Goal: Task Accomplishment & Management: Manage account settings

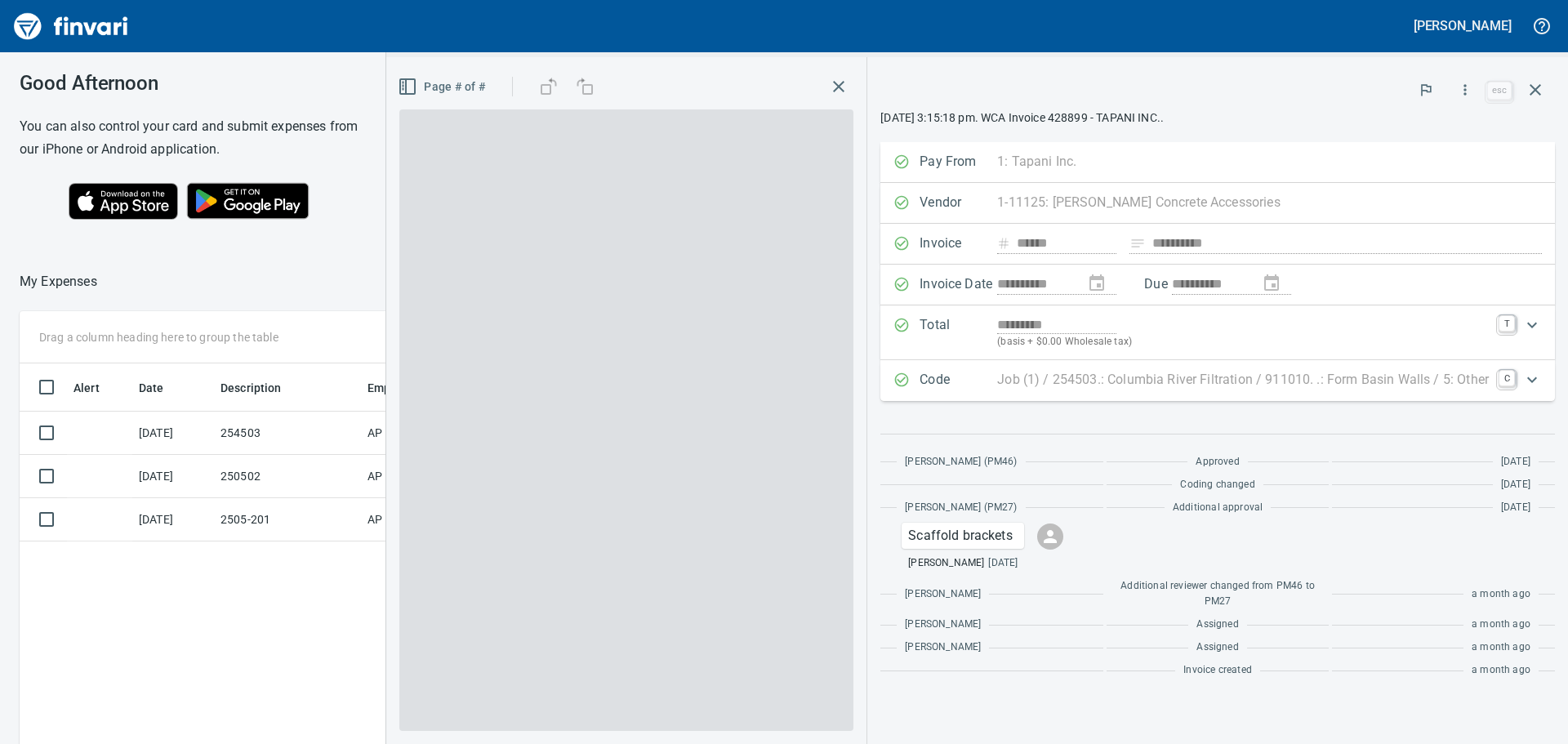
scroll to position [2, 2]
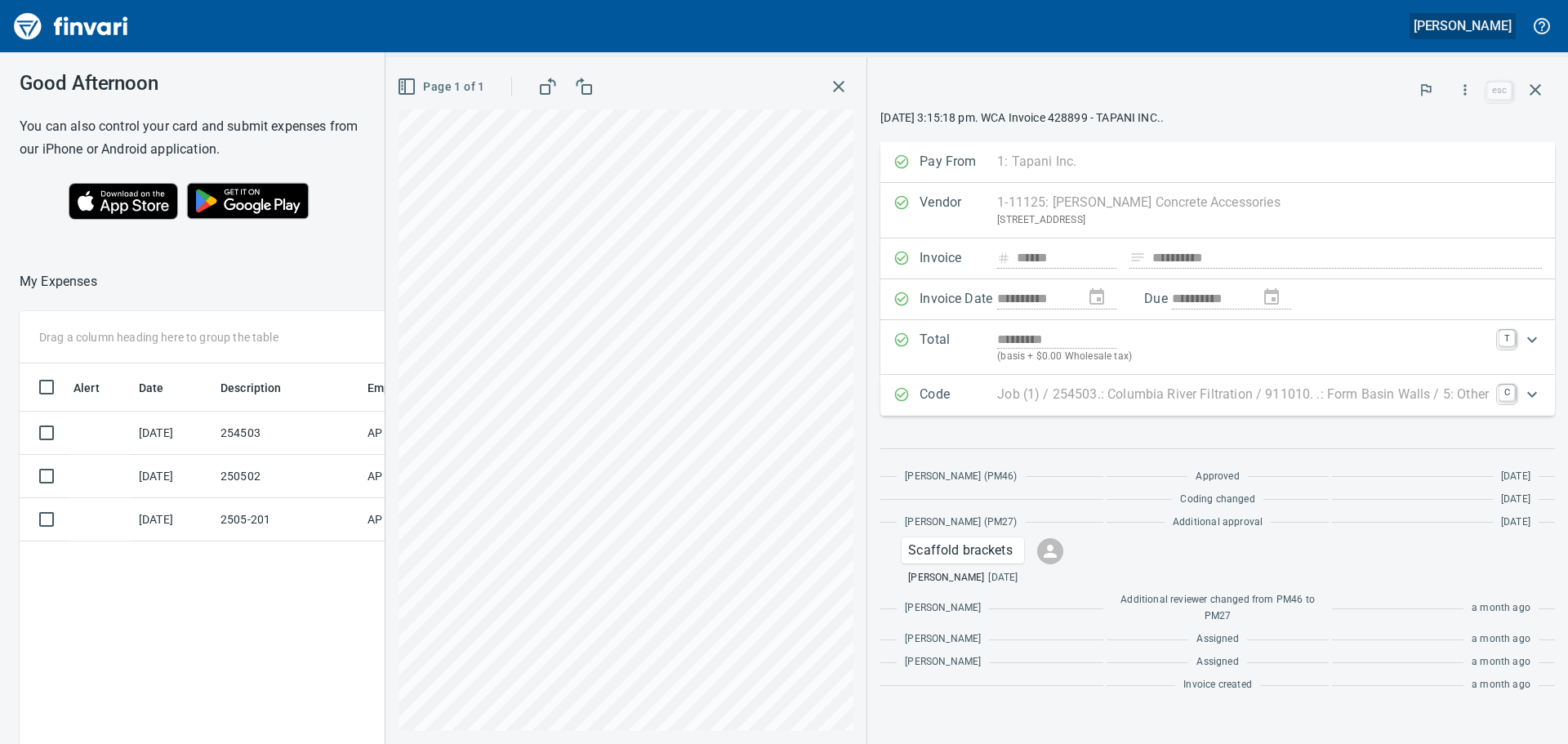
click at [1470, 36] on button "[PERSON_NAME]" at bounding box center [1463, 25] width 106 height 25
click at [71, 24] on div at bounding box center [784, 372] width 1568 height 744
click at [33, 25] on img "Finvari" at bounding box center [71, 26] width 123 height 39
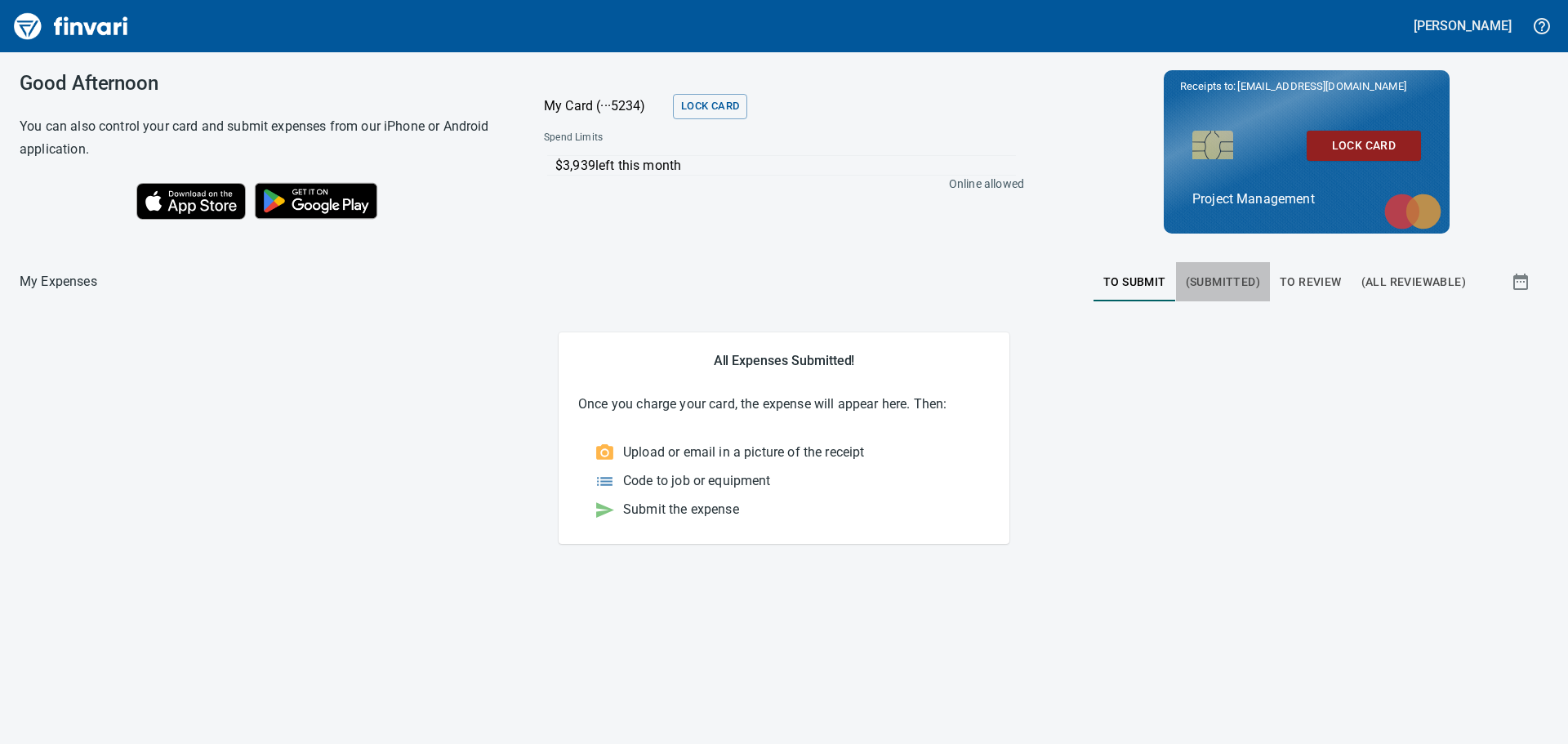
click at [1227, 281] on span "(Submitted)" at bounding box center [1223, 283] width 74 height 21
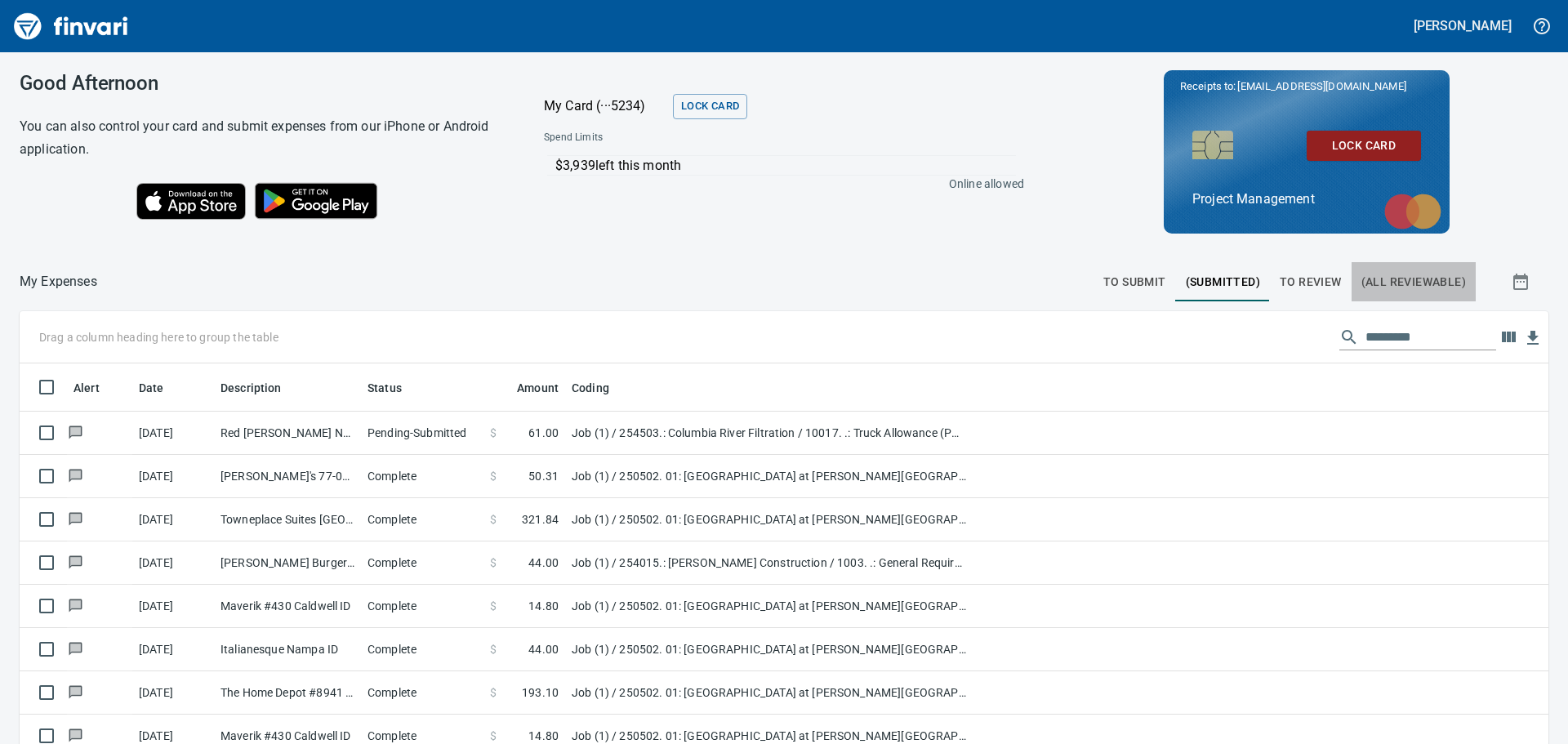
click at [1402, 276] on span "(All Reviewable)" at bounding box center [1413, 283] width 105 height 21
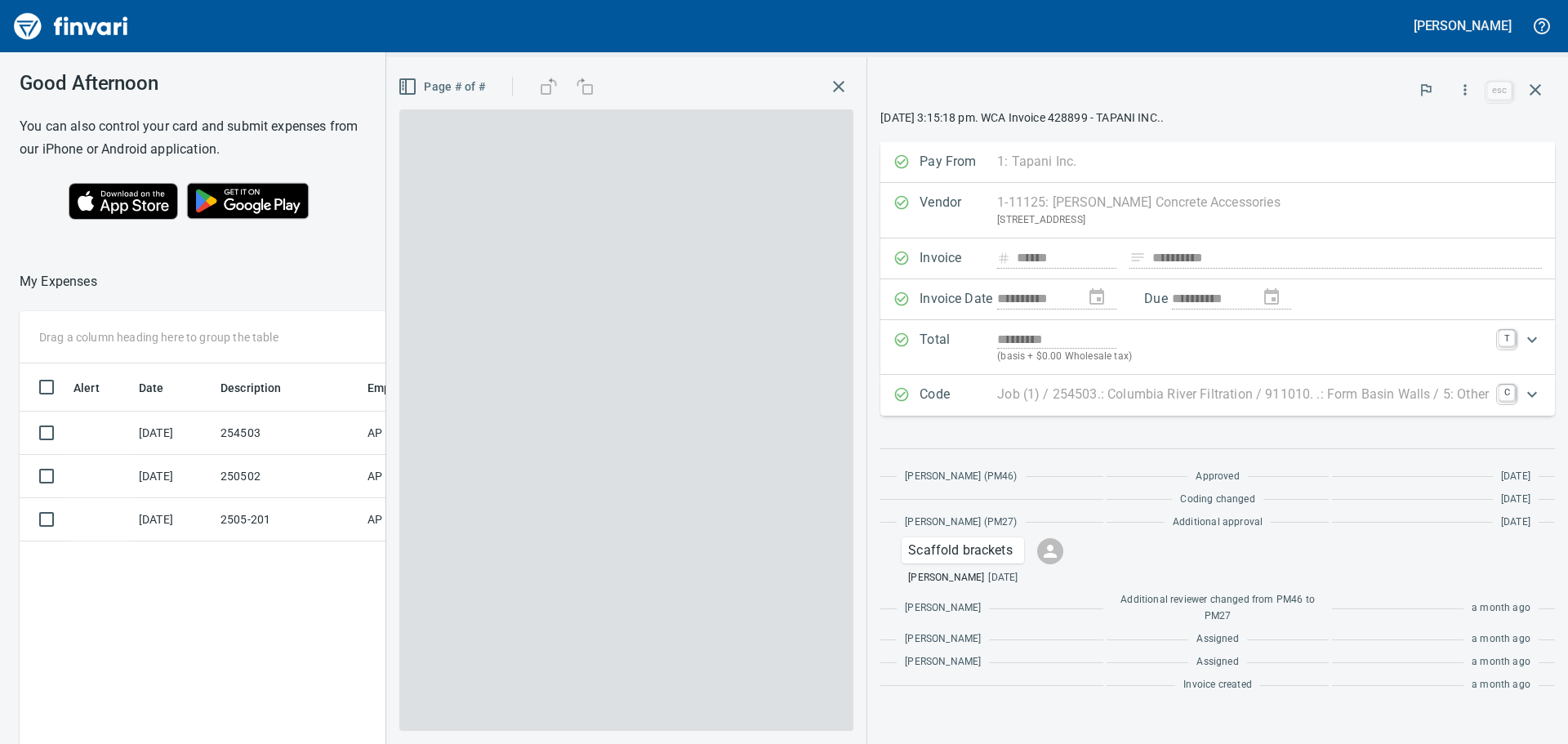
scroll to position [2, 2]
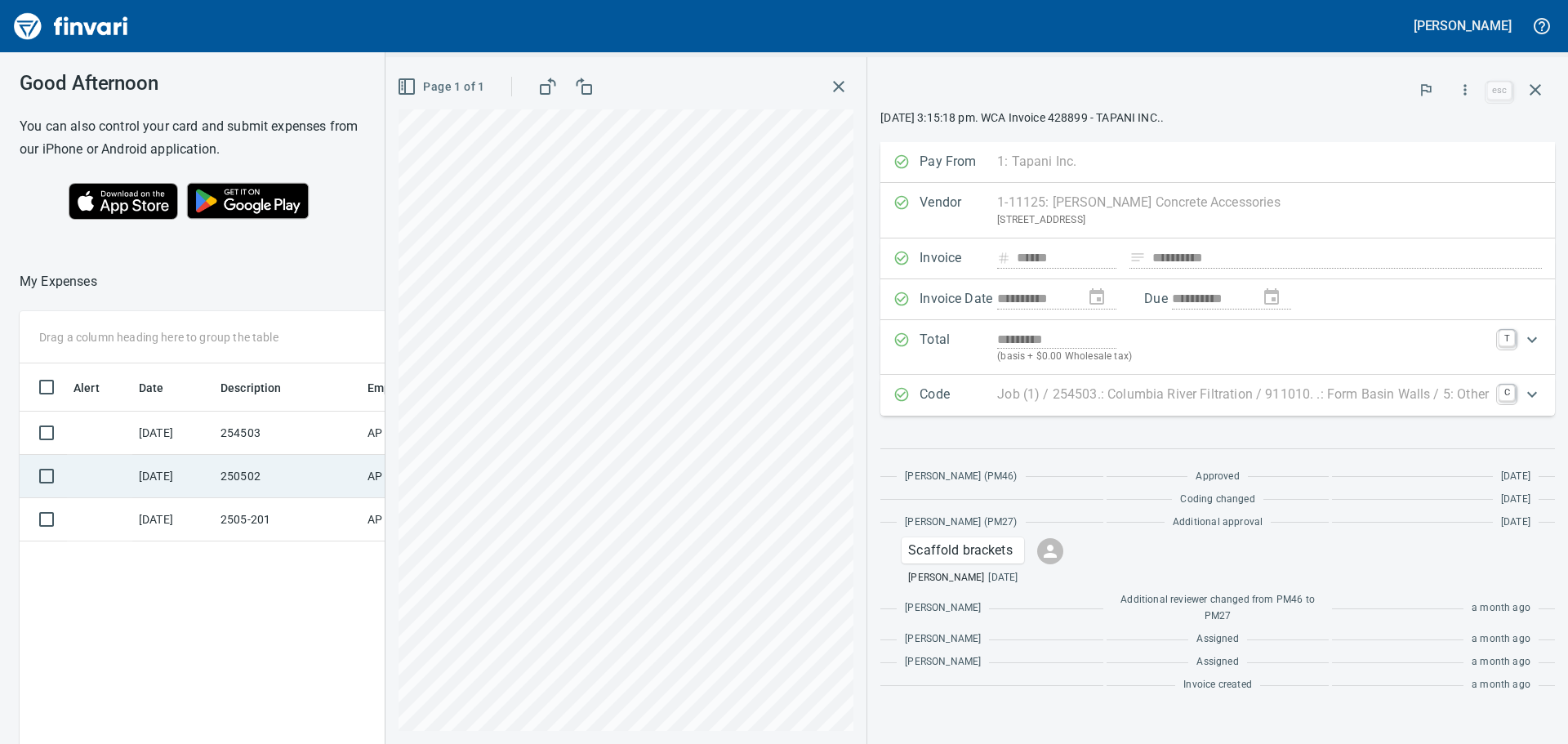
click at [258, 470] on td "250502" at bounding box center [288, 477] width 147 height 43
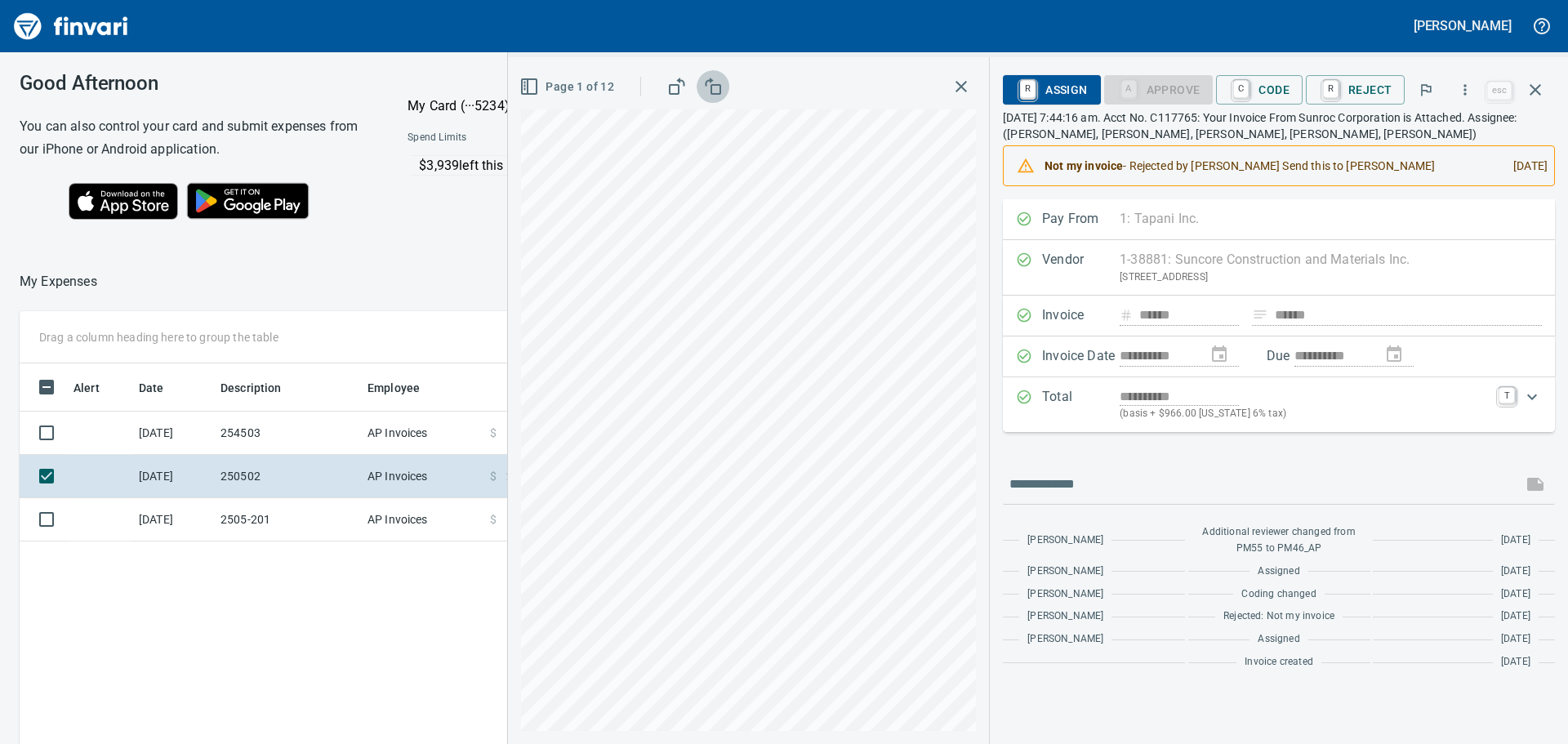
click at [714, 90] on rect "button" at bounding box center [715, 89] width 9 height 9
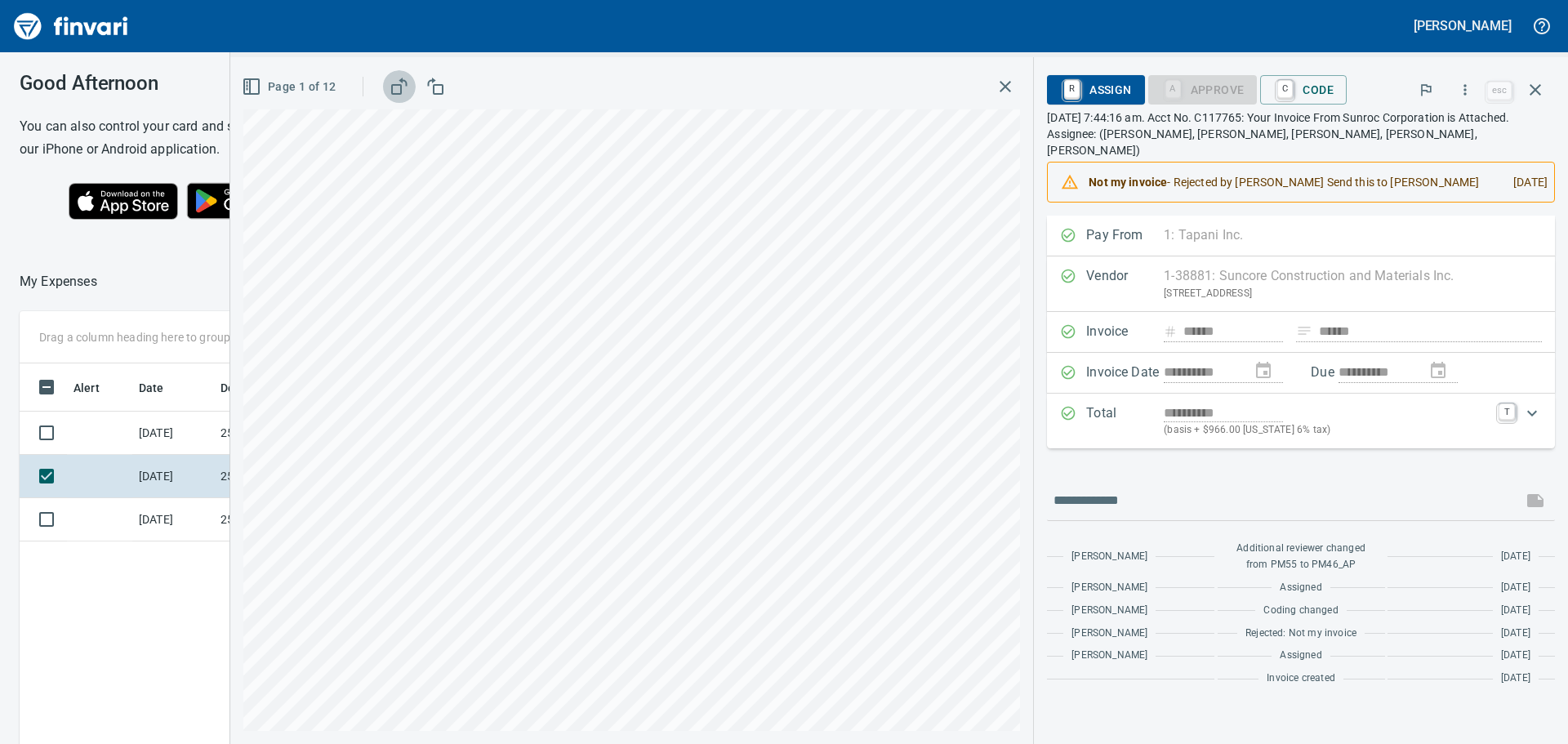
click at [397, 89] on icon "button" at bounding box center [399, 86] width 20 height 20
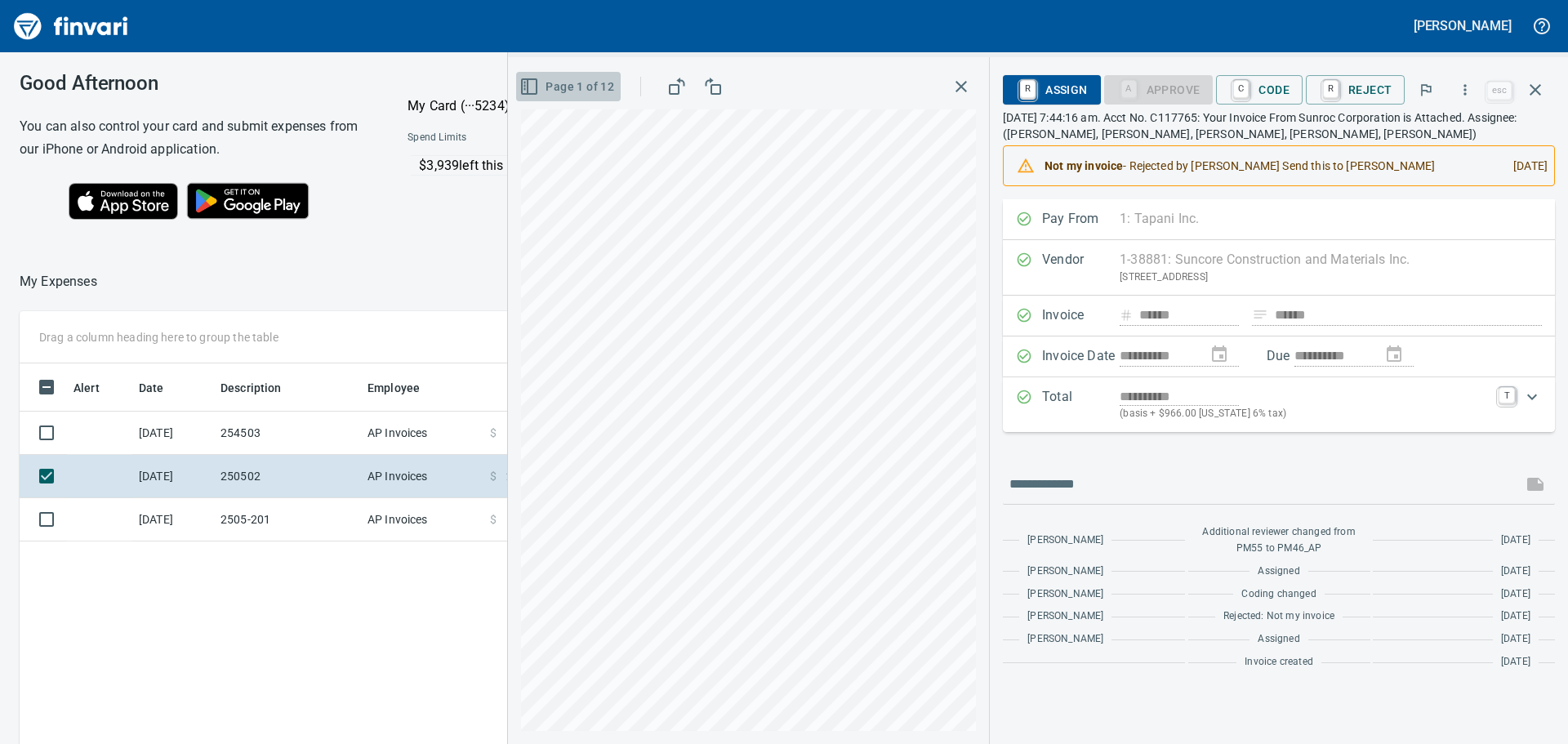
click at [530, 88] on icon "button" at bounding box center [529, 86] width 20 height 20
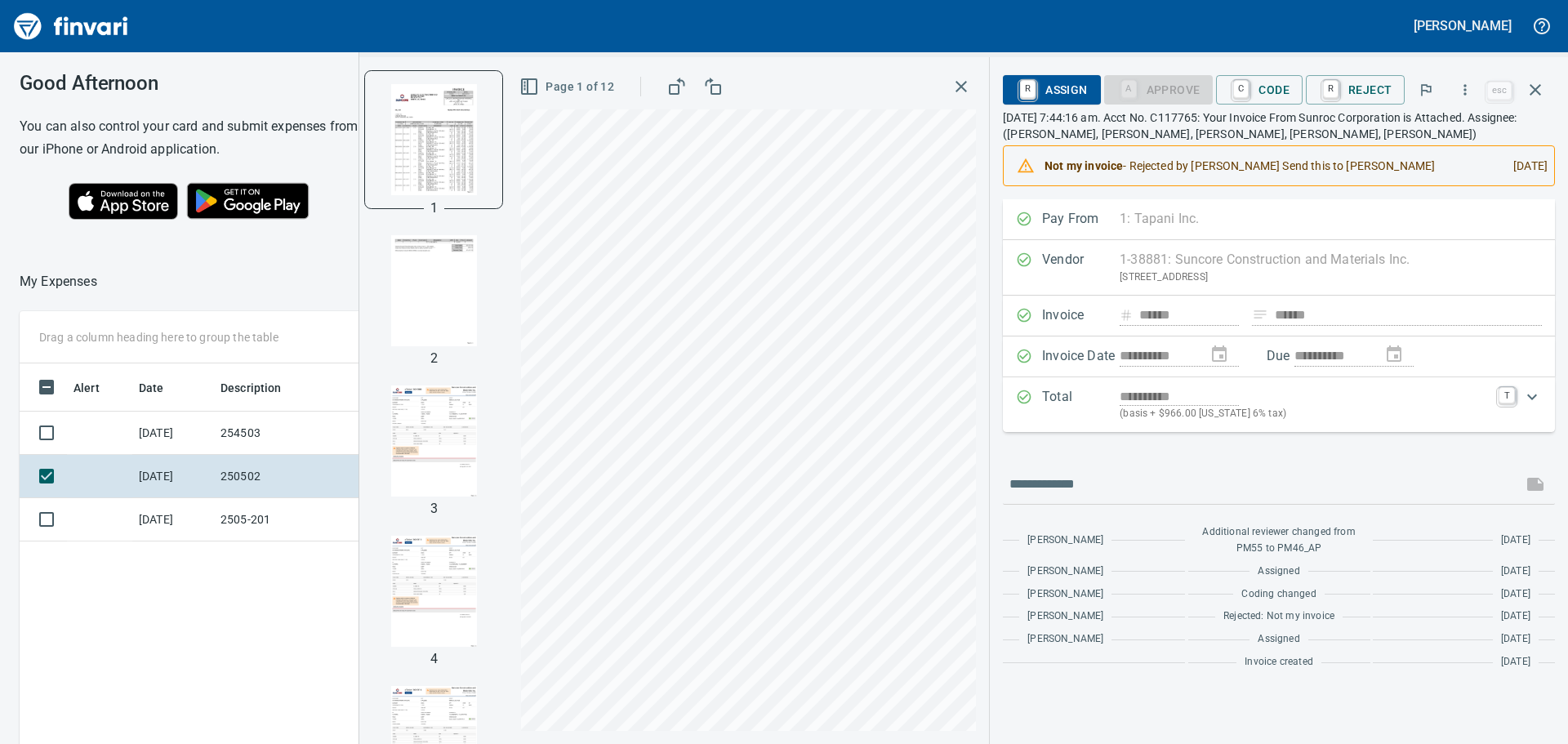
click at [416, 291] on img "button" at bounding box center [434, 290] width 111 height 111
click at [426, 171] on img "button" at bounding box center [434, 138] width 111 height 111
click at [417, 242] on img "button" at bounding box center [434, 290] width 111 height 111
click at [428, 176] on img "button" at bounding box center [434, 138] width 111 height 111
click at [442, 252] on img "button" at bounding box center [434, 290] width 111 height 111
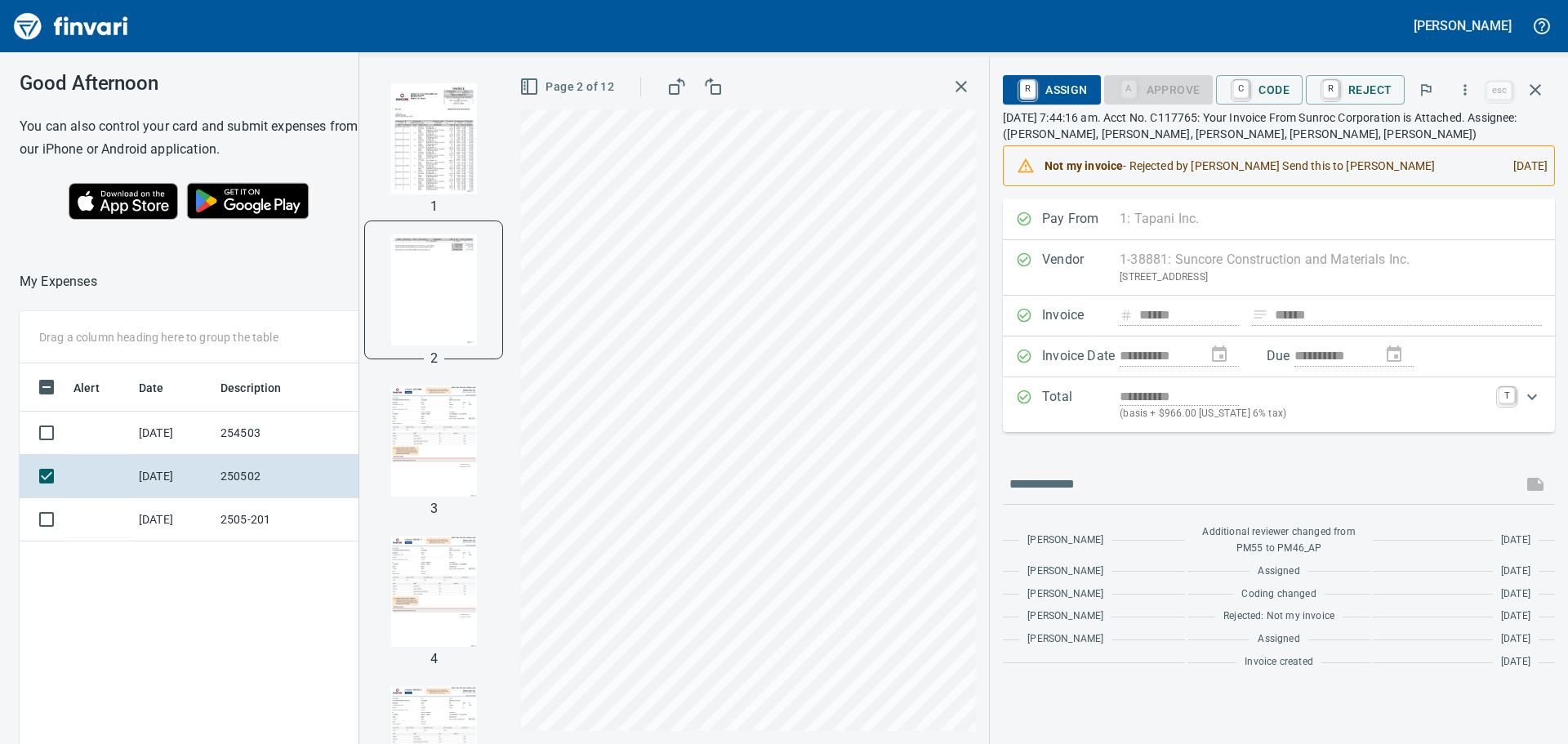
click at [420, 143] on img "button" at bounding box center [434, 138] width 111 height 111
click at [1542, 397] on div "Expand" at bounding box center [1532, 397] width 39 height 39
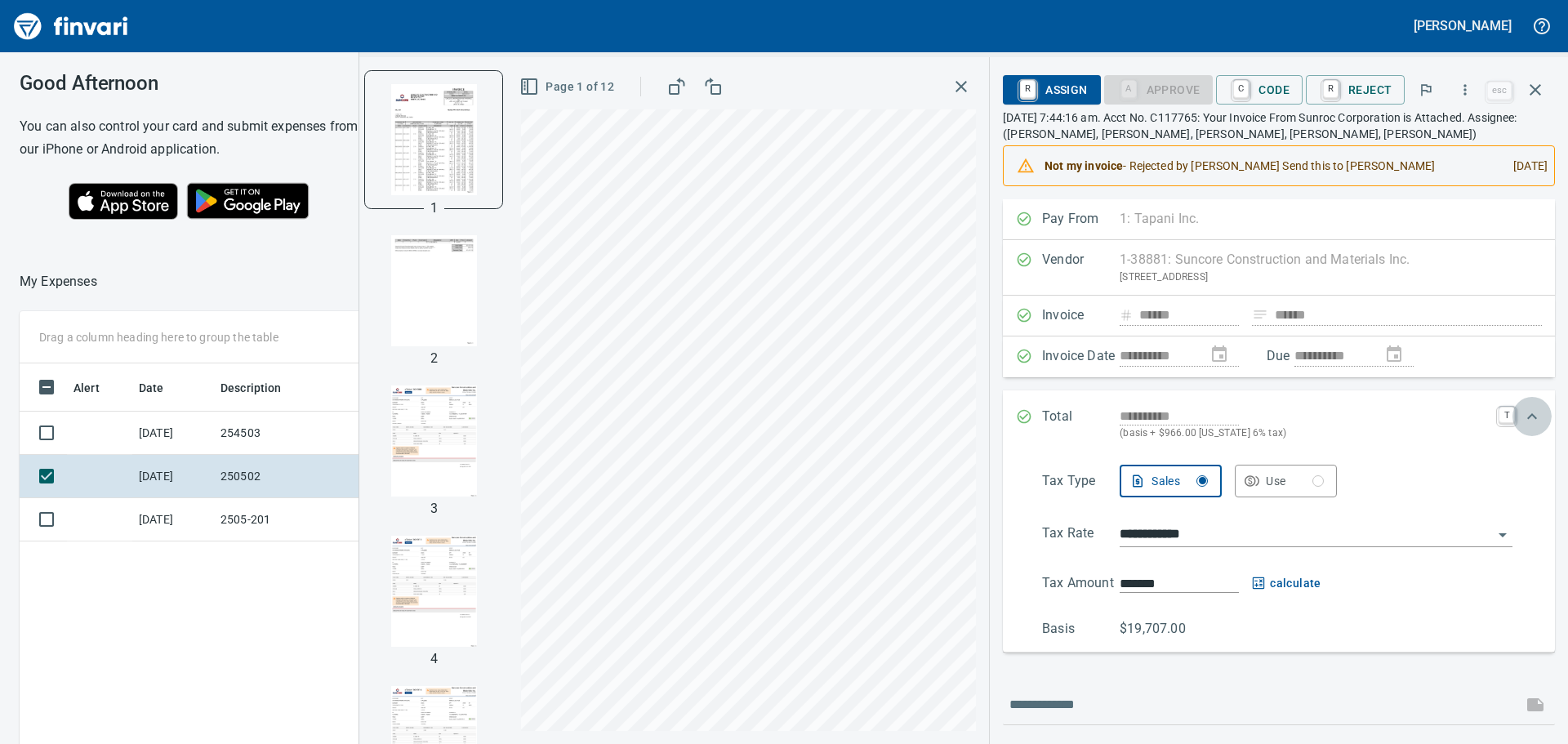
click at [1522, 414] on icon "Expand" at bounding box center [1532, 417] width 20 height 20
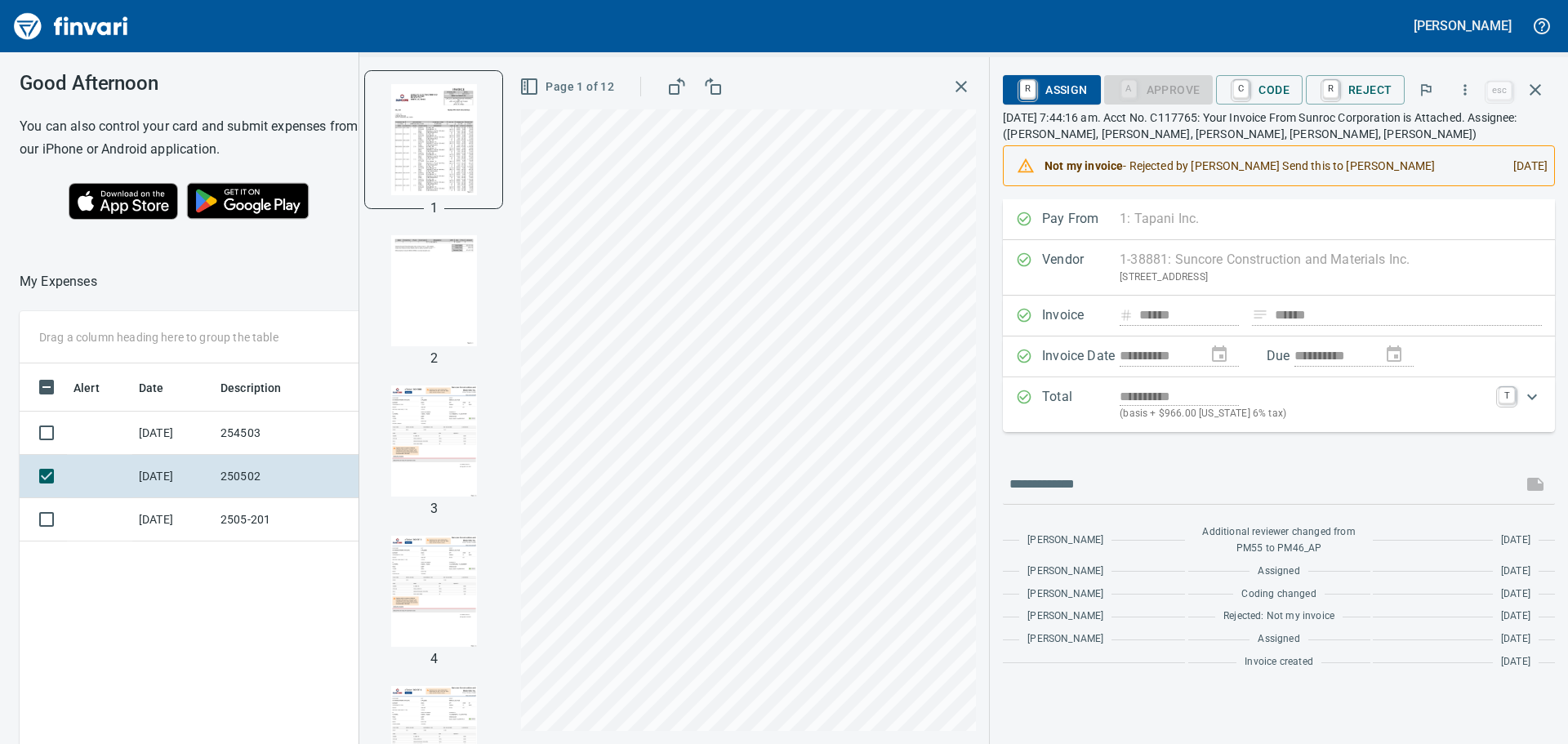
scroll to position [552, 1096]
click at [253, 478] on td "250502" at bounding box center [288, 477] width 147 height 43
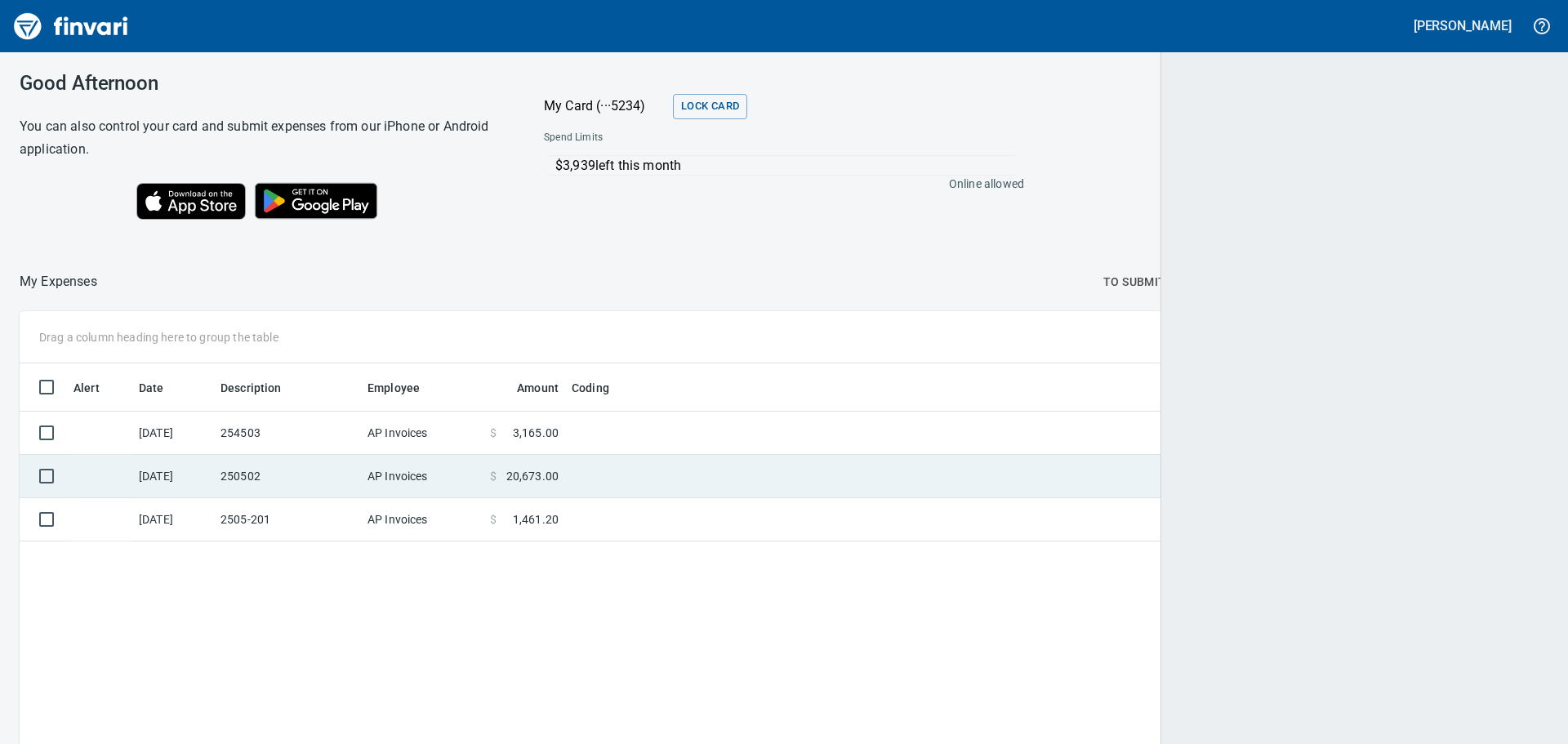
scroll to position [552, 1501]
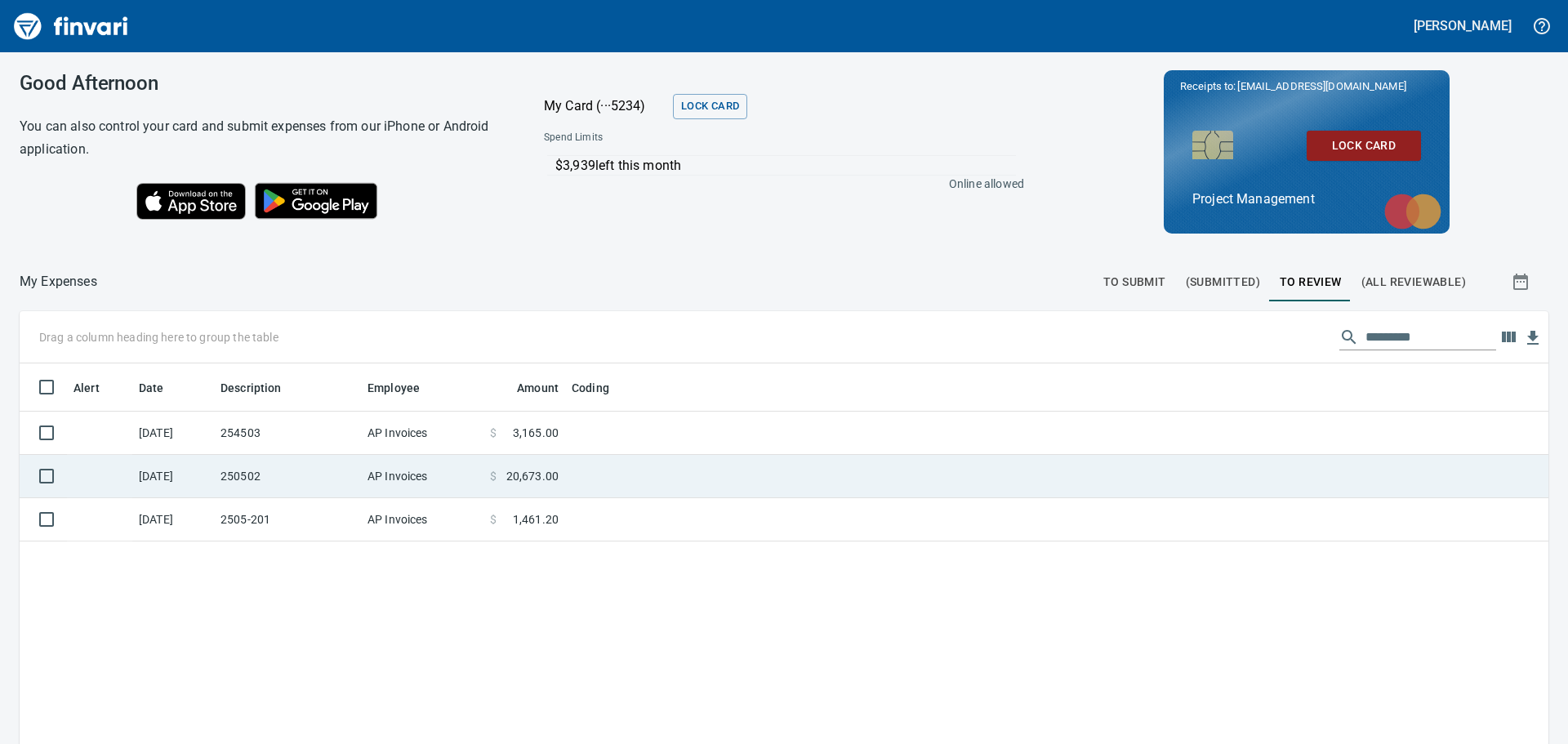
click at [567, 470] on td at bounding box center [769, 477] width 409 height 43
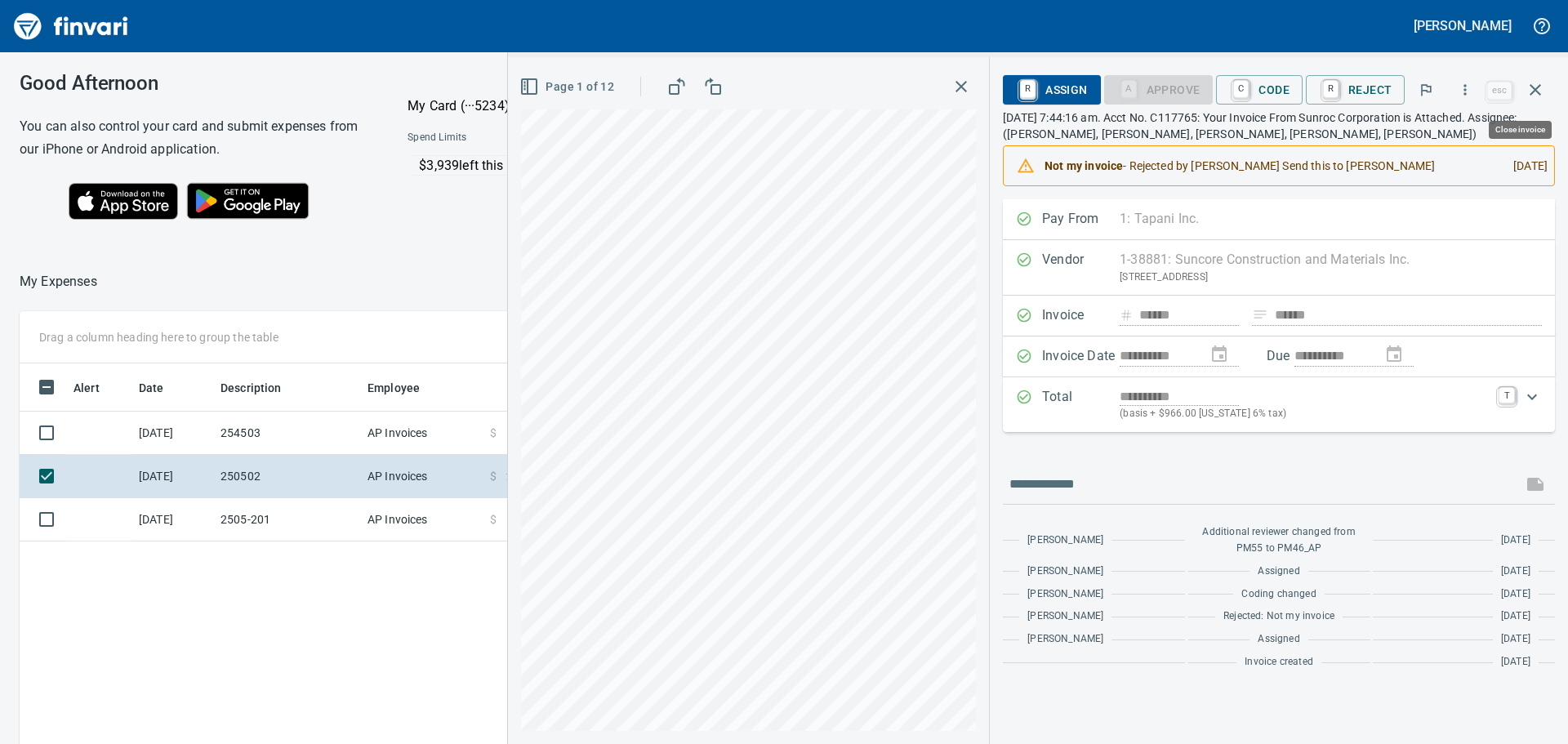
scroll to position [552, 1096]
click at [1170, 227] on div "Pay From 1: Tapani Inc. 1 Tapani Inc. 2 Tapani Trucking, Inc. 3 Tower Rock, Inc…" at bounding box center [1279, 219] width 552 height 41
click at [1150, 258] on div "Vendor 1-38881: Suncore Construction and Materials Inc. PO Box 778, Orem UT 840…" at bounding box center [1279, 268] width 552 height 55
drag, startPoint x: 1159, startPoint y: 333, endPoint x: 1158, endPoint y: 324, distance: 9.1
click at [1158, 331] on div "Invoice ****** ****** Clear" at bounding box center [1279, 315] width 552 height 41
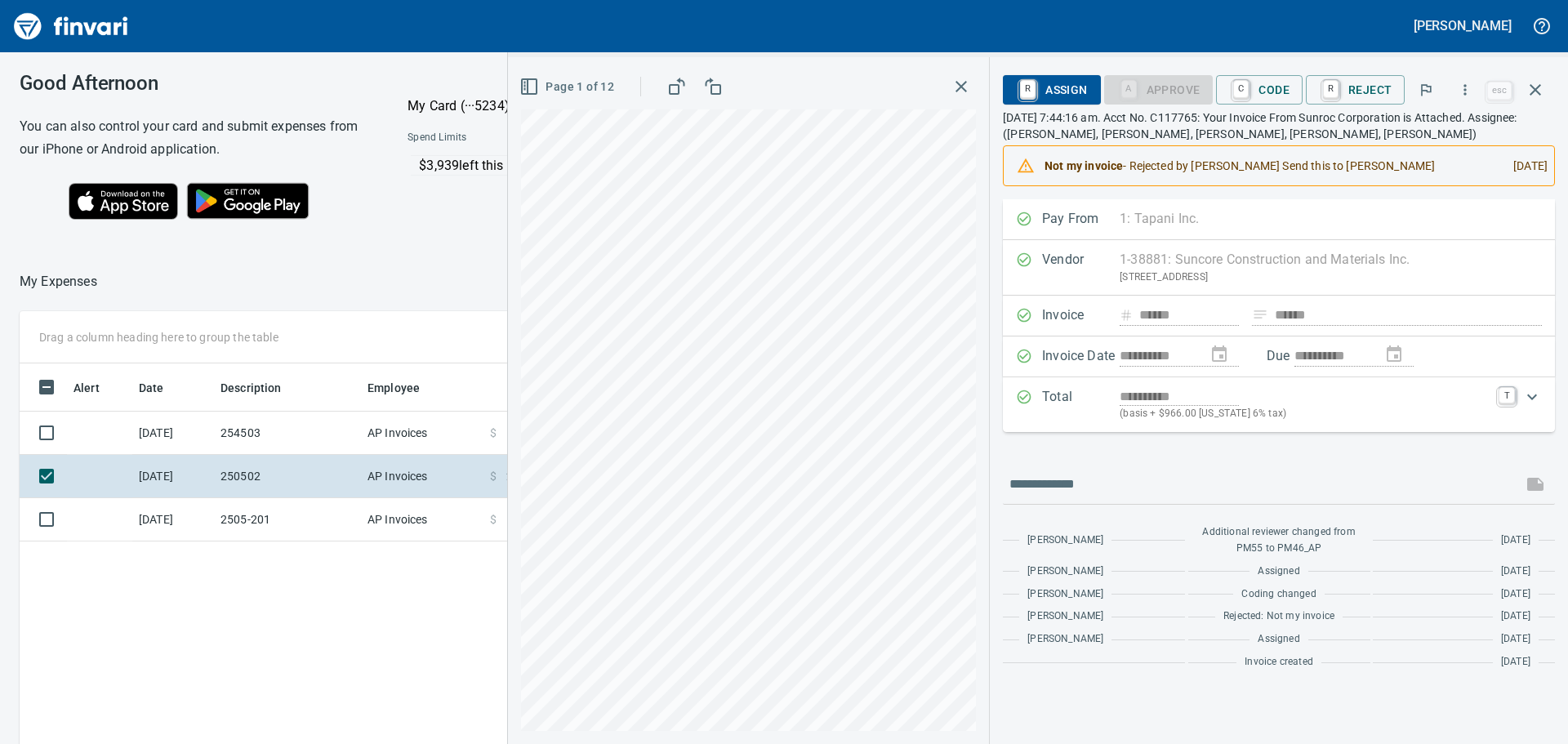
click at [1158, 324] on div "Invoice ****** ****** Clear" at bounding box center [1279, 315] width 552 height 41
click at [1159, 353] on div "**********" at bounding box center [1279, 356] width 552 height 41
click at [1164, 410] on p "(basis + $966.00 Idaho 6% tax)" at bounding box center [1304, 414] width 369 height 16
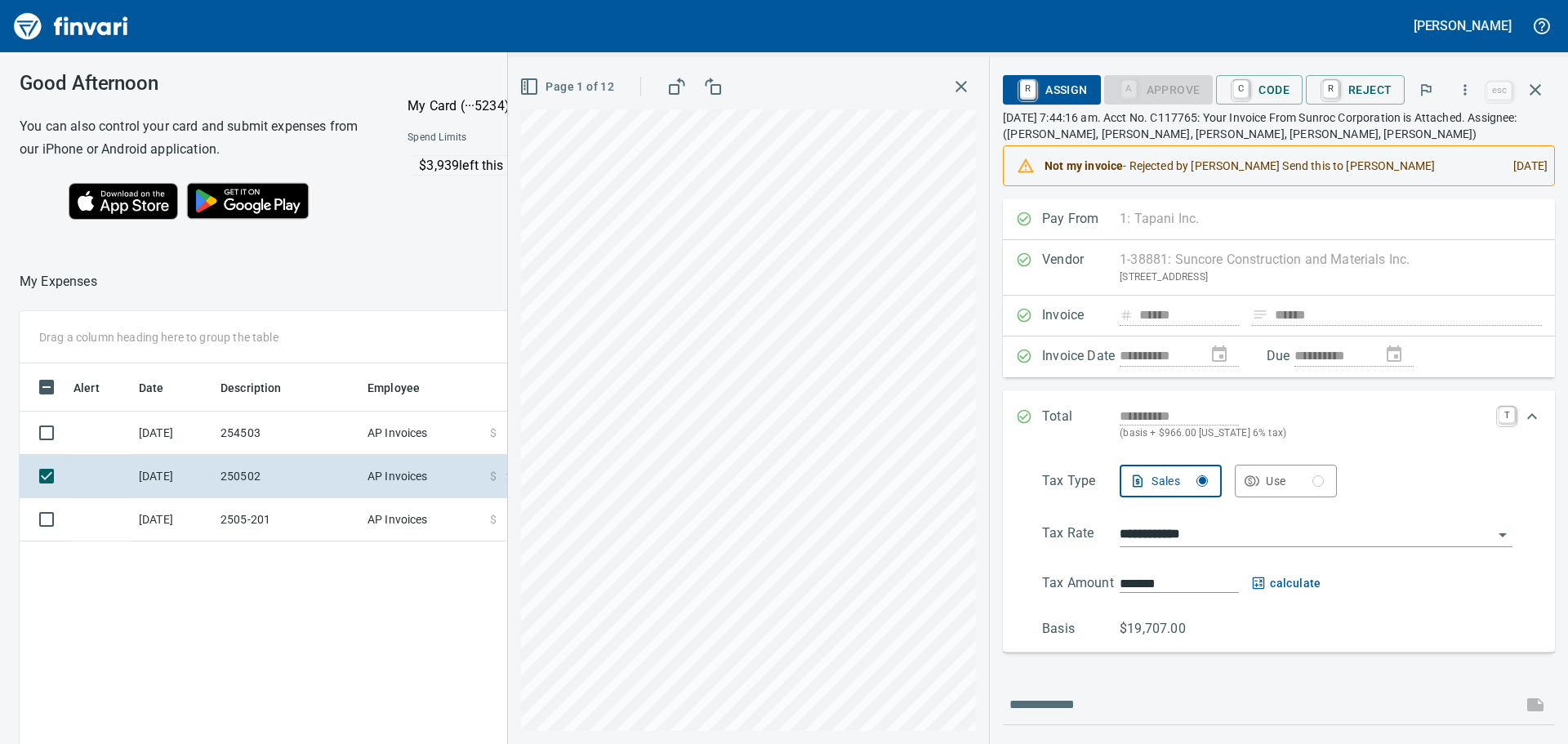
click at [1522, 418] on icon "Expand" at bounding box center [1532, 417] width 20 height 20
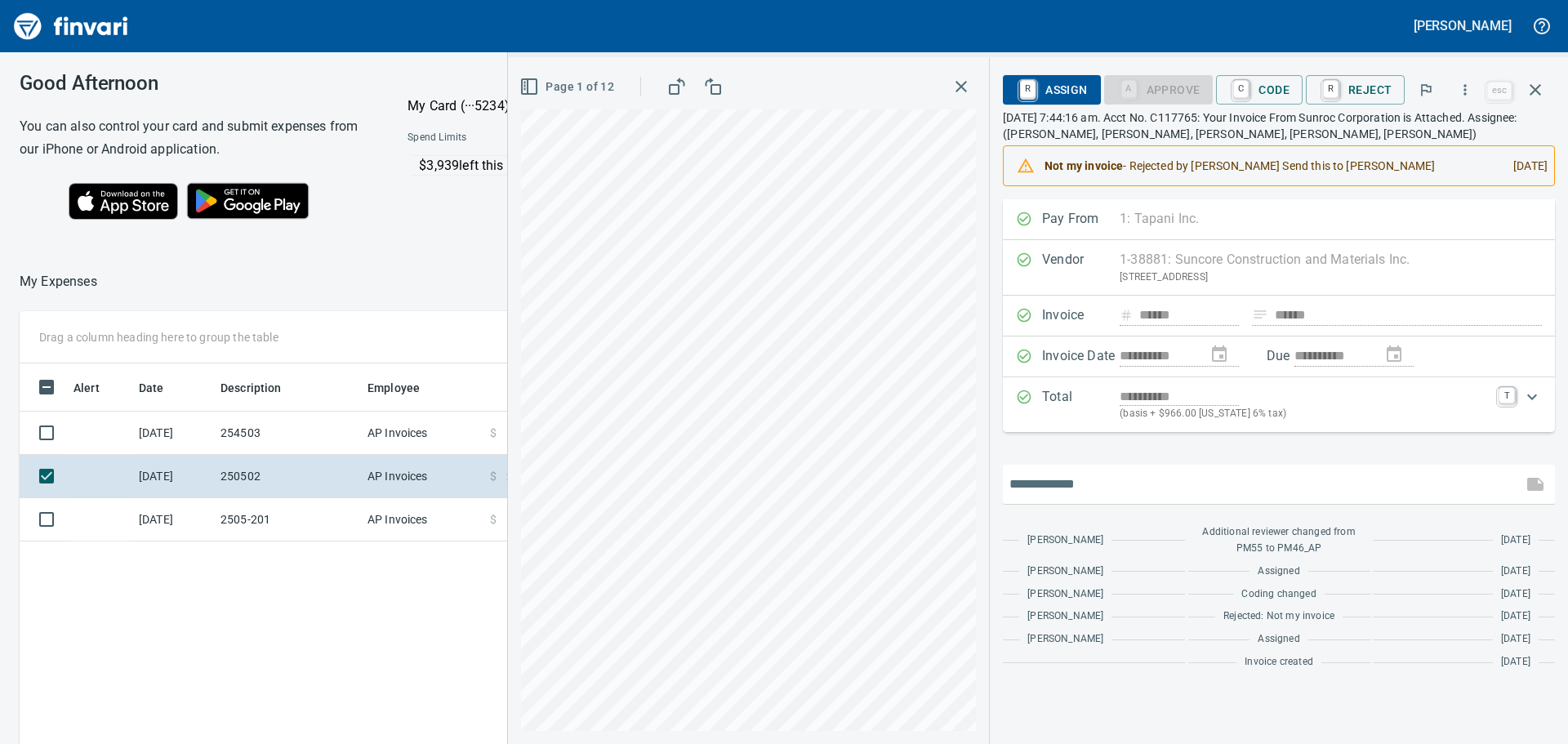
click at [1065, 487] on input "text" at bounding box center [1262, 484] width 506 height 26
click at [1082, 448] on div "**********" at bounding box center [1279, 438] width 552 height 478
click at [1052, 92] on span "R Assign" at bounding box center [1051, 90] width 71 height 28
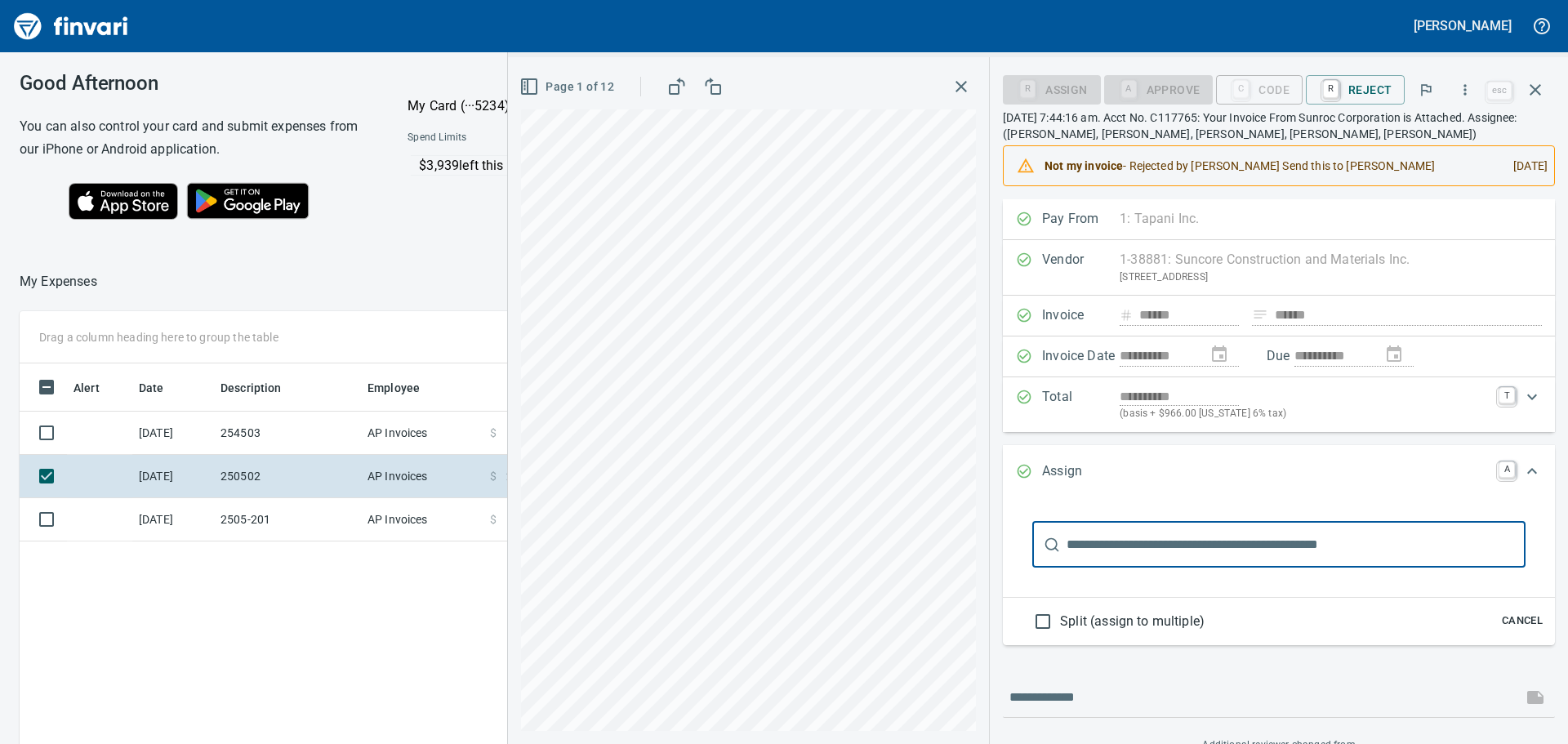
click at [1522, 470] on icon "Expand" at bounding box center [1532, 471] width 20 height 20
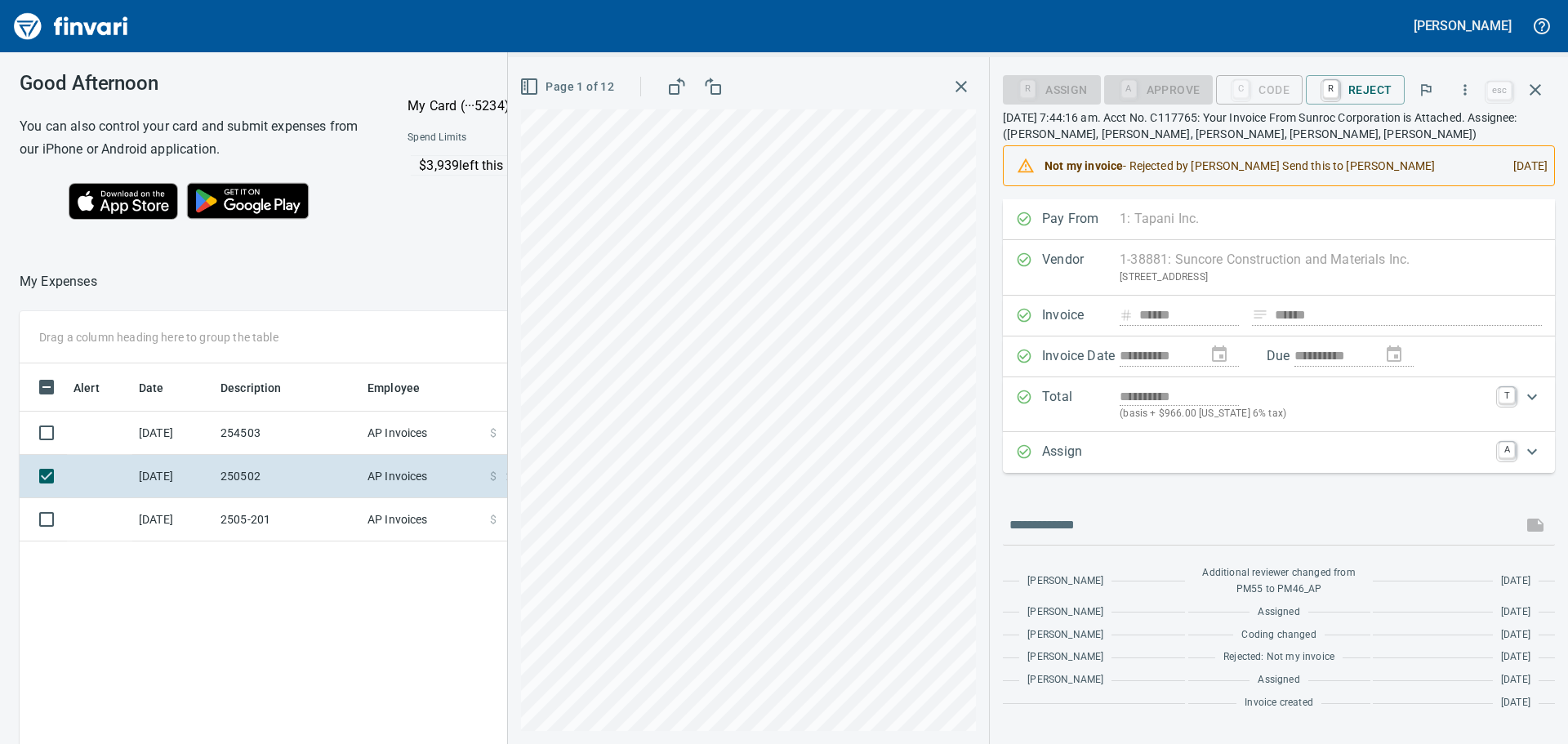
click at [1038, 95] on div "R Assign" at bounding box center [1051, 89] width 97 height 14
click at [1025, 454] on icon "Expand" at bounding box center [1025, 452] width 14 height 14
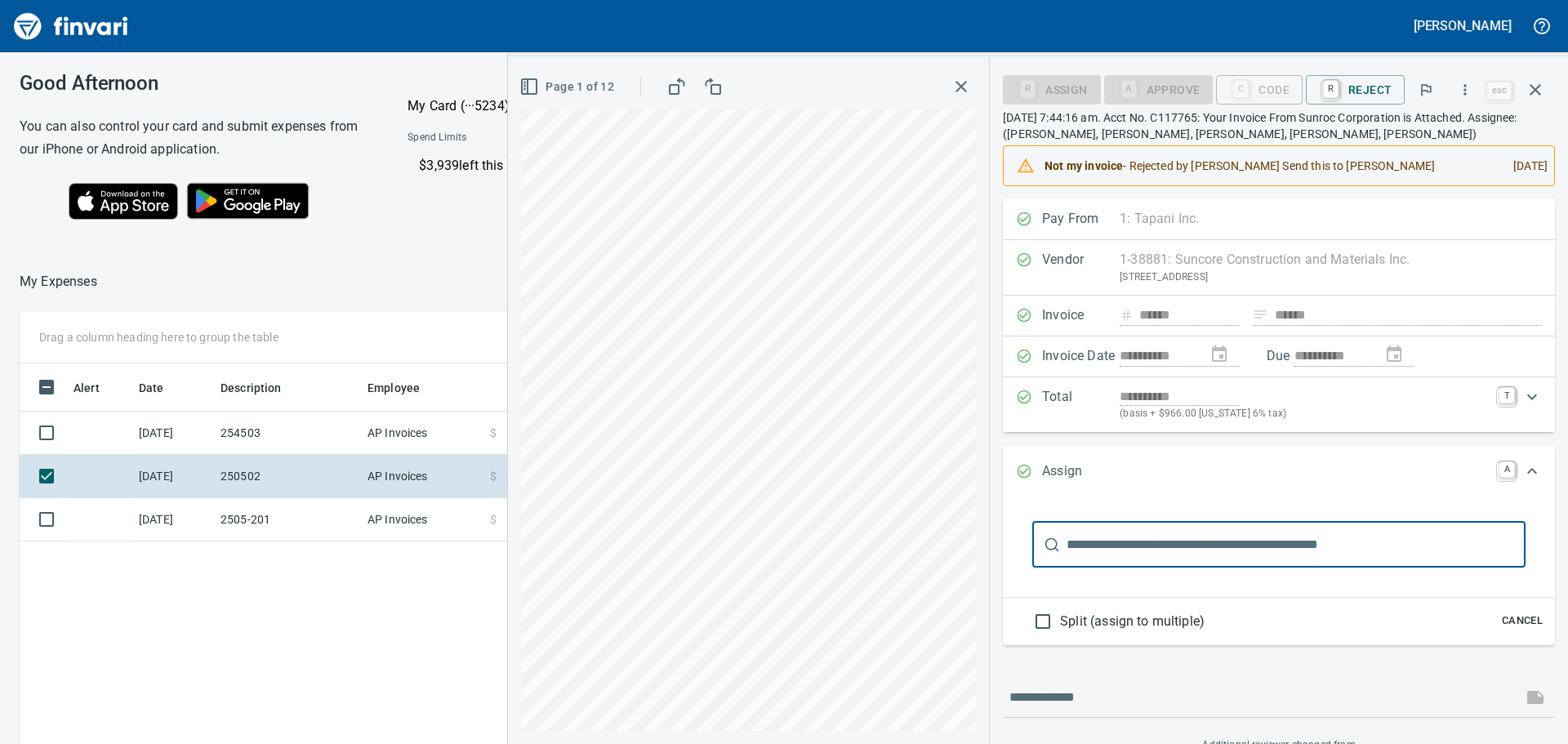
scroll to position [0, 0]
click at [1499, 466] on link "A" at bounding box center [1507, 470] width 16 height 16
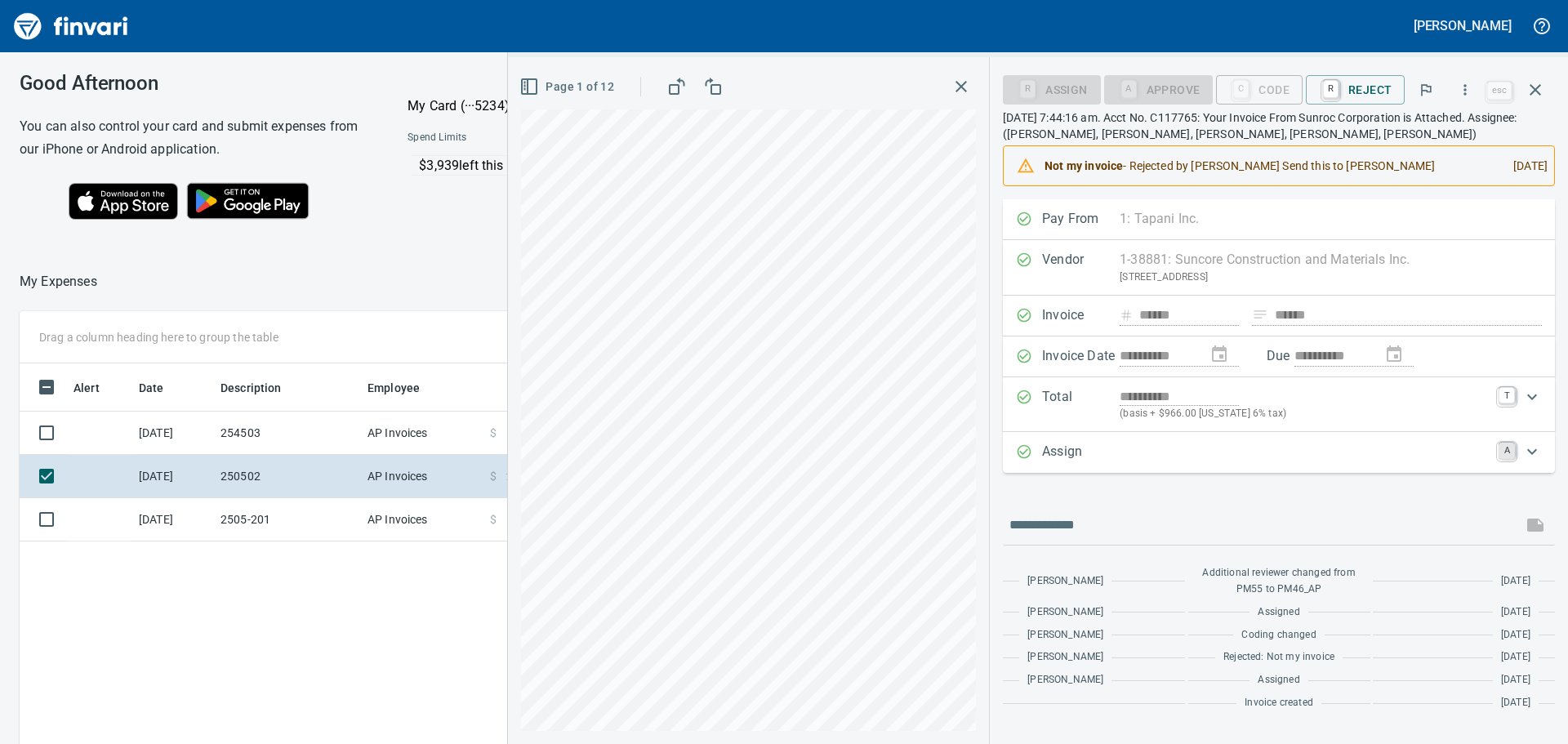
click at [1506, 448] on link "A" at bounding box center [1507, 450] width 16 height 16
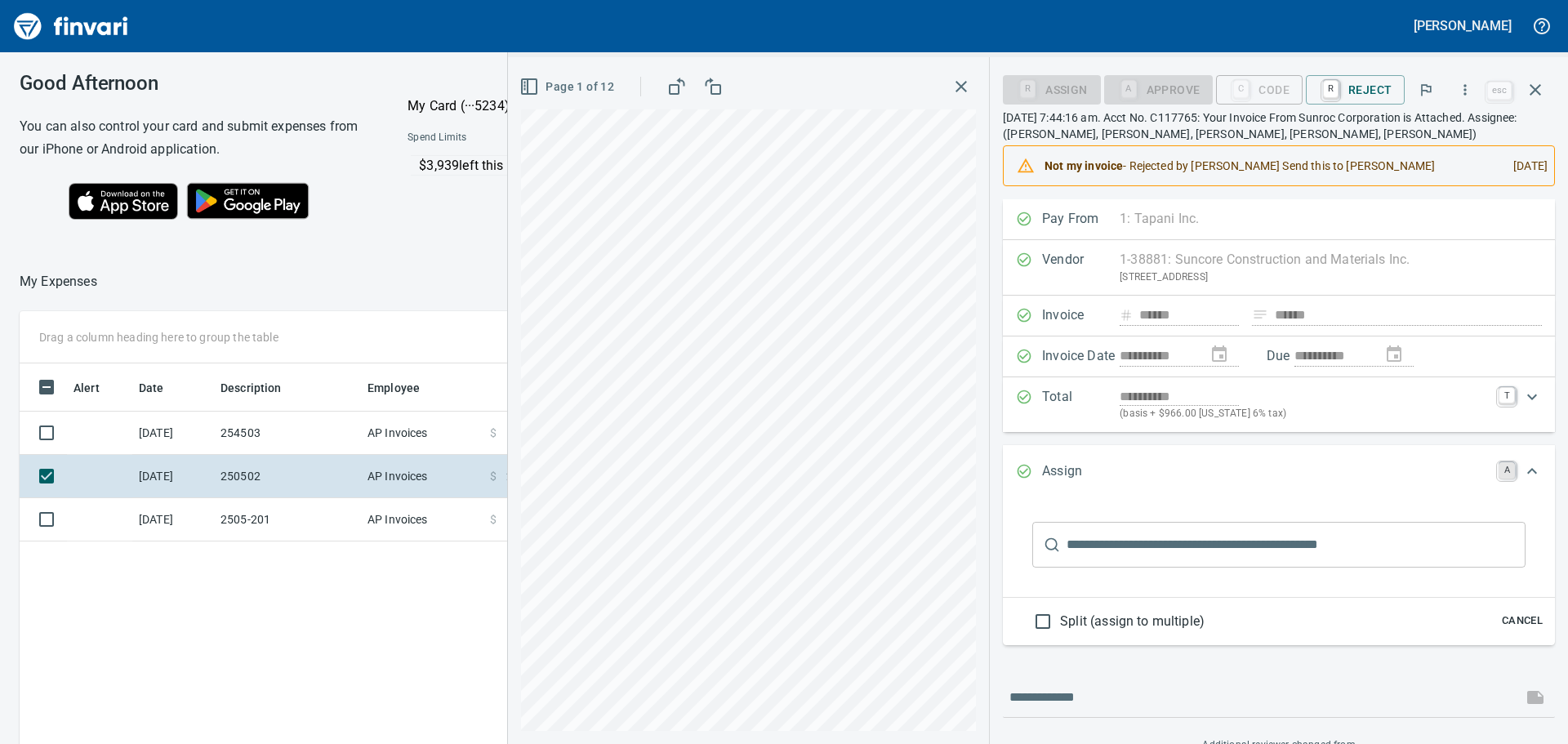
drag, startPoint x: 1493, startPoint y: 477, endPoint x: 1470, endPoint y: 457, distance: 30.5
click at [1499, 476] on link "A" at bounding box center [1507, 470] width 16 height 16
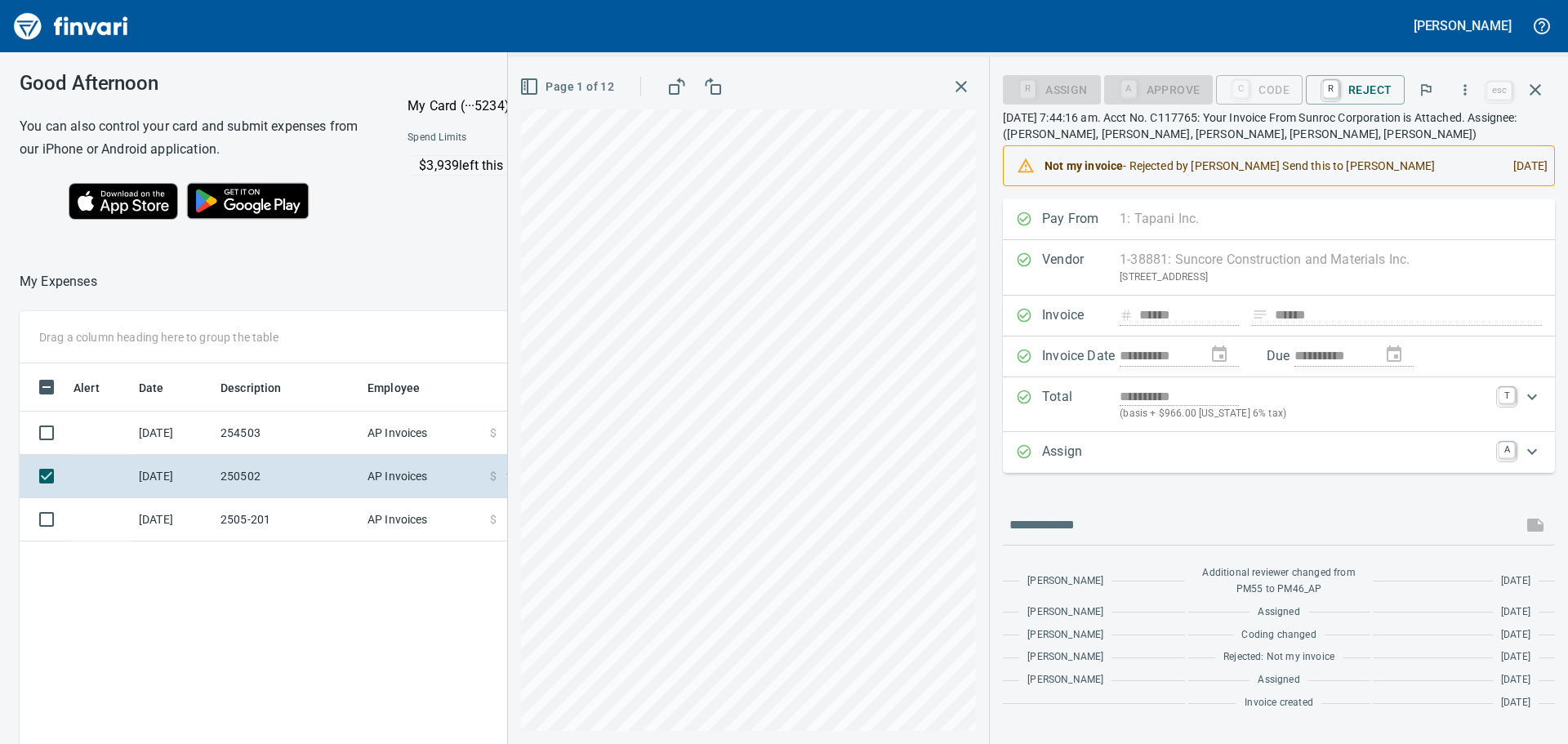
scroll to position [552, 1096]
click at [1458, 86] on icon "button" at bounding box center [1464, 90] width 16 height 16
click at [1496, 74] on div at bounding box center [784, 372] width 1568 height 744
click at [1533, 85] on icon "button" at bounding box center [1535, 90] width 20 height 20
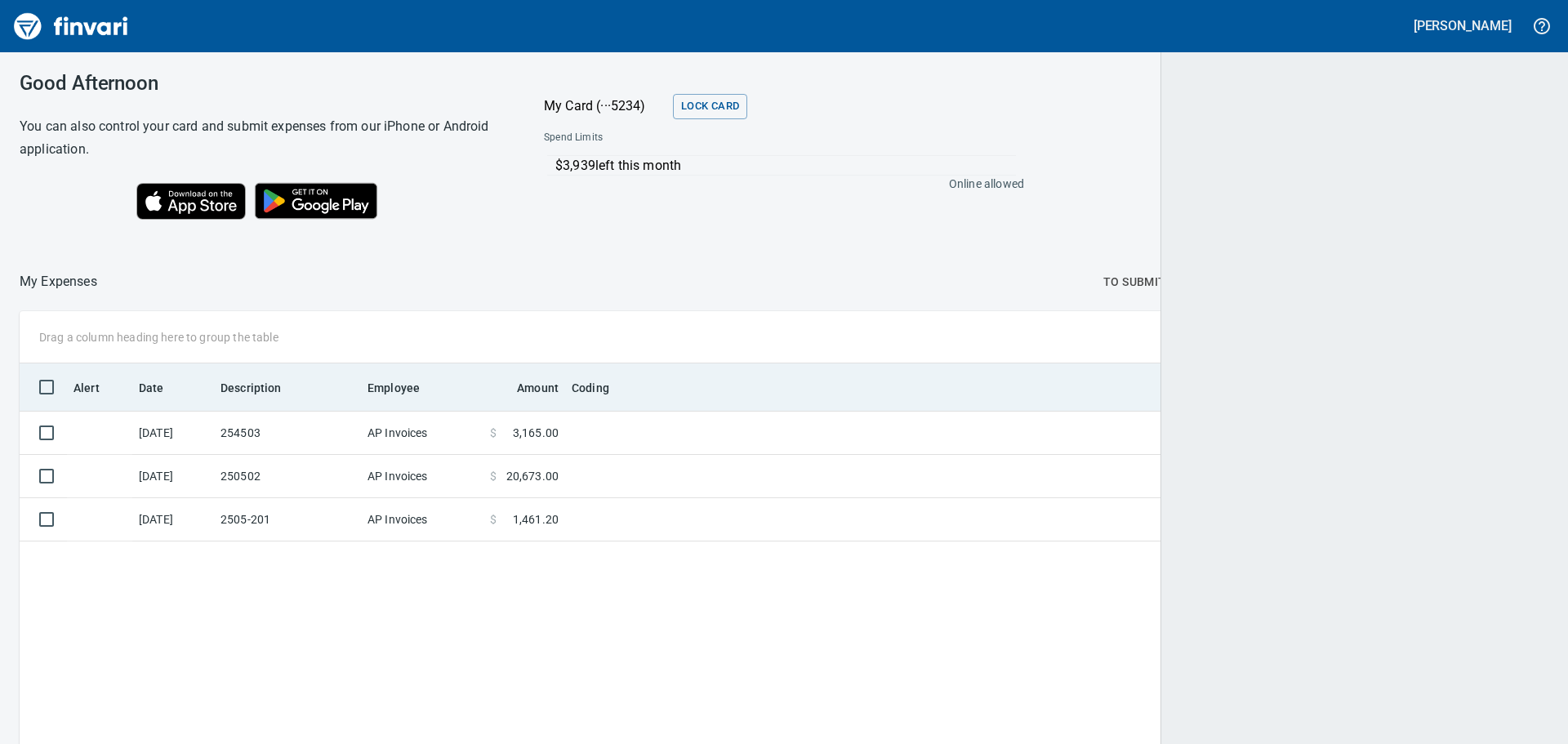
scroll to position [552, 1501]
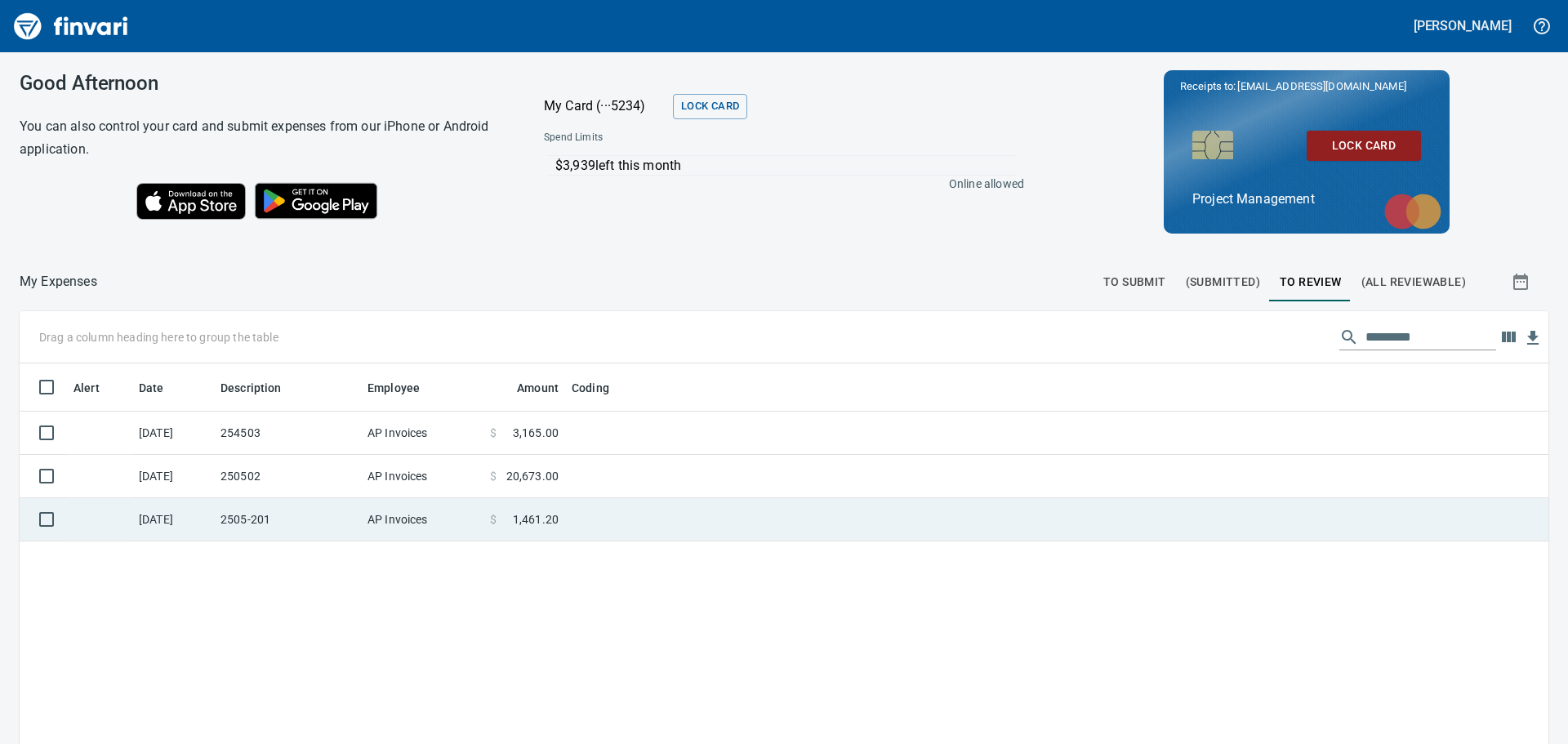
click at [273, 519] on td "2505-201" at bounding box center [288, 520] width 147 height 43
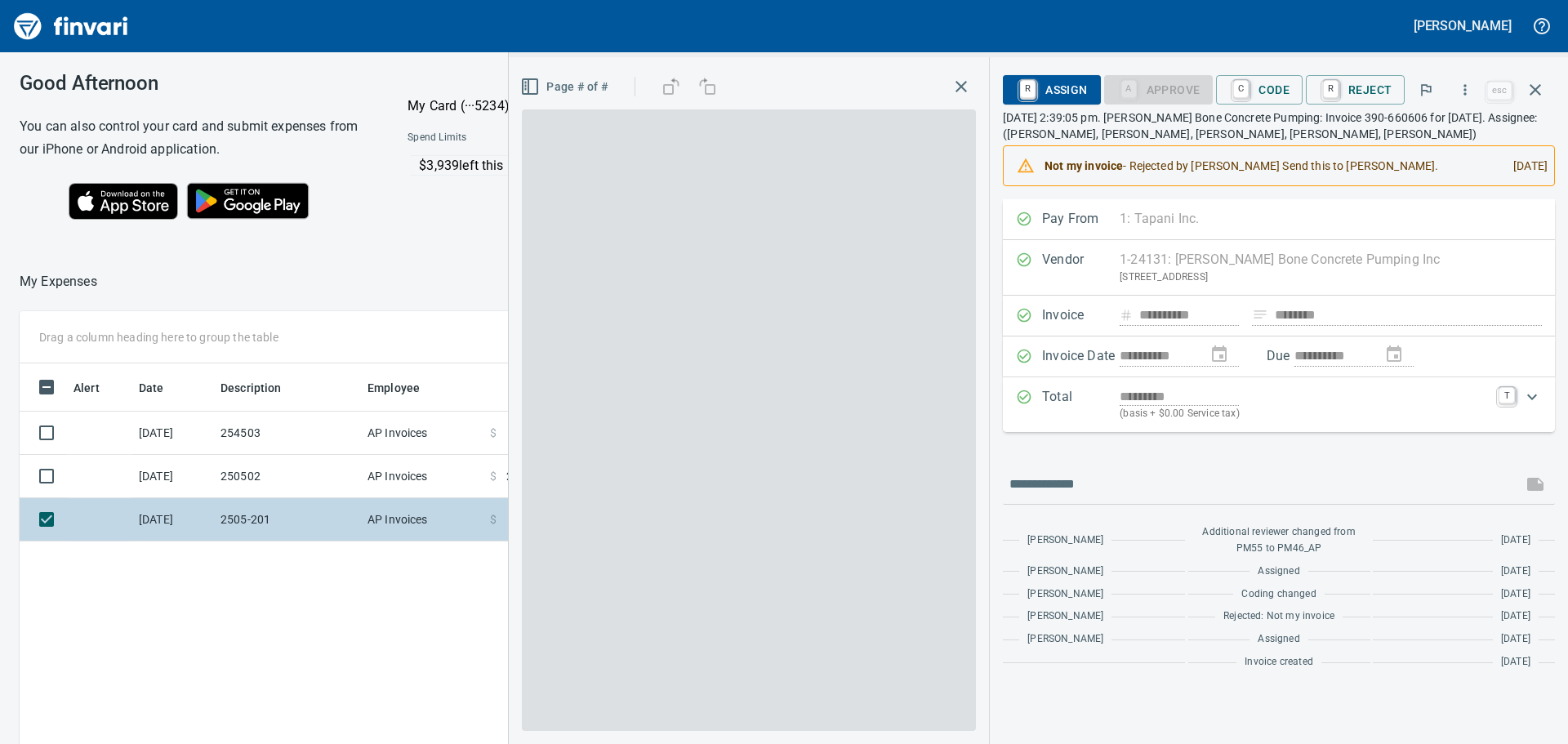
scroll to position [552, 1096]
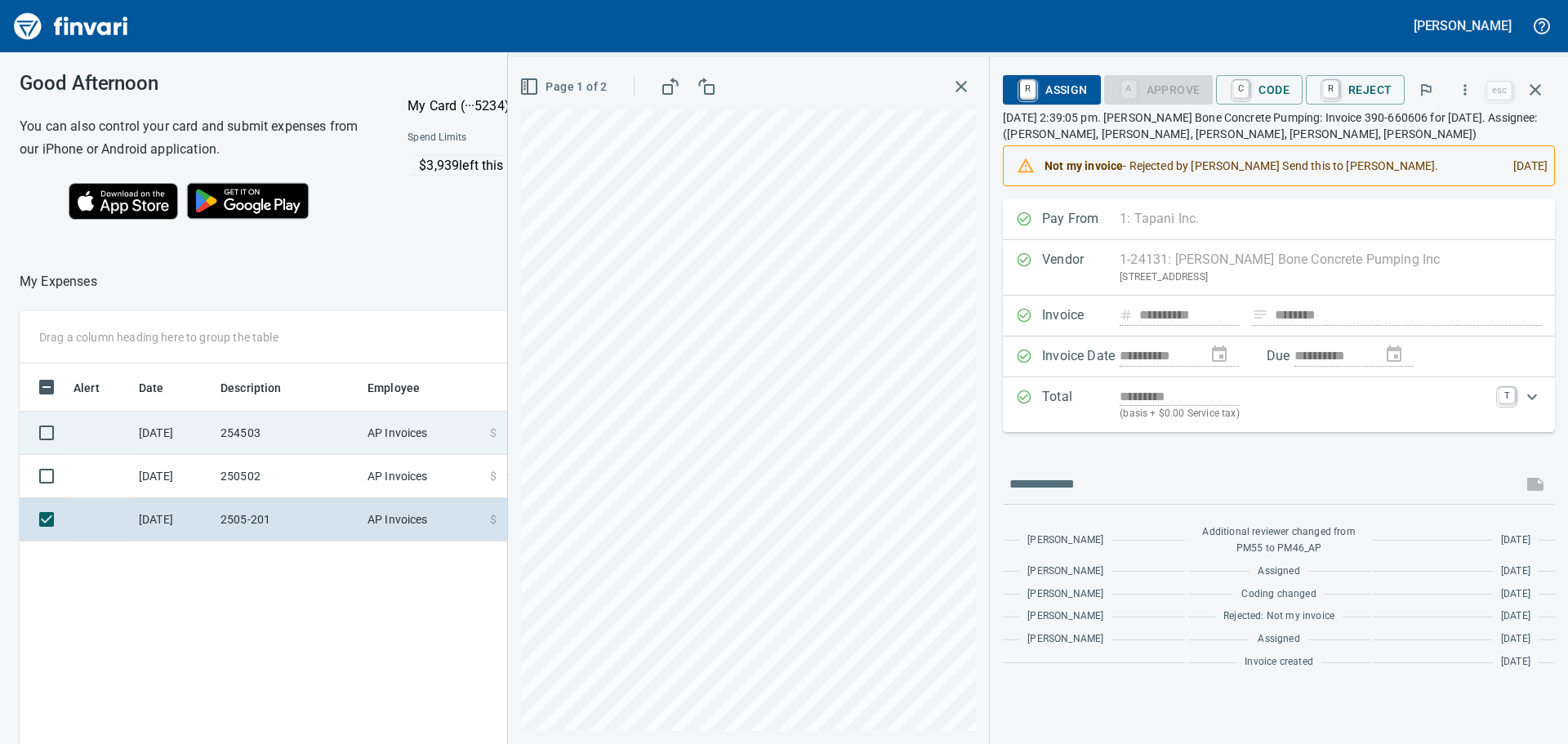
click at [121, 439] on td at bounding box center [100, 433] width 66 height 43
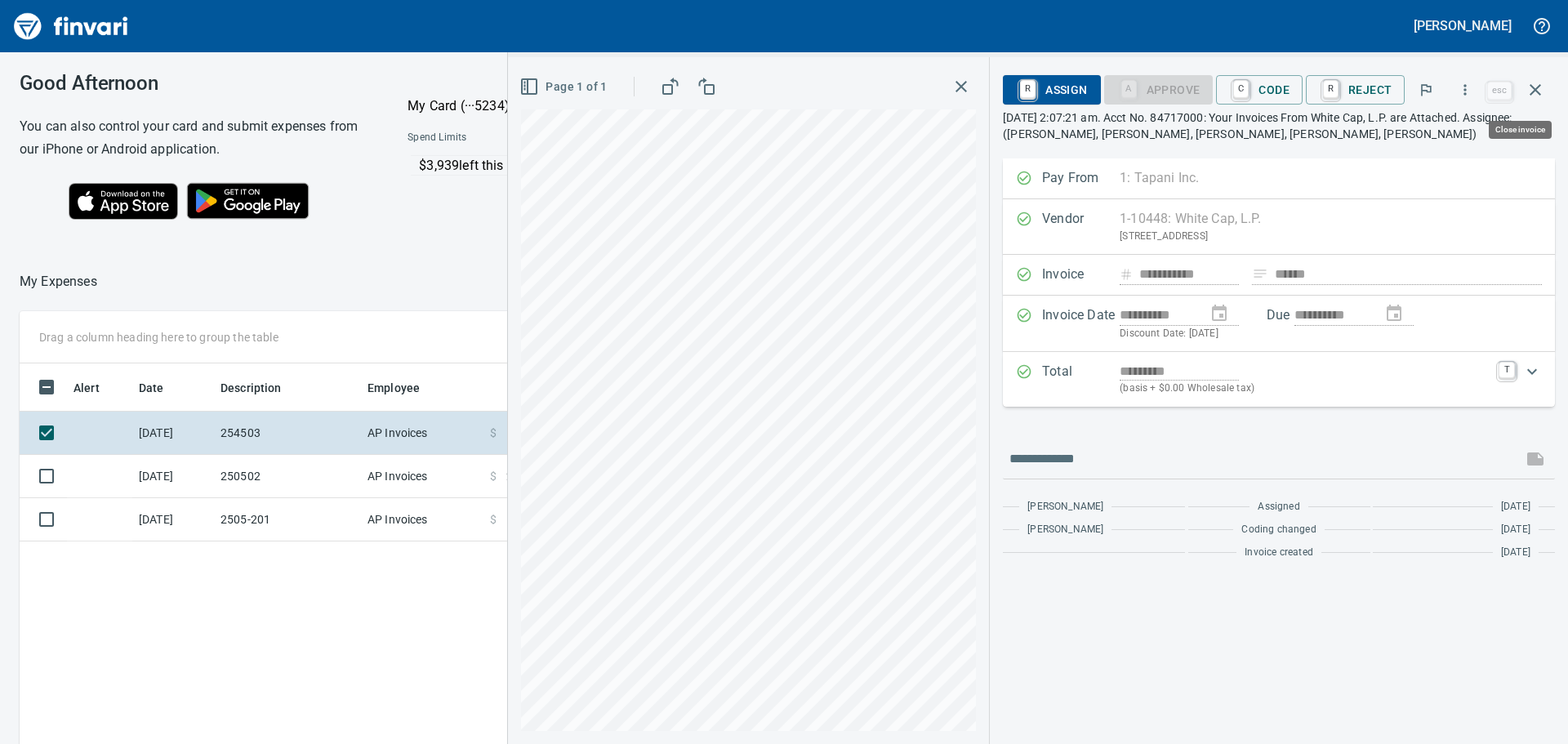
scroll to position [552, 1096]
click at [1533, 370] on icon "Expand" at bounding box center [1532, 372] width 20 height 20
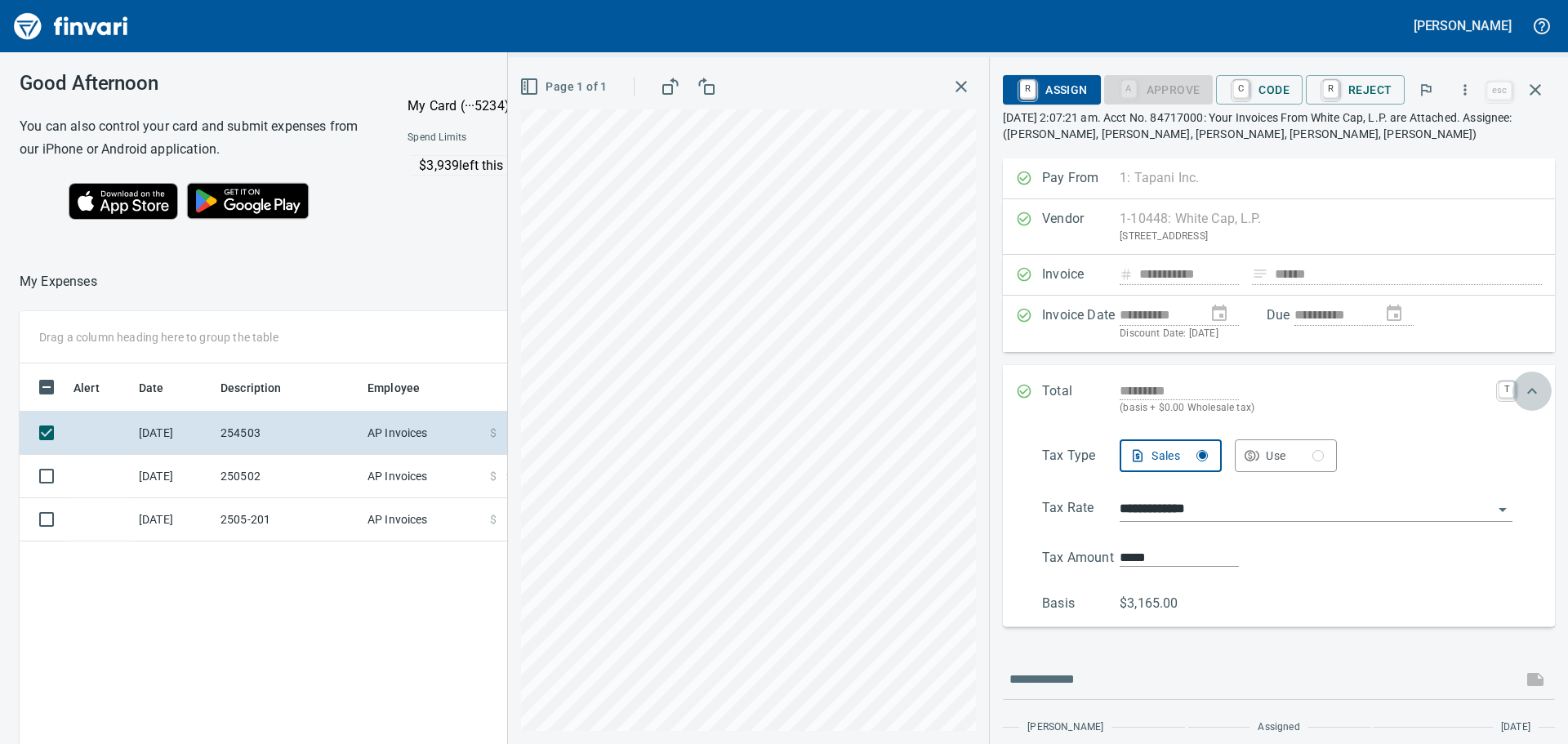
click at [1528, 393] on icon "Expand" at bounding box center [1532, 391] width 20 height 20
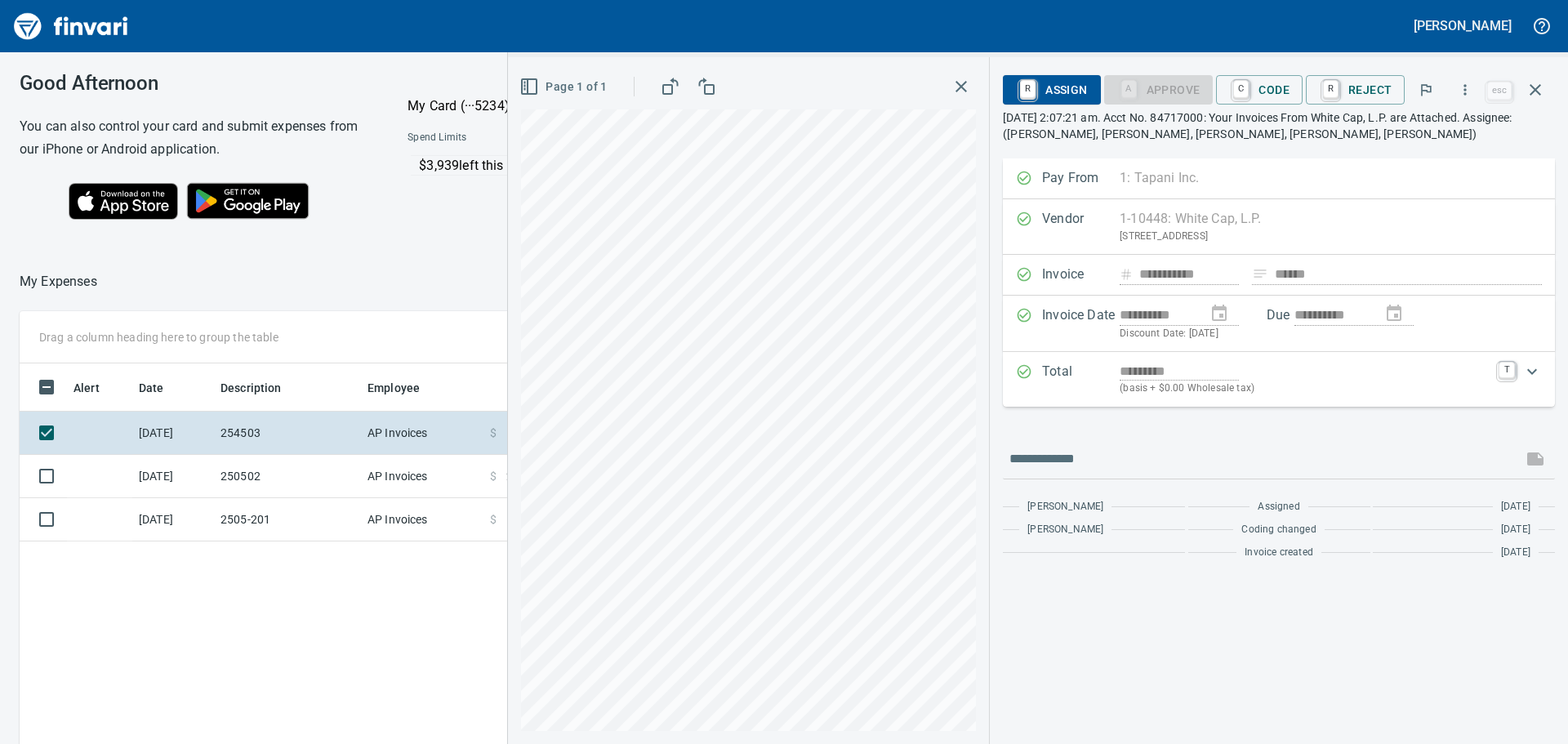
click at [1054, 509] on span "[PERSON_NAME]" at bounding box center [1065, 507] width 76 height 16
click at [1232, 536] on div "Coding changed" at bounding box center [1279, 530] width 182 height 16
click at [1279, 544] on div "Heidi Ek Assigned 4 days ago Heidi Ek Coding changed 4 days ago Invoice created…" at bounding box center [1279, 524] width 552 height 88
click at [1282, 522] on span "Coding changed" at bounding box center [1279, 530] width 74 height 16
click at [1276, 506] on span "Assigned" at bounding box center [1279, 507] width 41 height 16
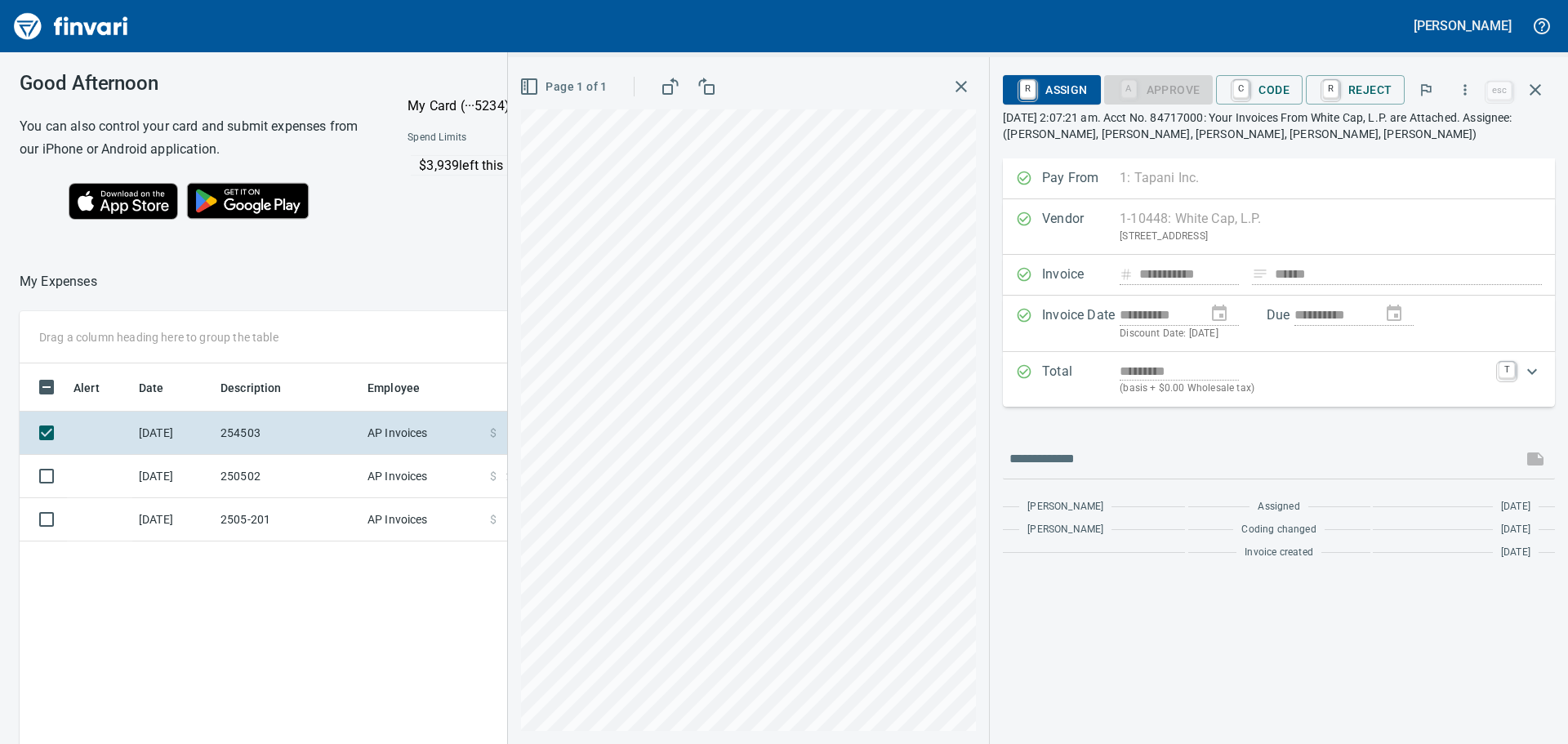
click at [1274, 495] on div "Heidi Ek Assigned 4 days ago Heidi Ek Coding changed 4 days ago Invoice created…" at bounding box center [1279, 524] width 552 height 88
click at [1085, 119] on p "August 29th 2025, 2:07:21 am. Acct No. 84717000: Your Invoices From White Cap, …" at bounding box center [1279, 126] width 552 height 33
click at [1295, 86] on button "C Code" at bounding box center [1260, 90] width 86 height 29
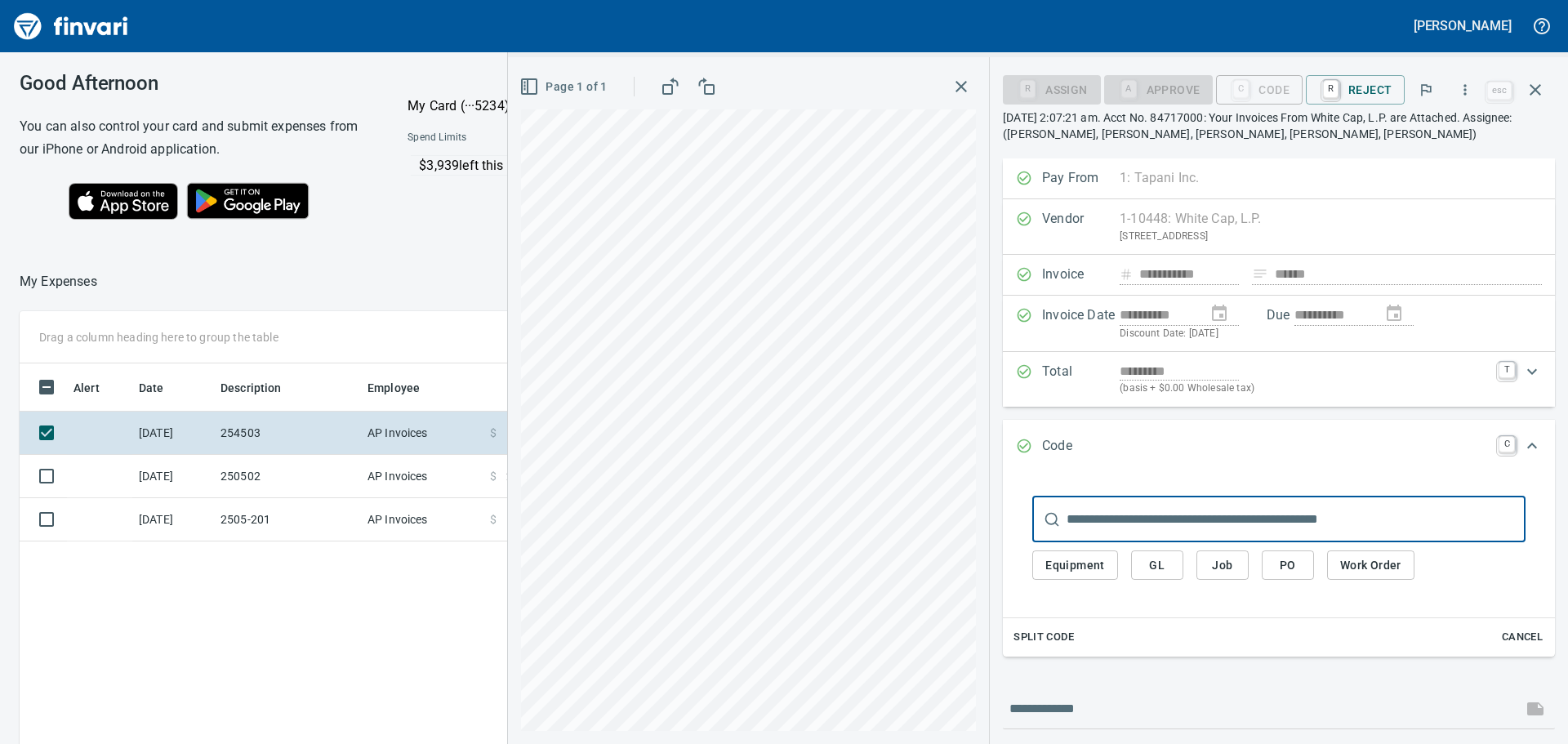
click at [1233, 565] on span "Job" at bounding box center [1222, 566] width 26 height 21
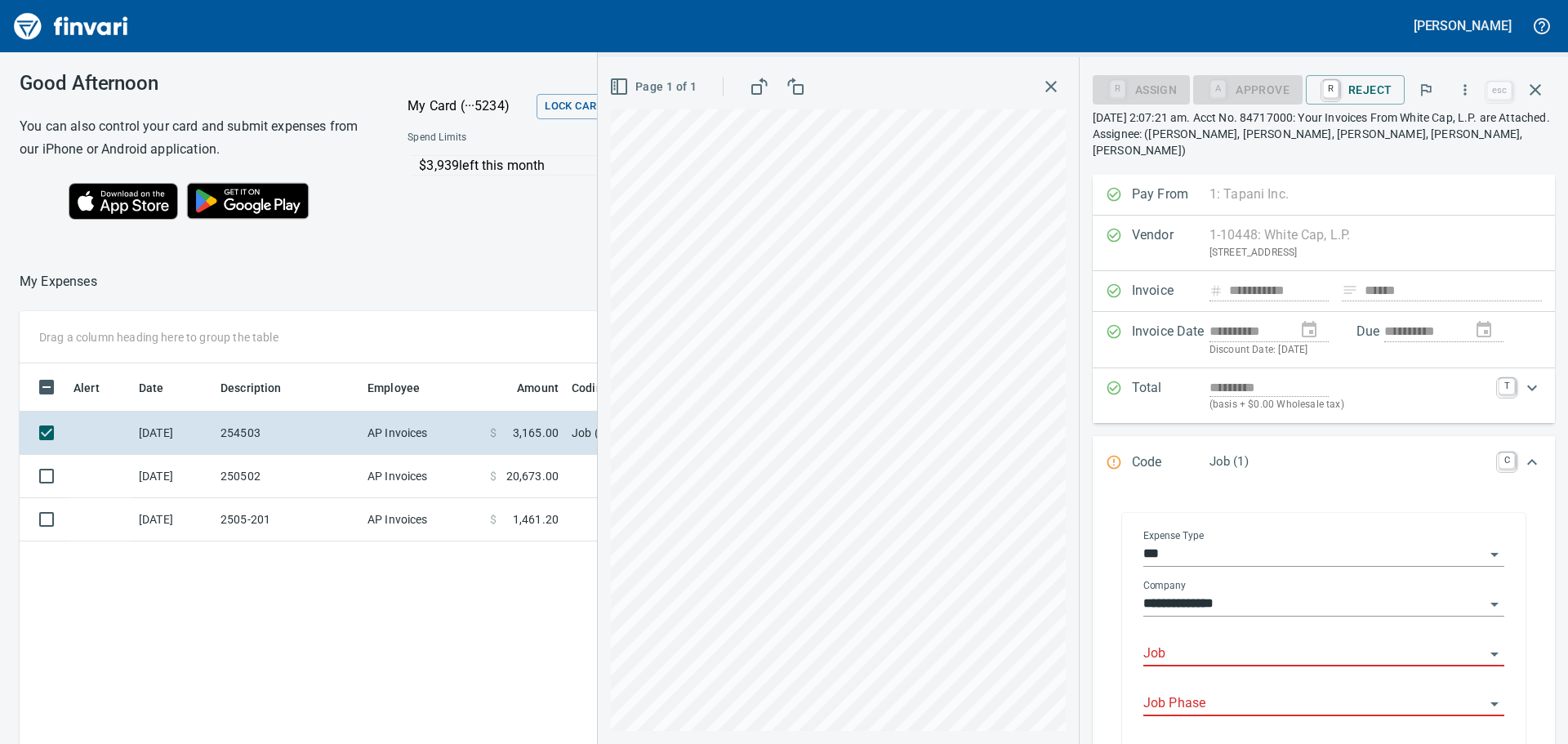
click at [1258, 643] on input "Job" at bounding box center [1313, 654] width 341 height 22
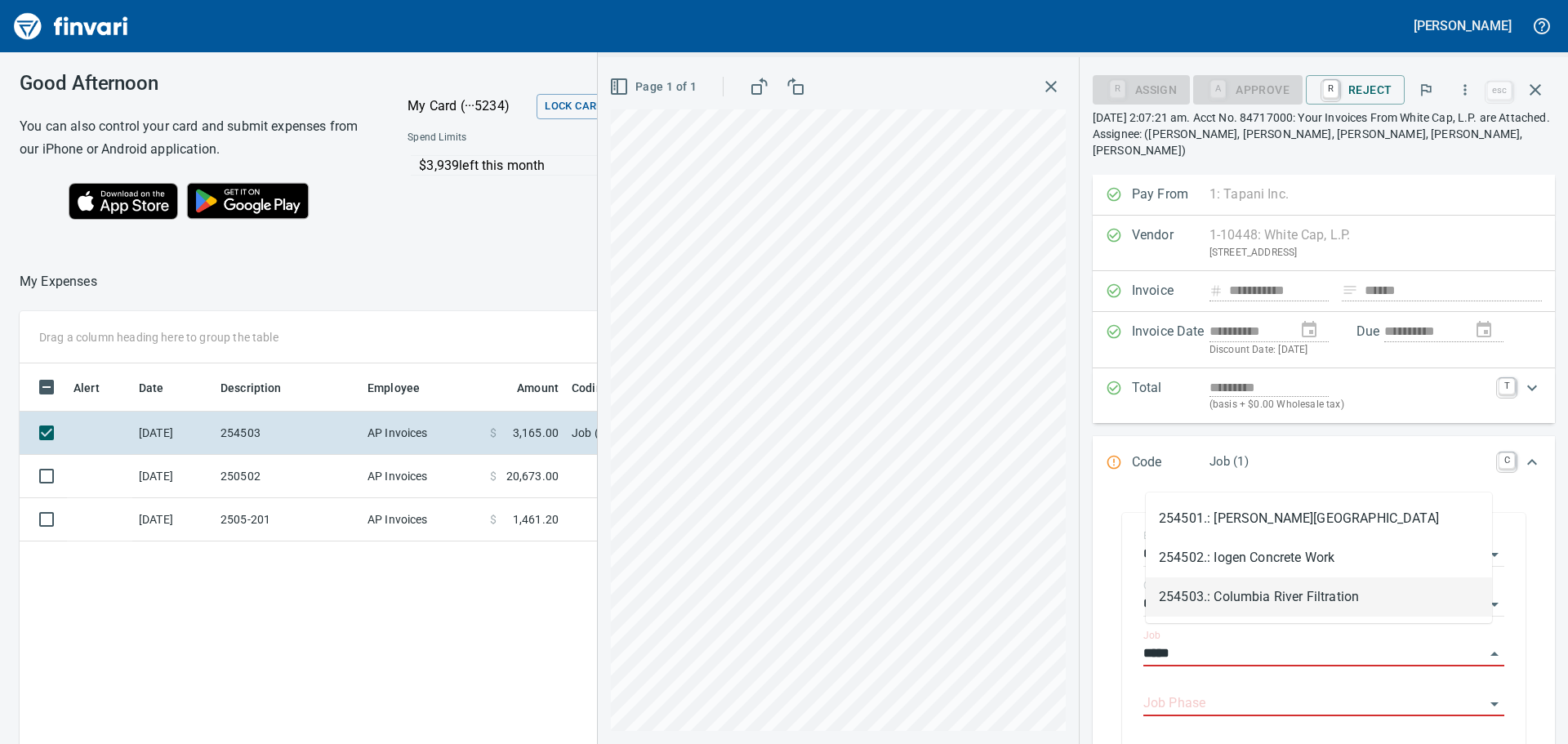
click at [1247, 596] on li "254503.: Columbia River Filtration" at bounding box center [1318, 596] width 346 height 39
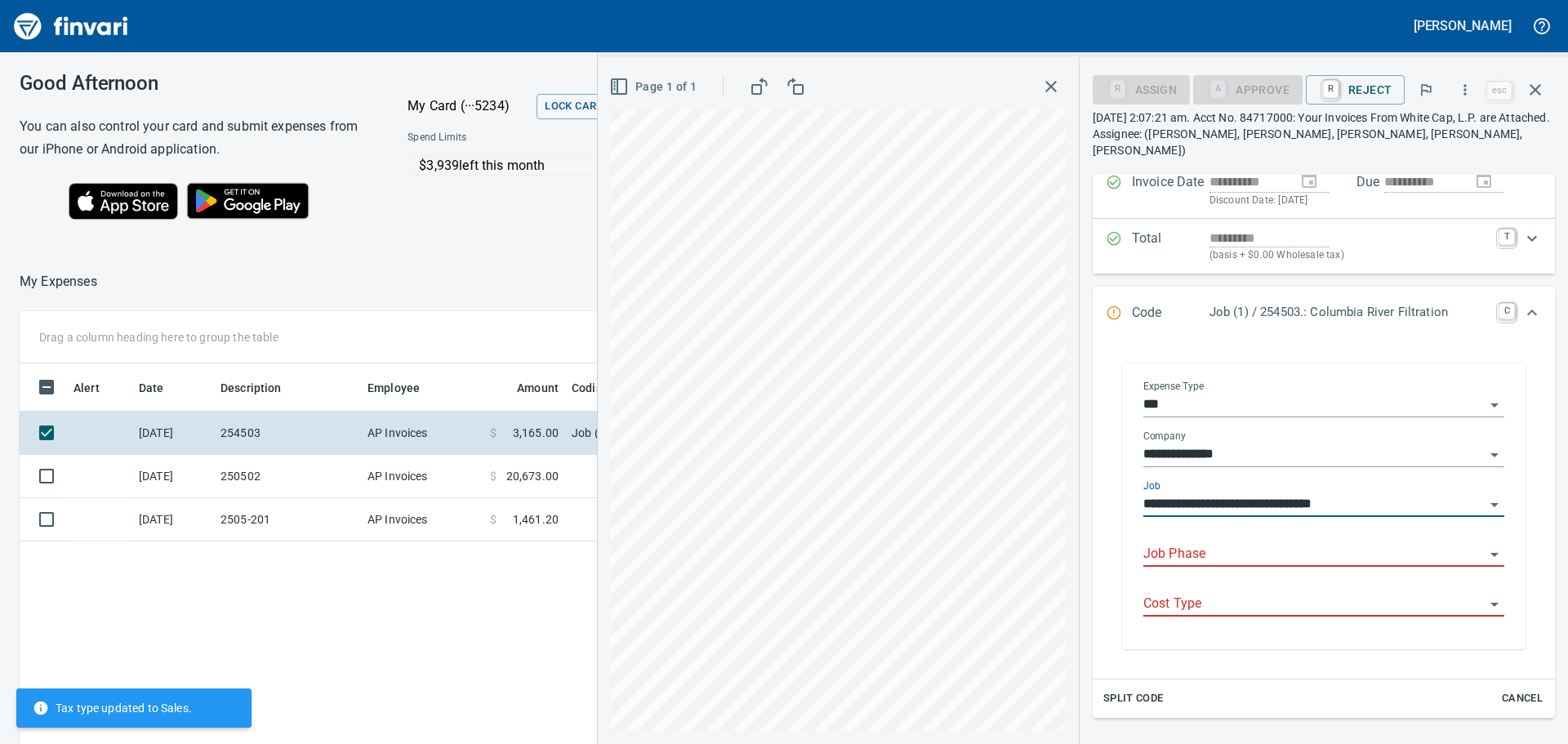
scroll to position [163, 0]
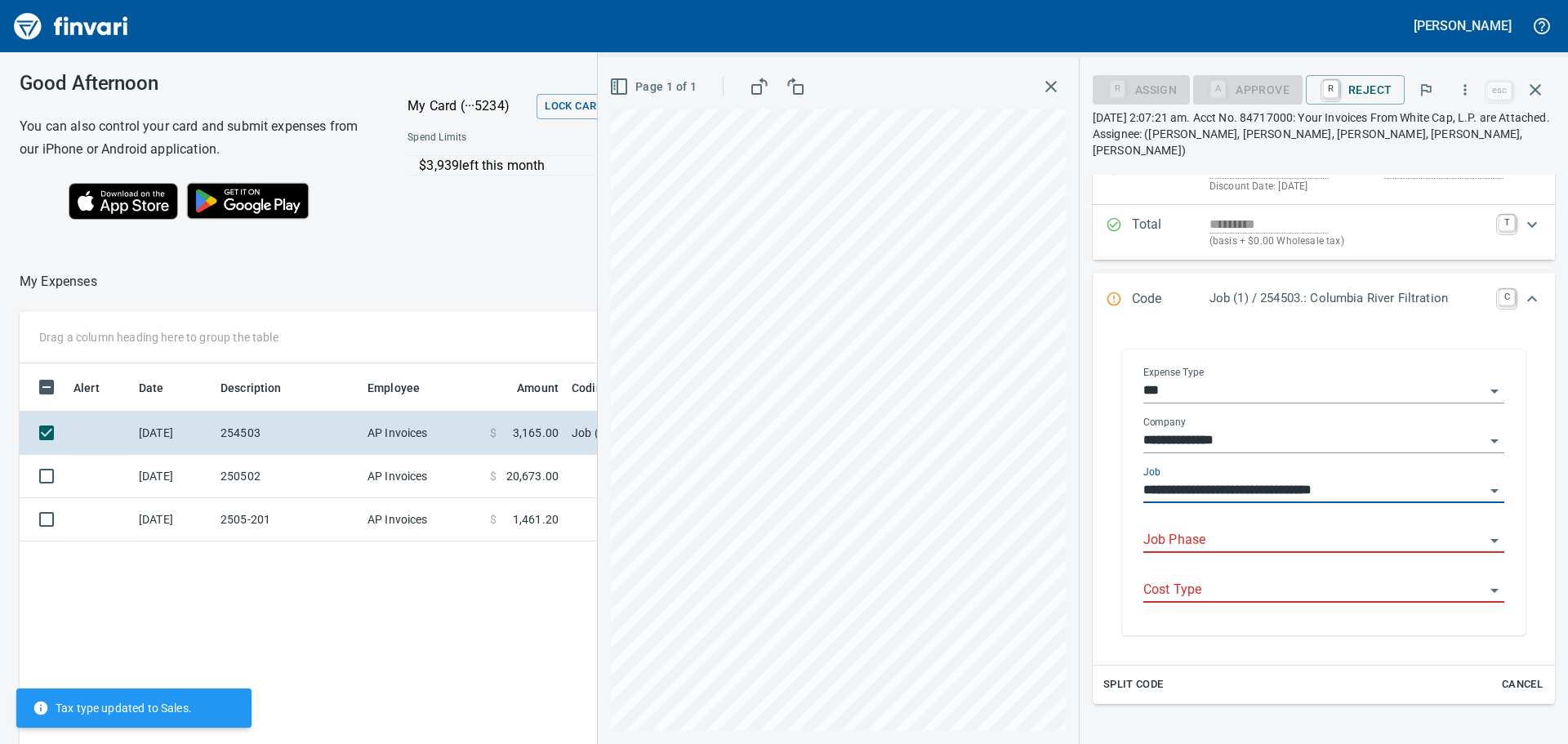
type input "**********"
click at [1225, 530] on input "Job Phase" at bounding box center [1313, 541] width 341 height 22
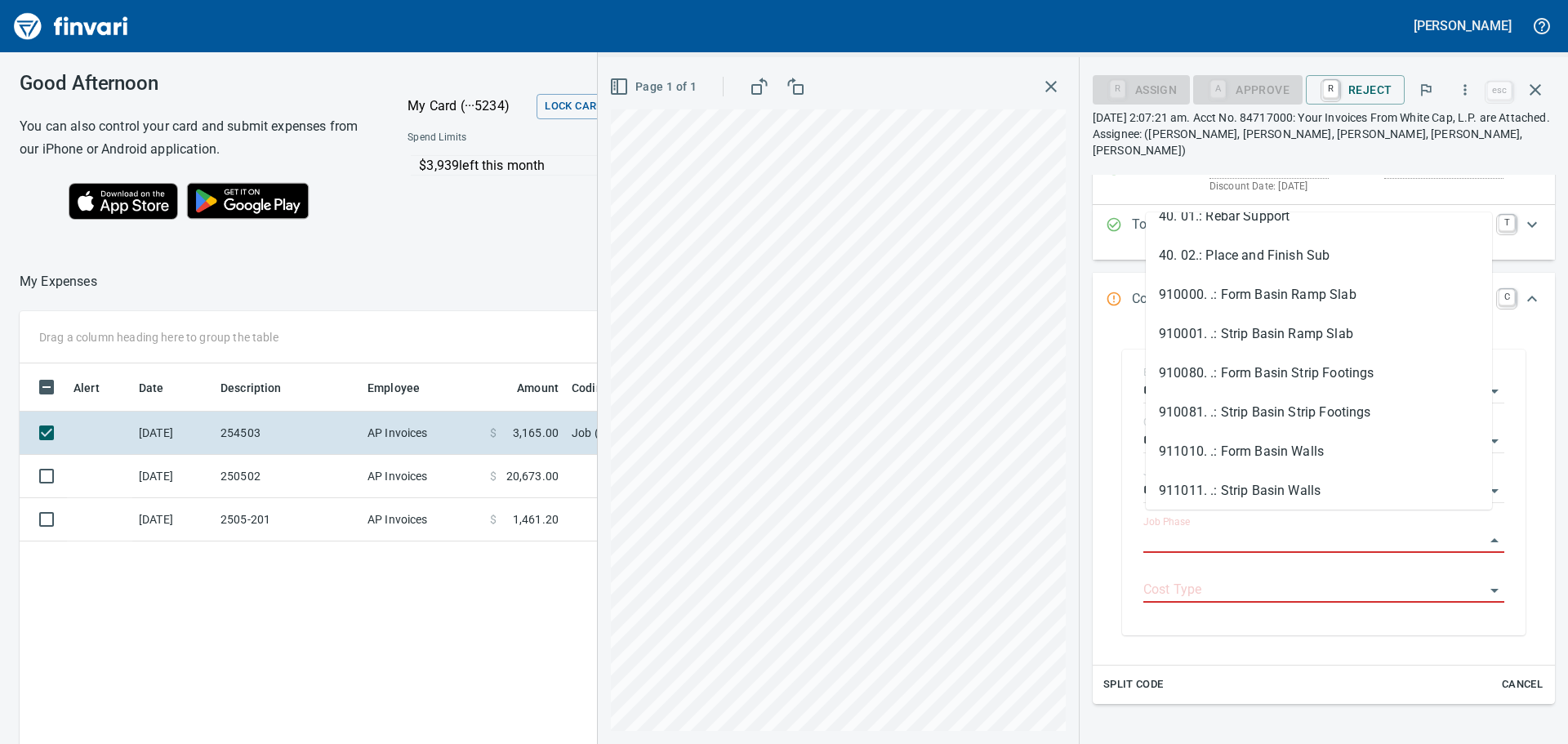
scroll to position [572, 0]
click at [1276, 374] on li "910080. .: Form Basin Strip Footings" at bounding box center [1318, 372] width 346 height 39
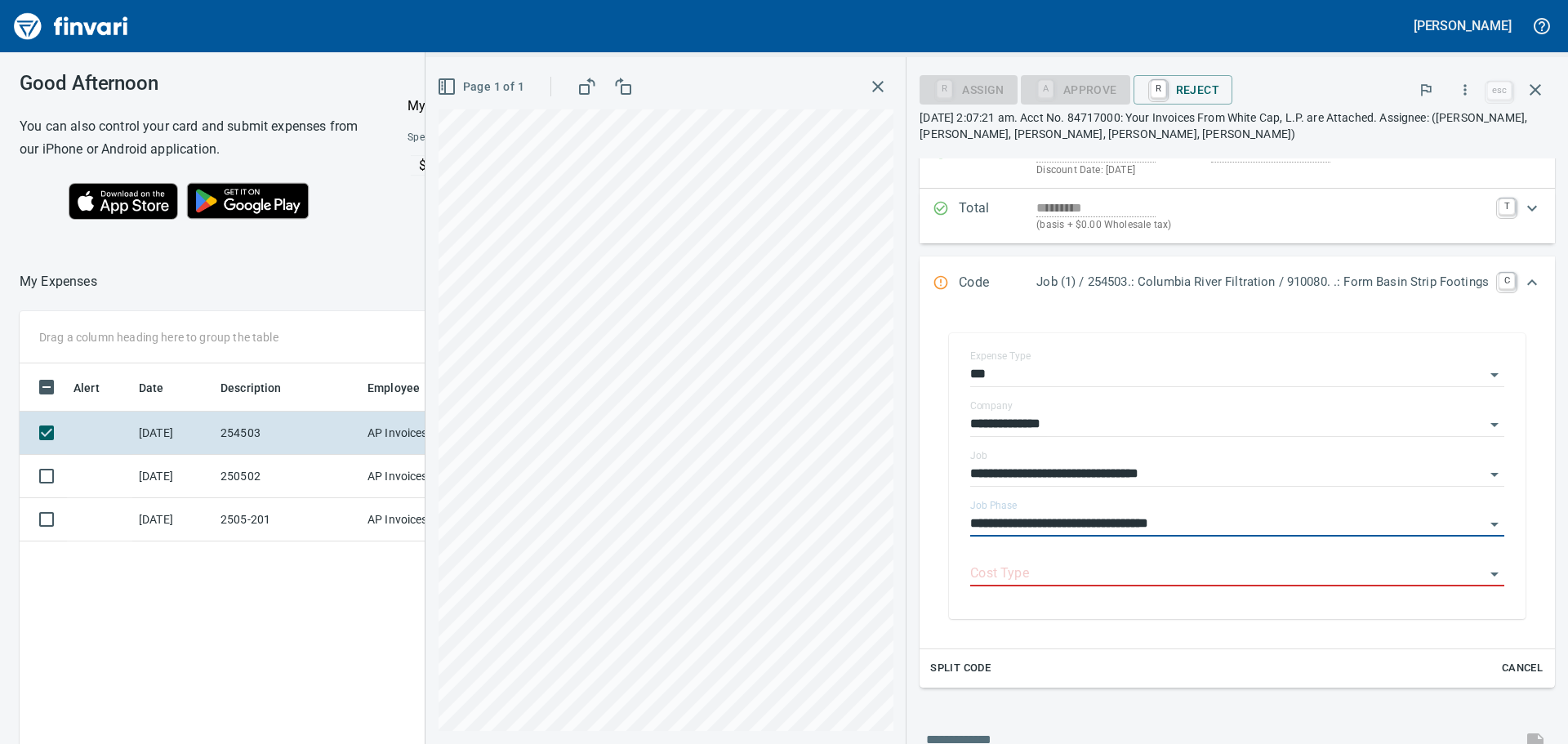
type input "**********"
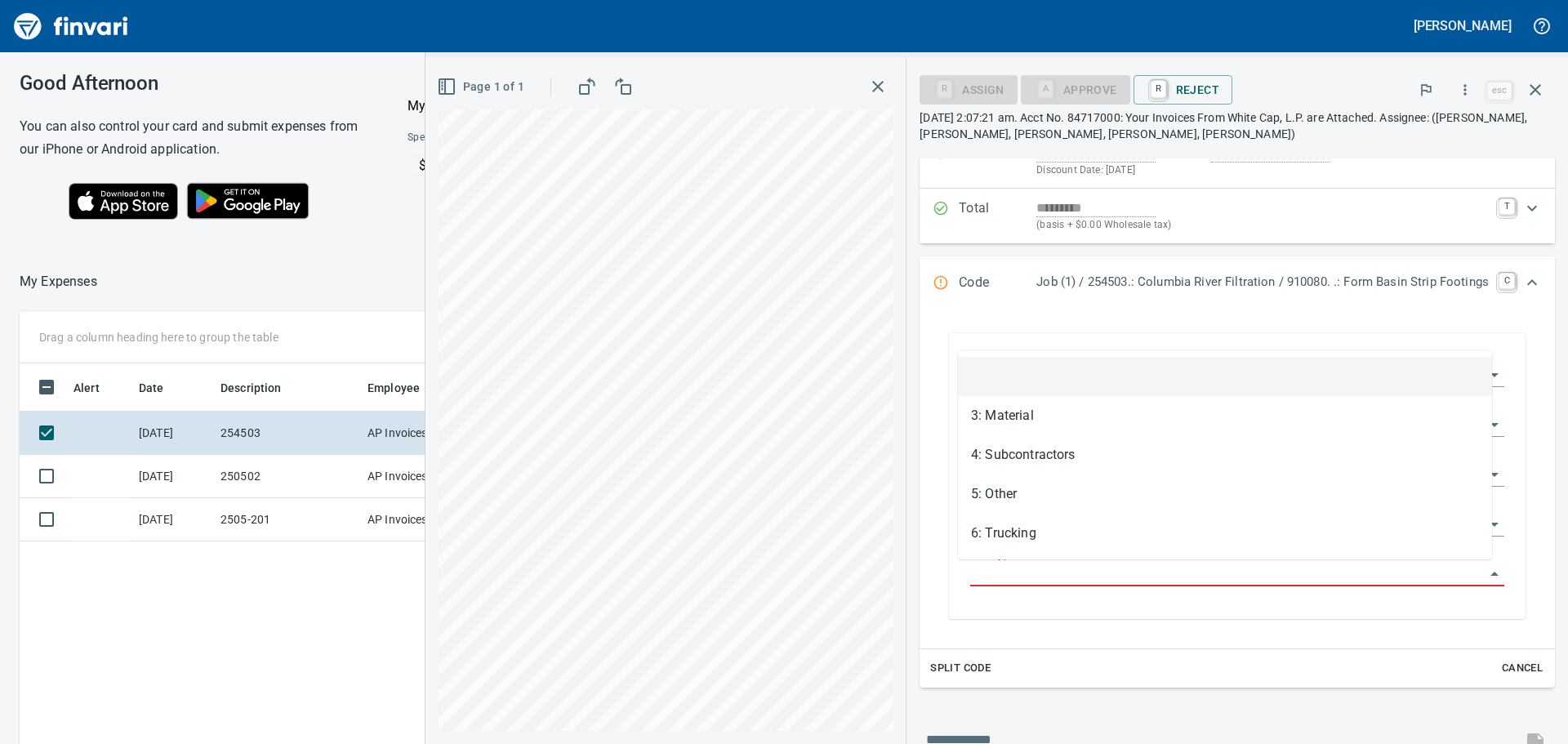
click at [1079, 575] on input "Cost Type" at bounding box center [1228, 574] width 515 height 22
click at [1009, 416] on li "3: Material" at bounding box center [1225, 415] width 534 height 39
type input "**********"
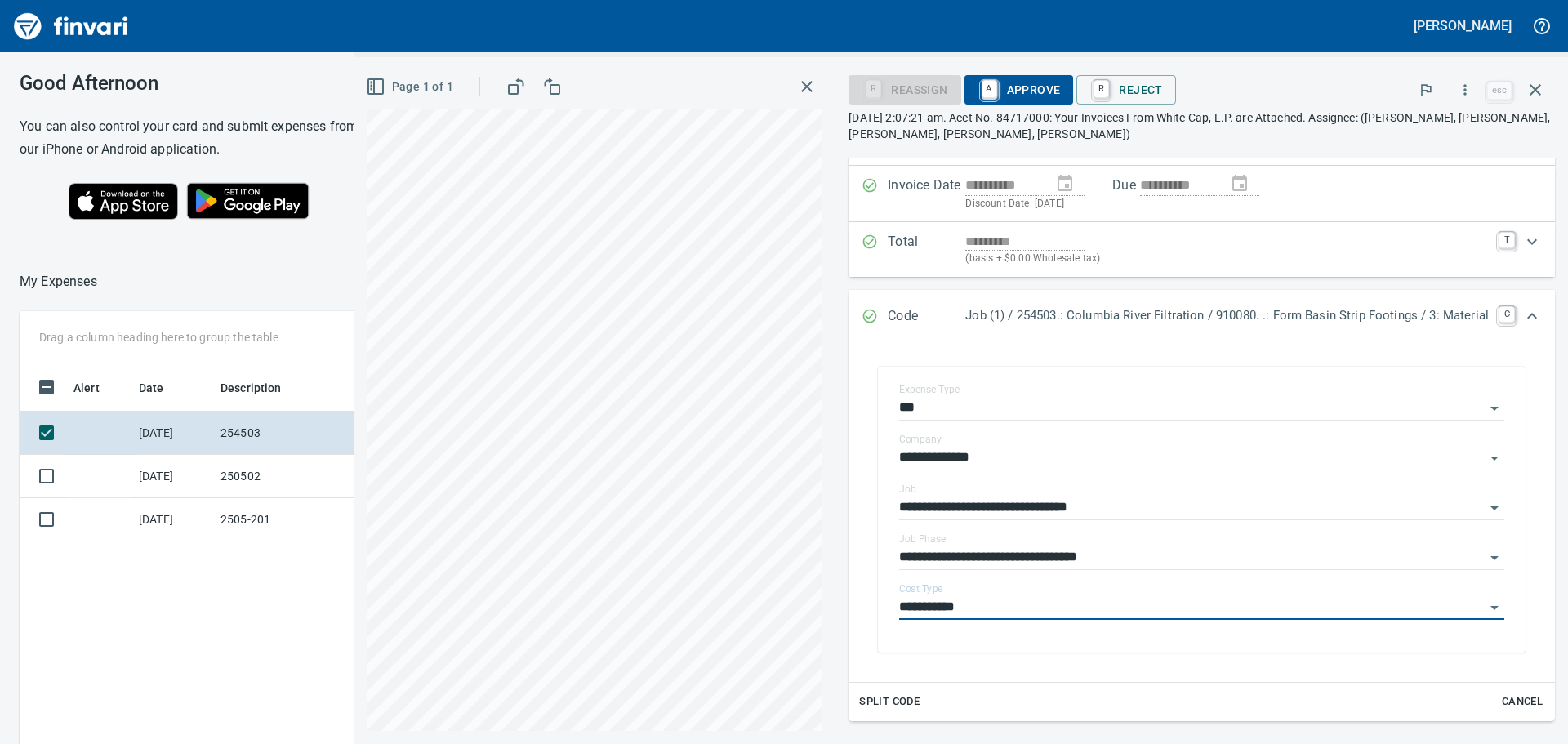
scroll to position [0, 0]
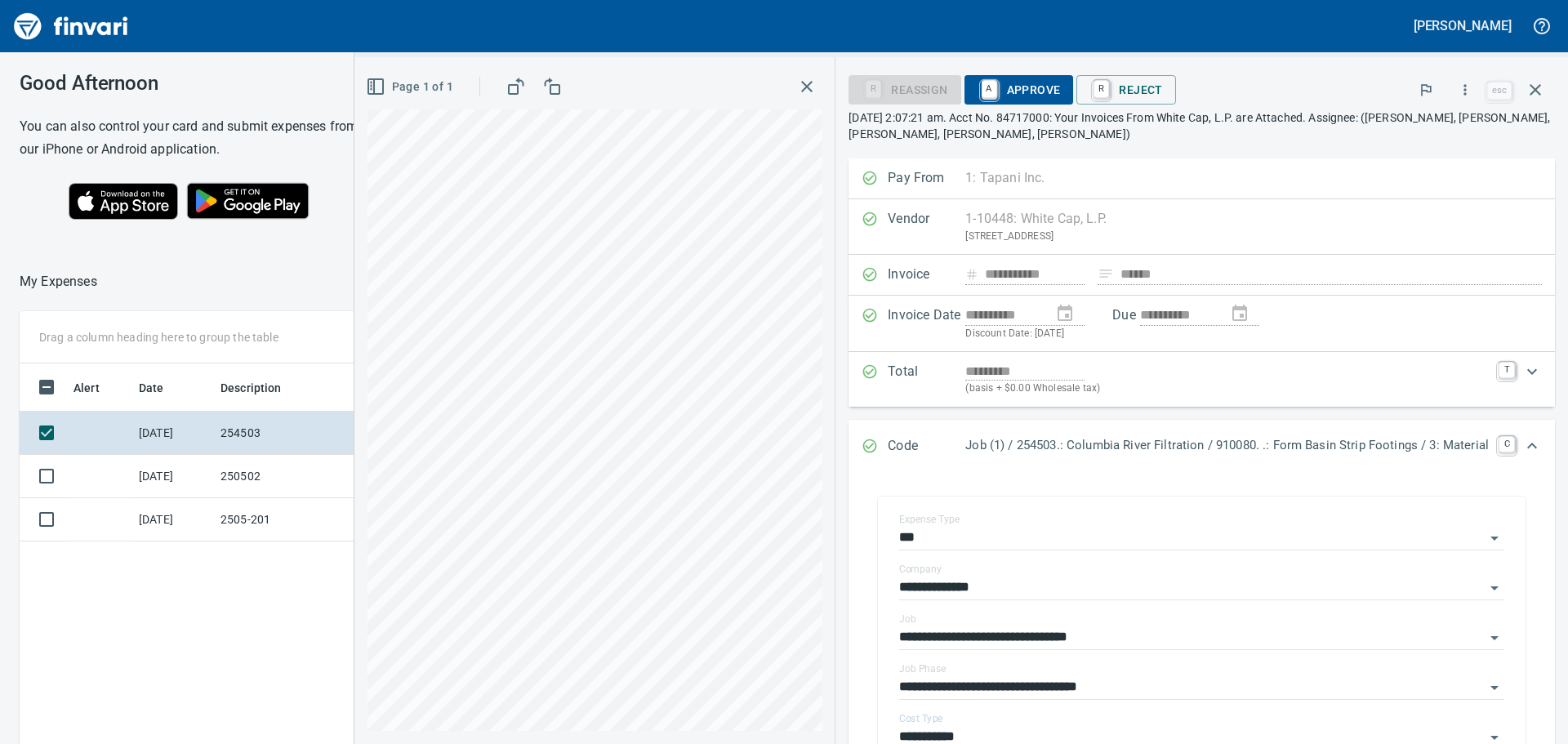
click at [1001, 82] on span "A Approve" at bounding box center [1019, 90] width 83 height 28
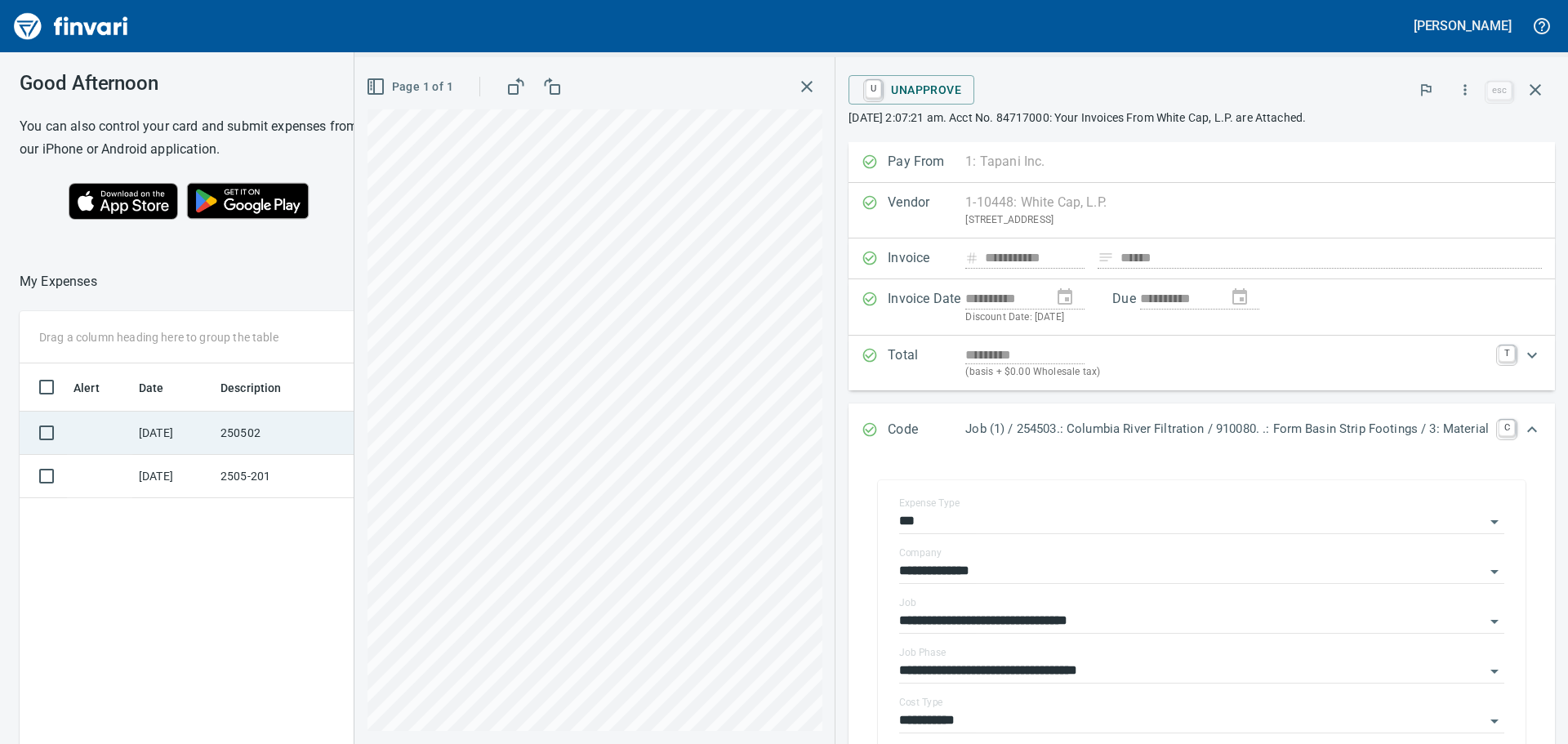
click at [235, 432] on td "250502" at bounding box center [288, 433] width 147 height 43
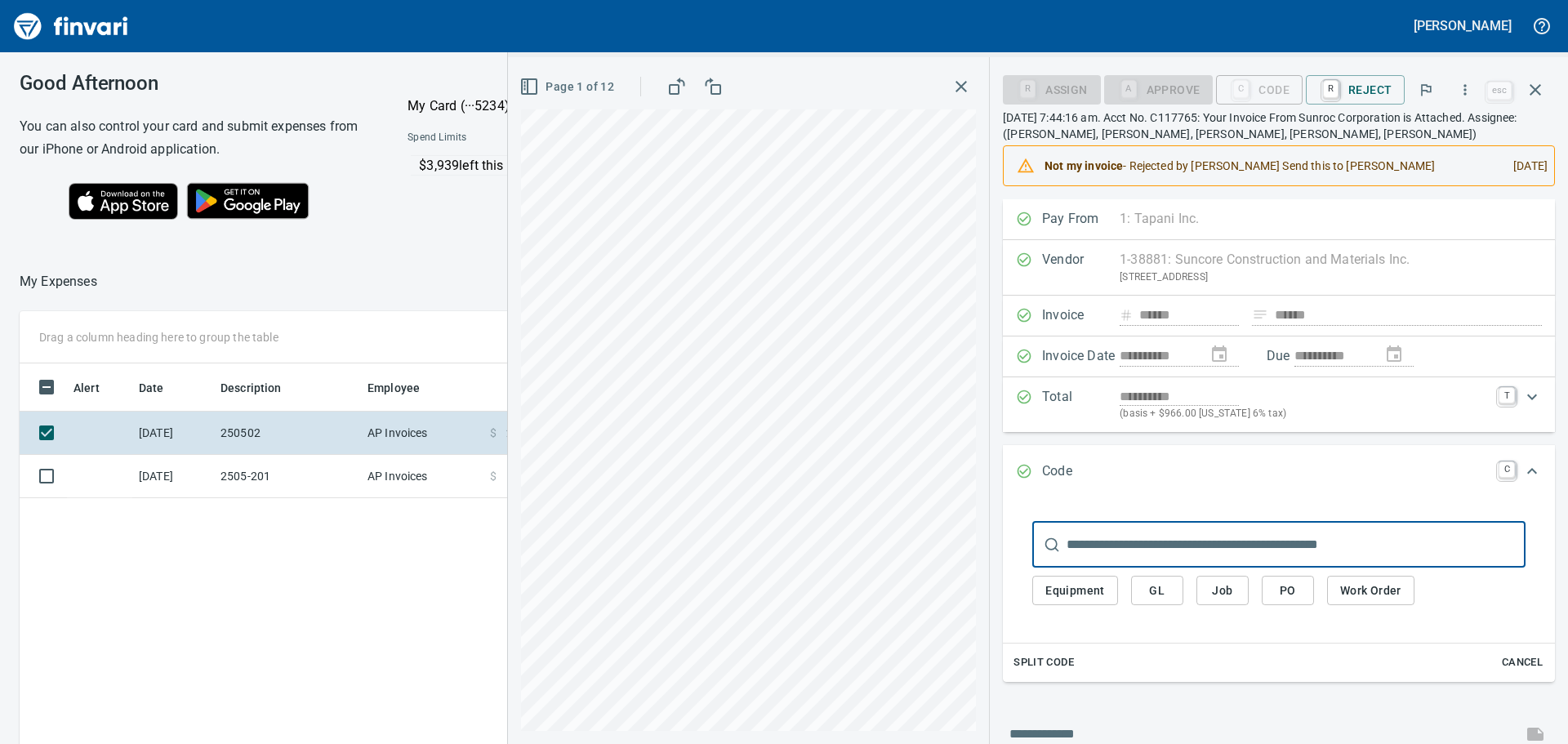
scroll to position [552, 1096]
click at [1244, 585] on button "Job" at bounding box center [1222, 590] width 52 height 30
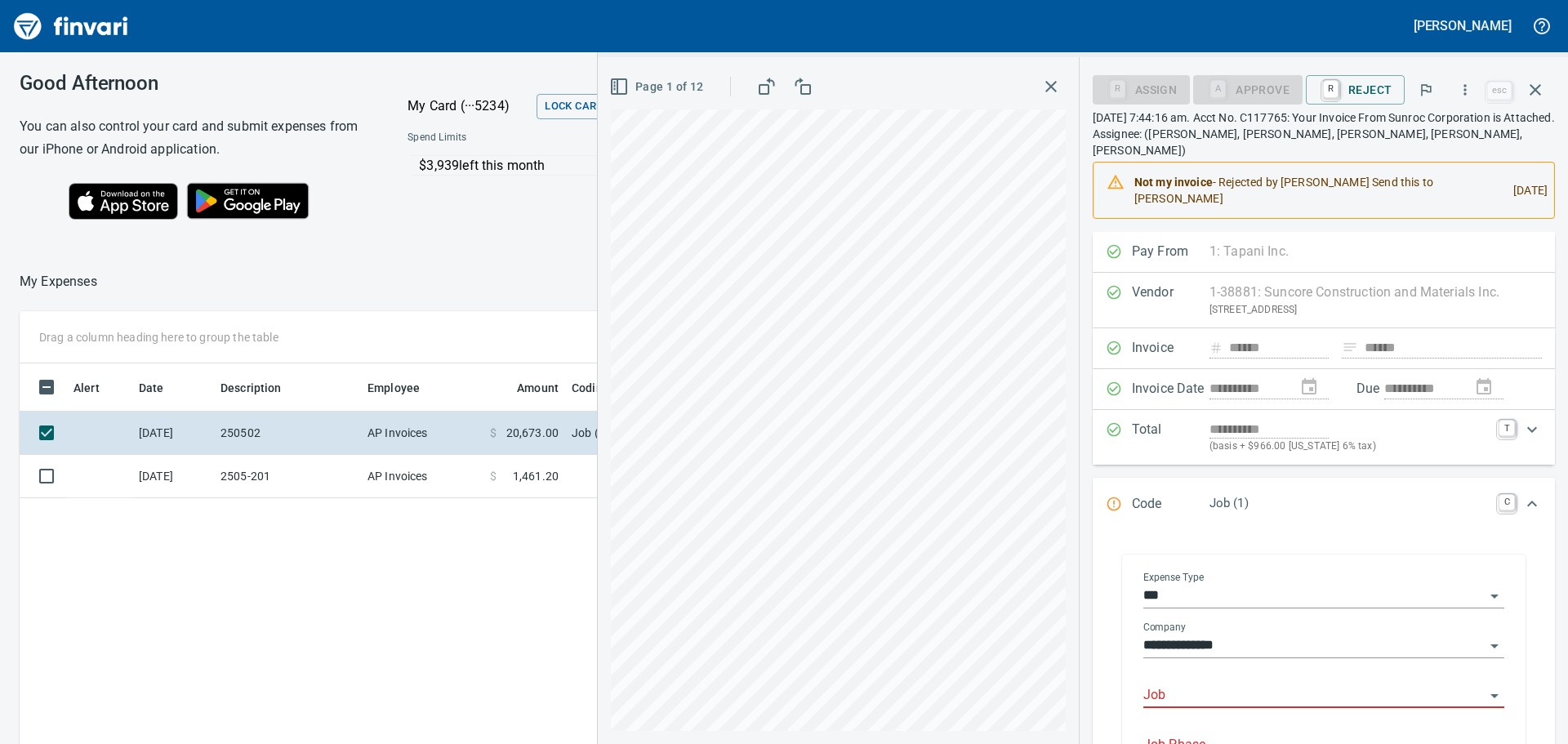
click at [1216, 684] on input "Job" at bounding box center [1313, 696] width 341 height 22
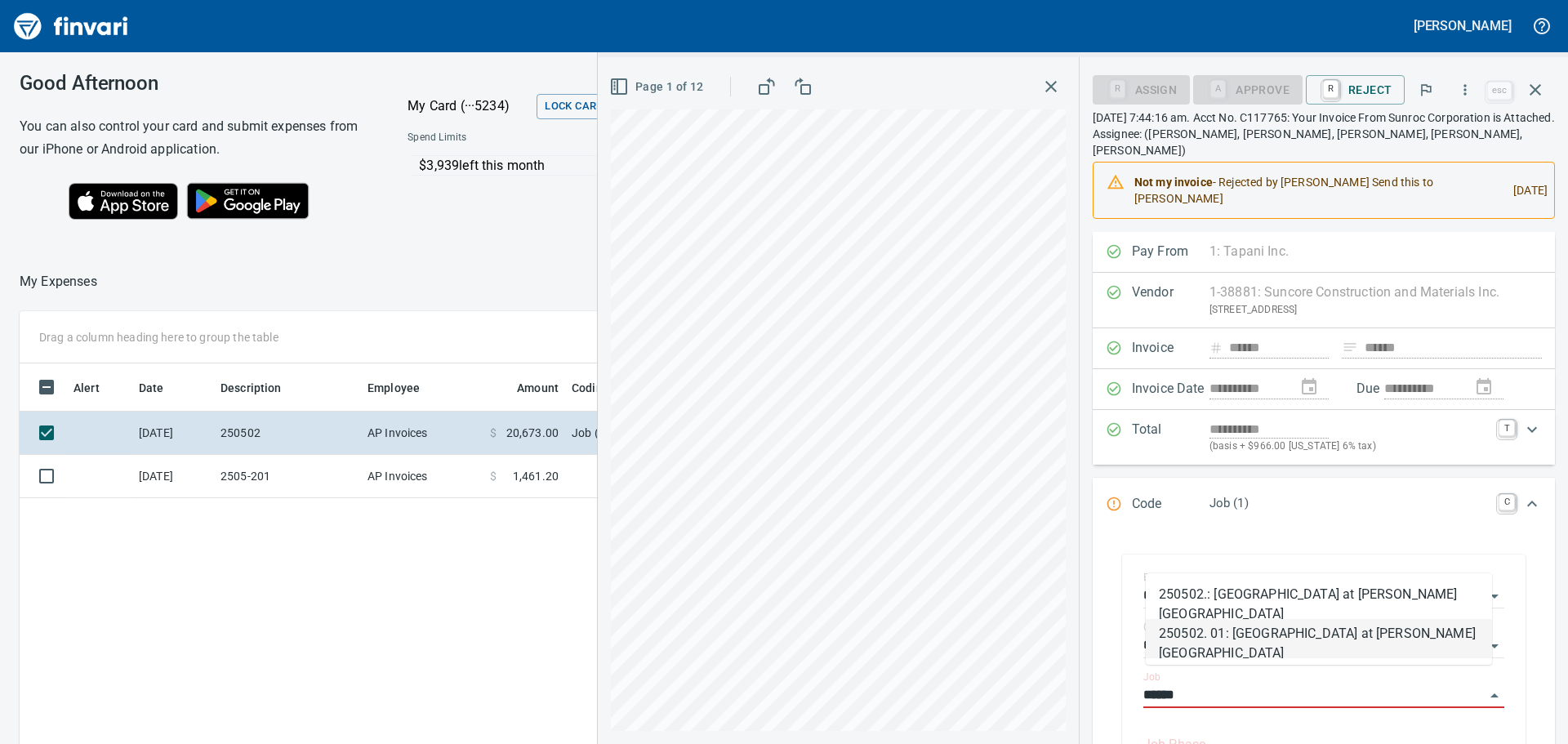
click at [1287, 634] on li "250502. 01: Indian Creek at Ustick Bridge Structures" at bounding box center [1318, 639] width 346 height 39
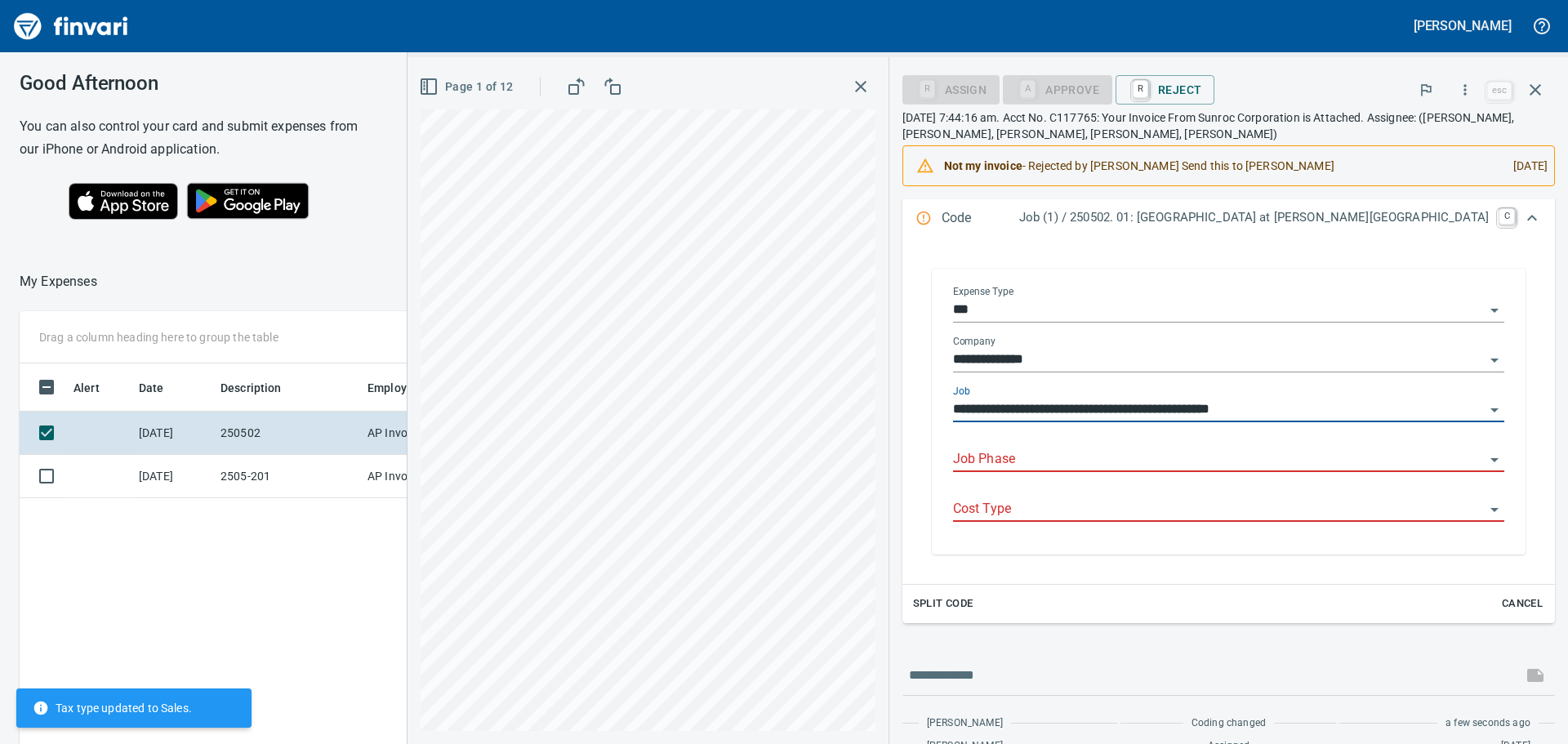
scroll to position [327, 0]
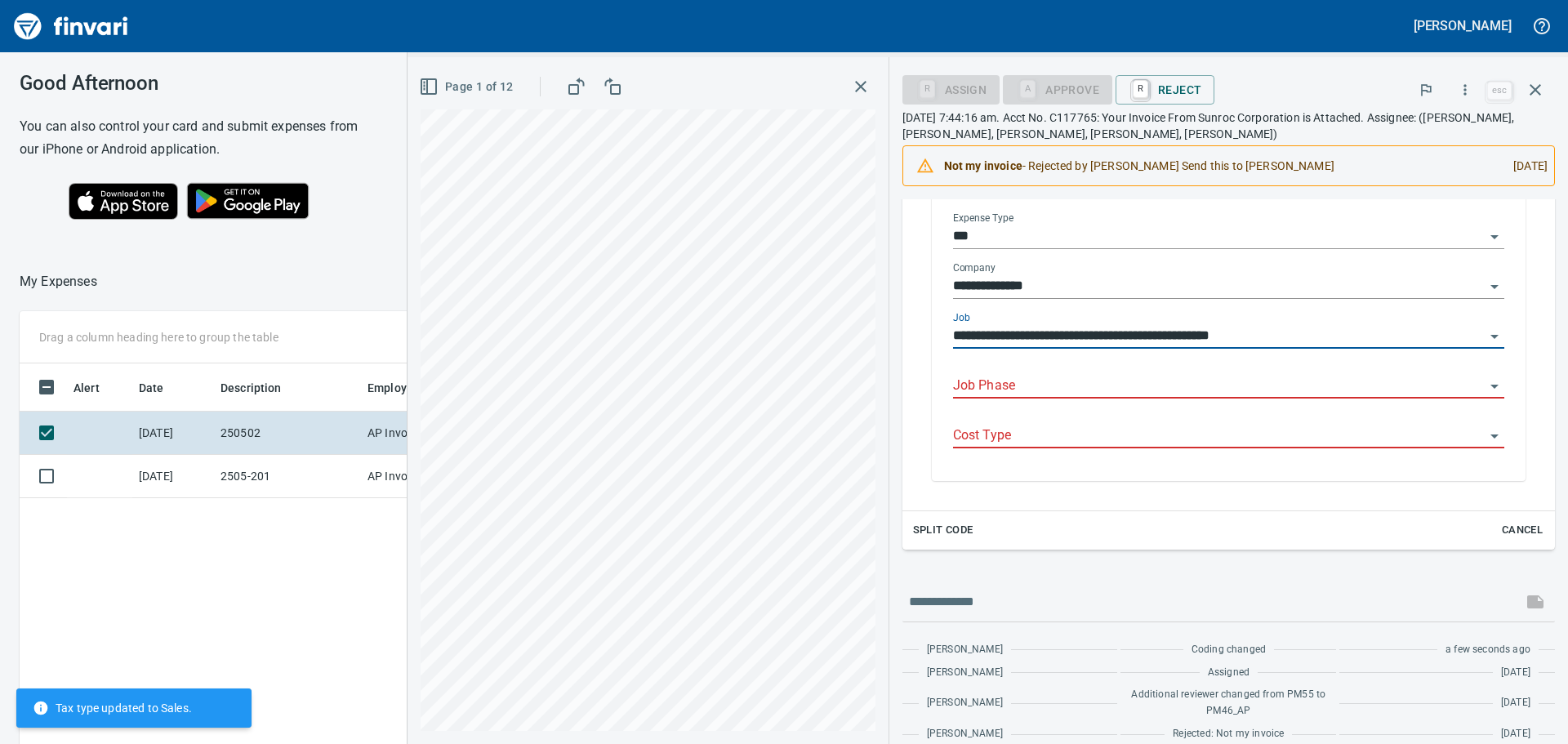
type input "**********"
click at [1178, 390] on input "Job Phase" at bounding box center [1218, 386] width 531 height 22
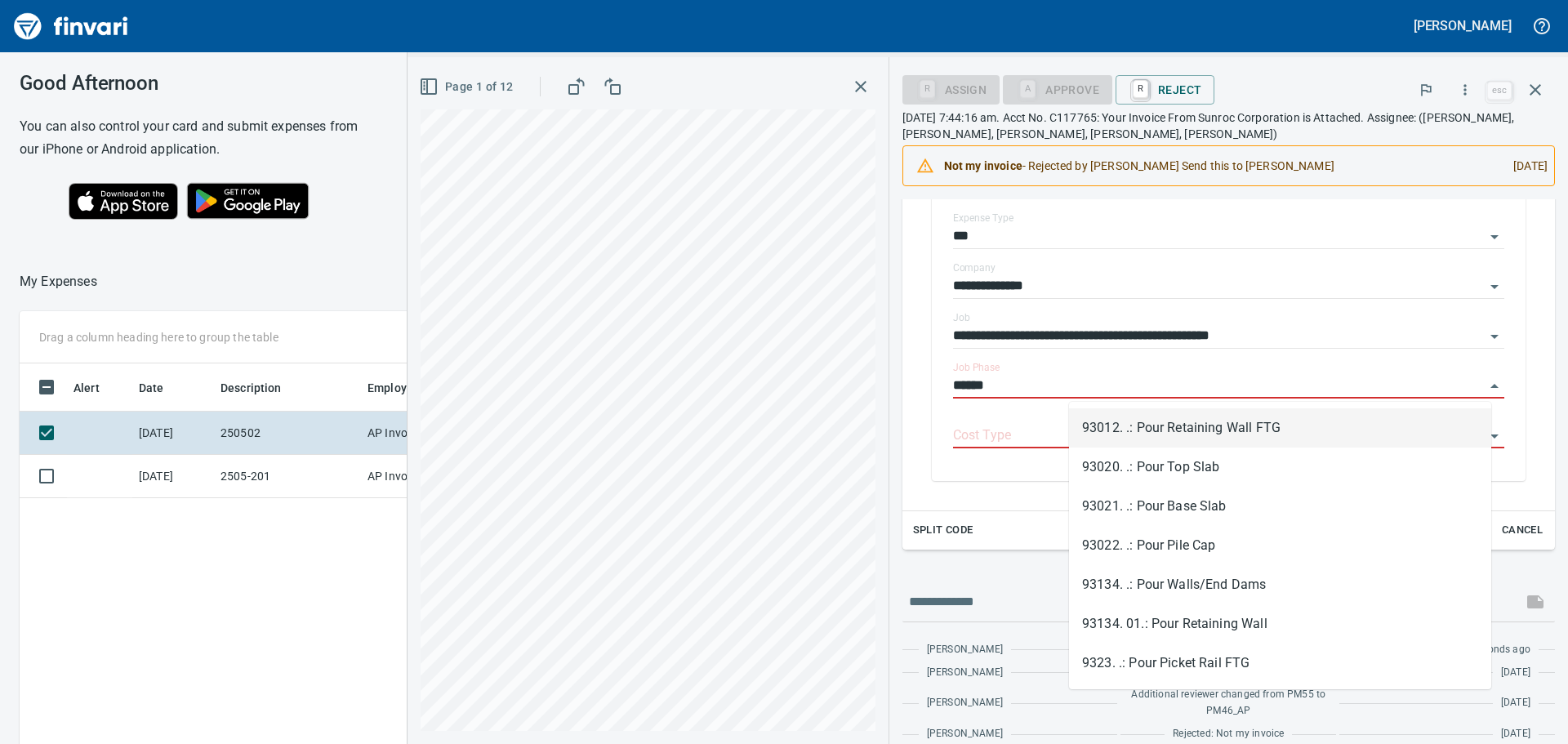
scroll to position [552, 1096]
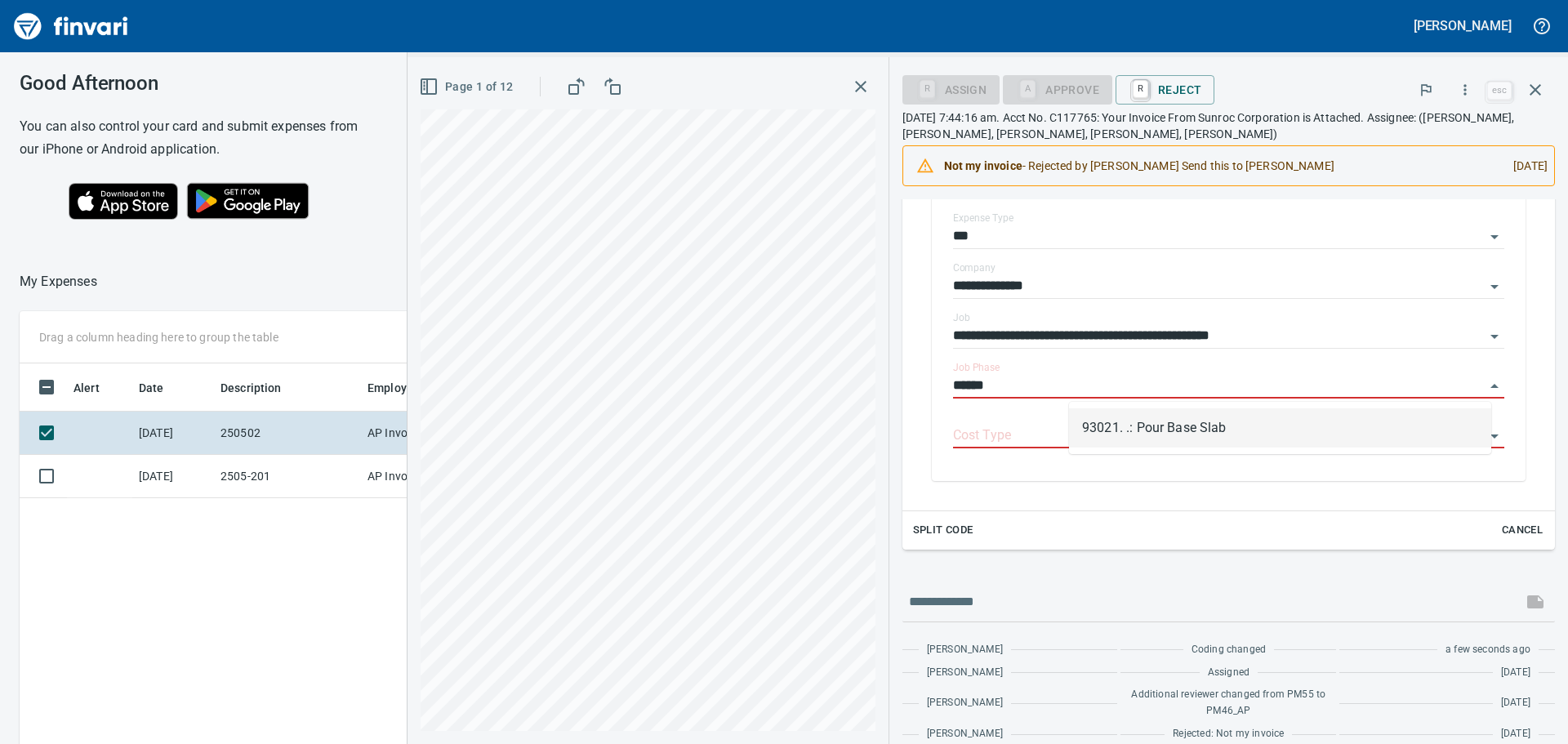
click at [1165, 419] on li "93021. .: Pour Base Slab" at bounding box center [1279, 428] width 422 height 39
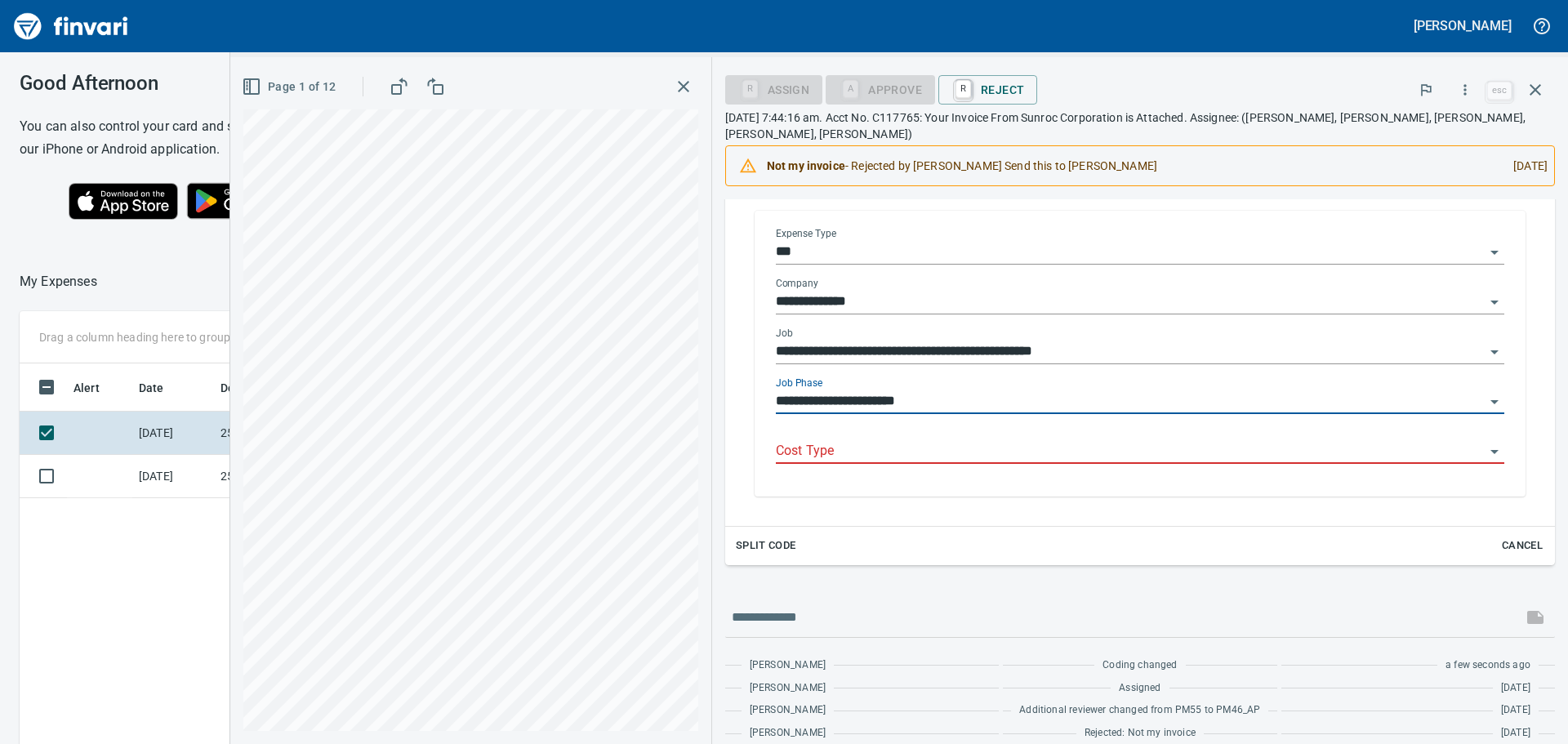
type input "**********"
click at [1001, 441] on input "Cost Type" at bounding box center [1130, 452] width 708 height 22
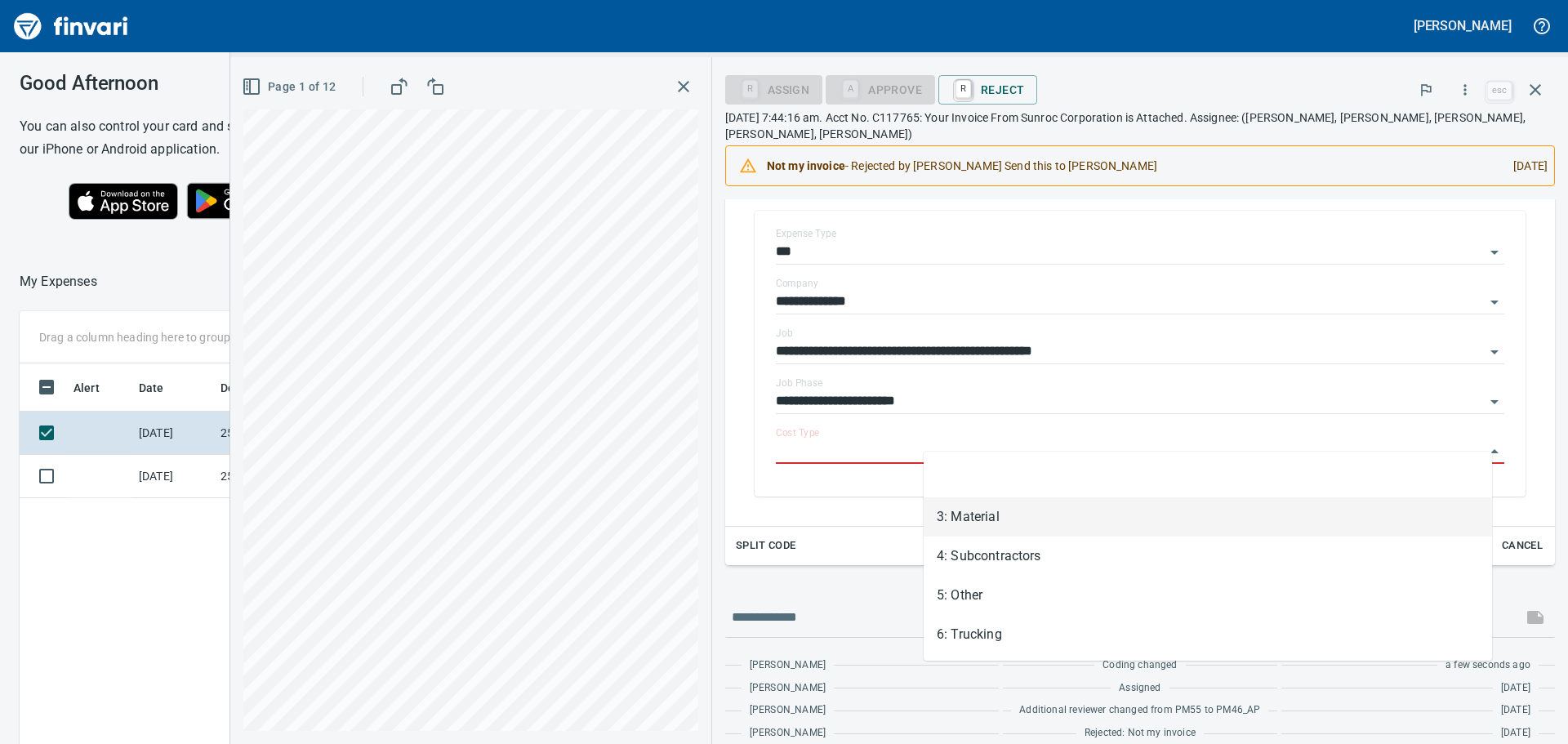
click at [977, 512] on li "3: Material" at bounding box center [1208, 517] width 568 height 39
type input "**********"
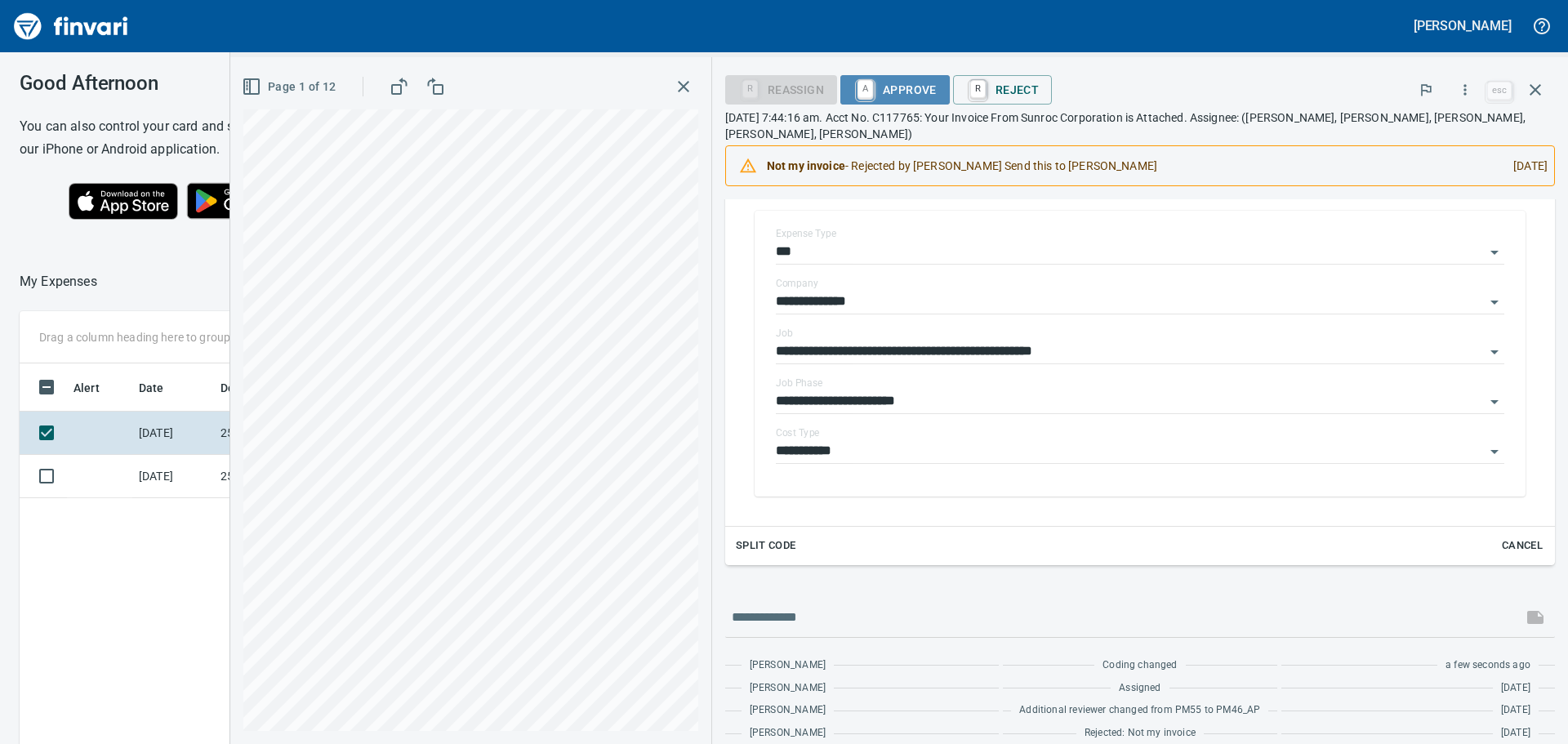
click at [936, 92] on span "A Approve" at bounding box center [895, 90] width 83 height 28
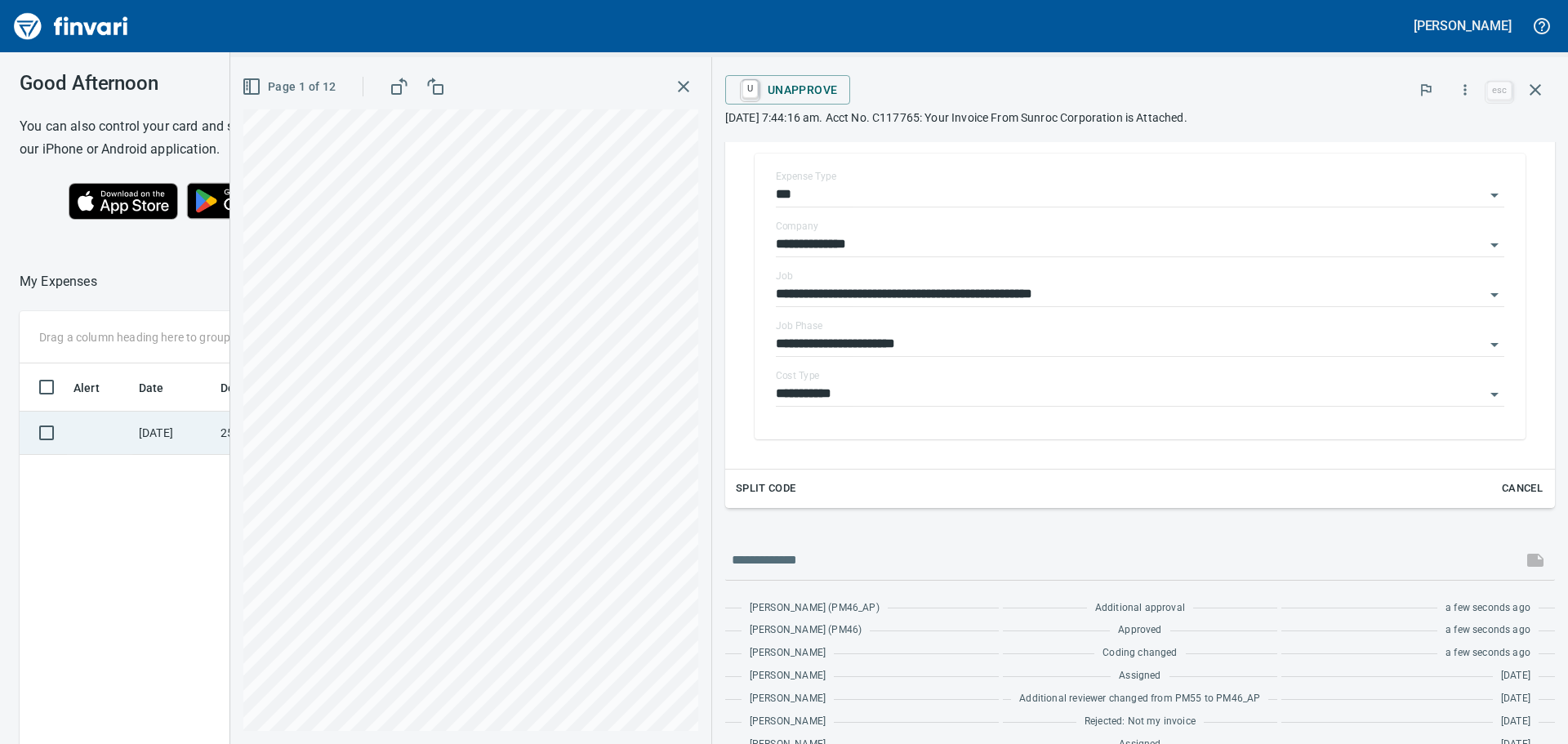
click at [203, 431] on td "[DATE]" at bounding box center [173, 433] width 82 height 43
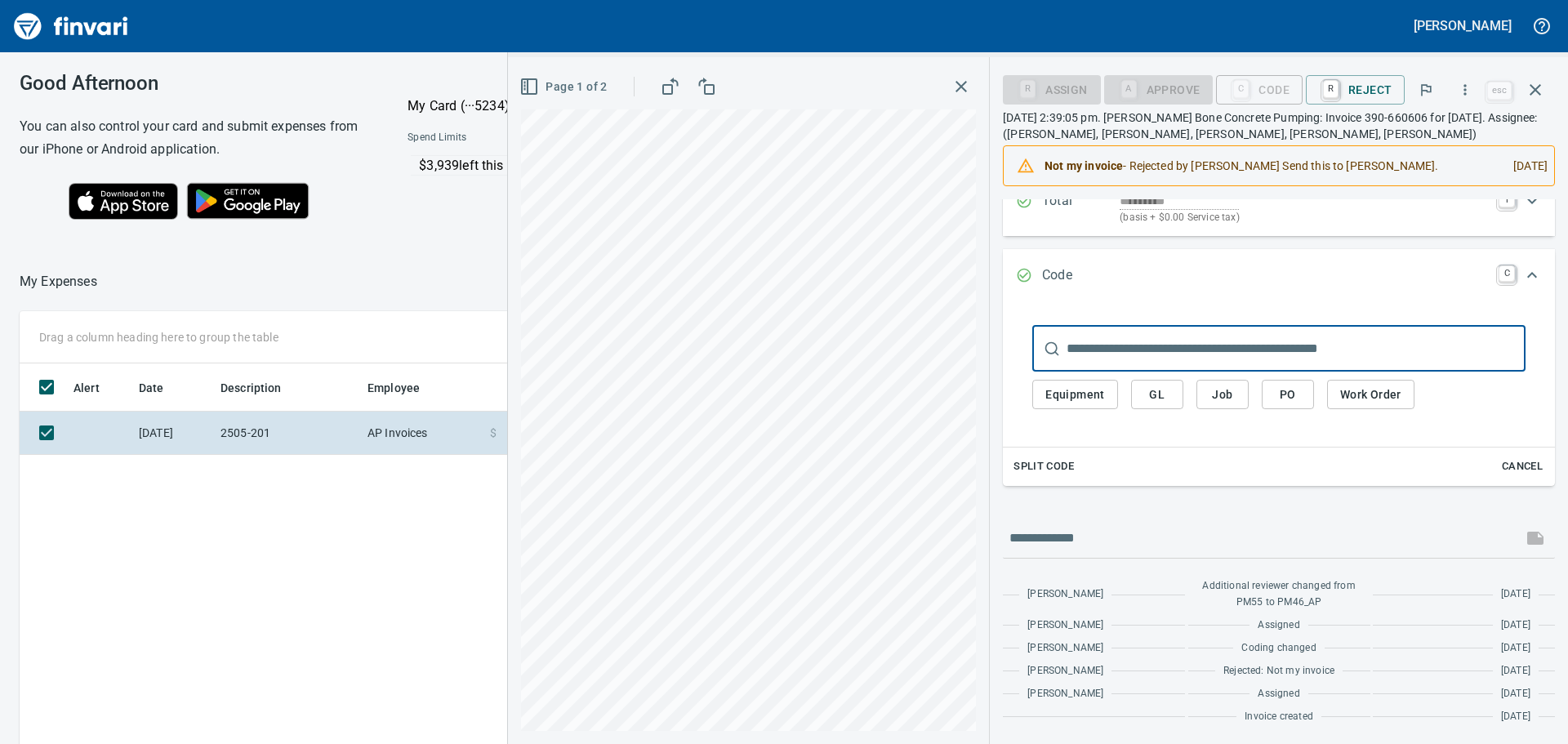
scroll to position [196, 0]
click at [1222, 396] on span "Job" at bounding box center [1222, 395] width 26 height 21
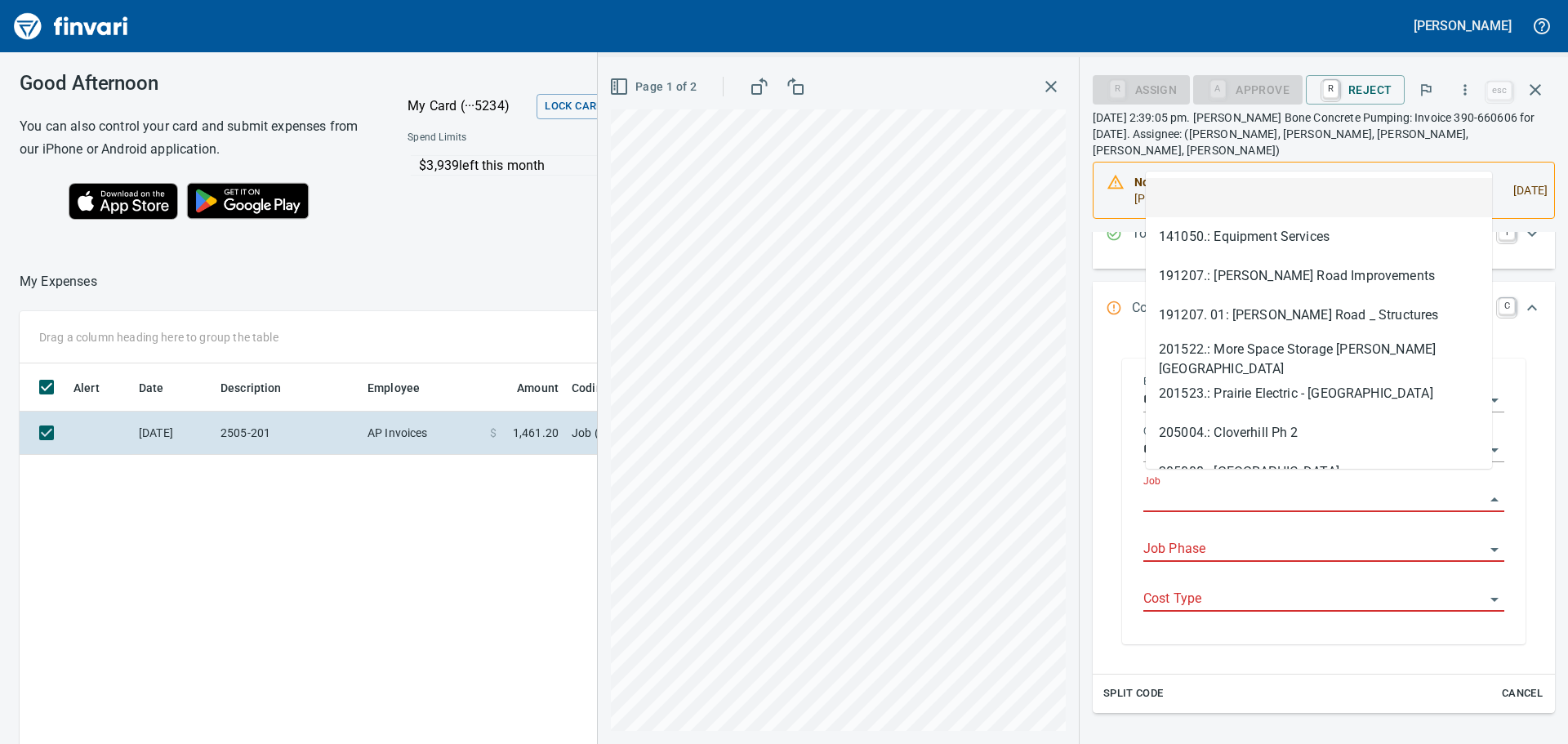
click at [1200, 488] on input "Job" at bounding box center [1313, 499] width 341 height 22
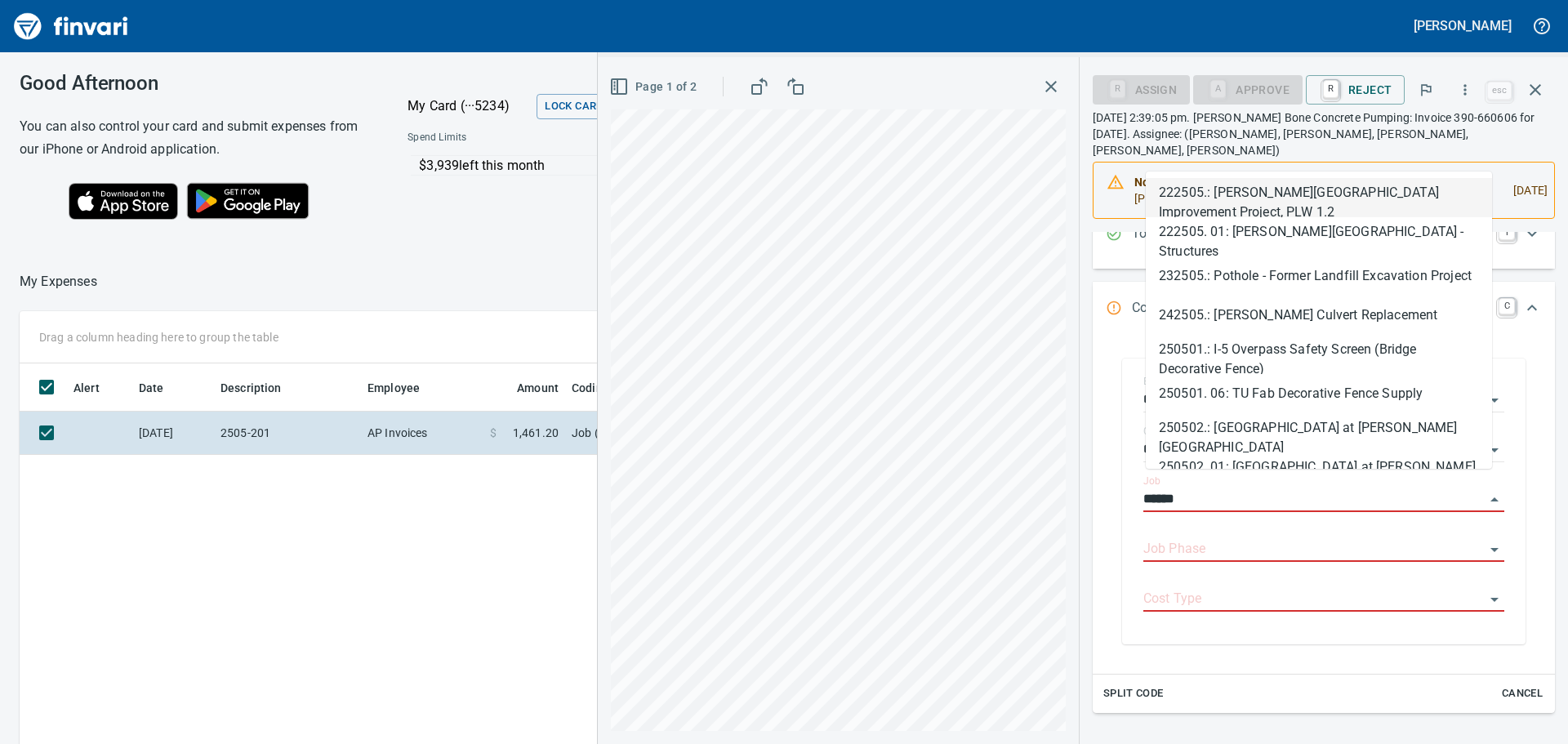
scroll to position [552, 1096]
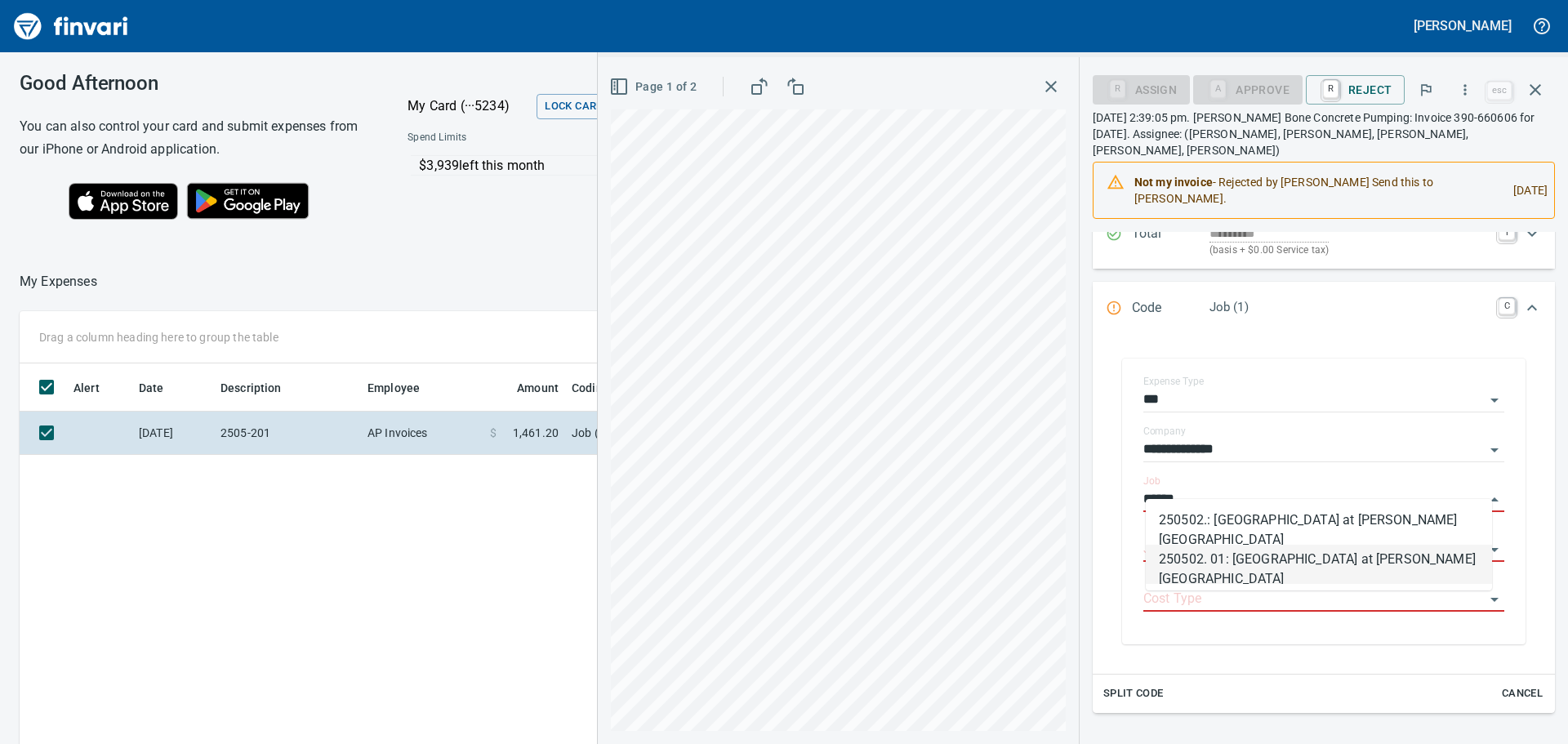
click at [1241, 564] on li "250502. 01: Indian Creek at Ustick Bridge Structures" at bounding box center [1318, 563] width 346 height 39
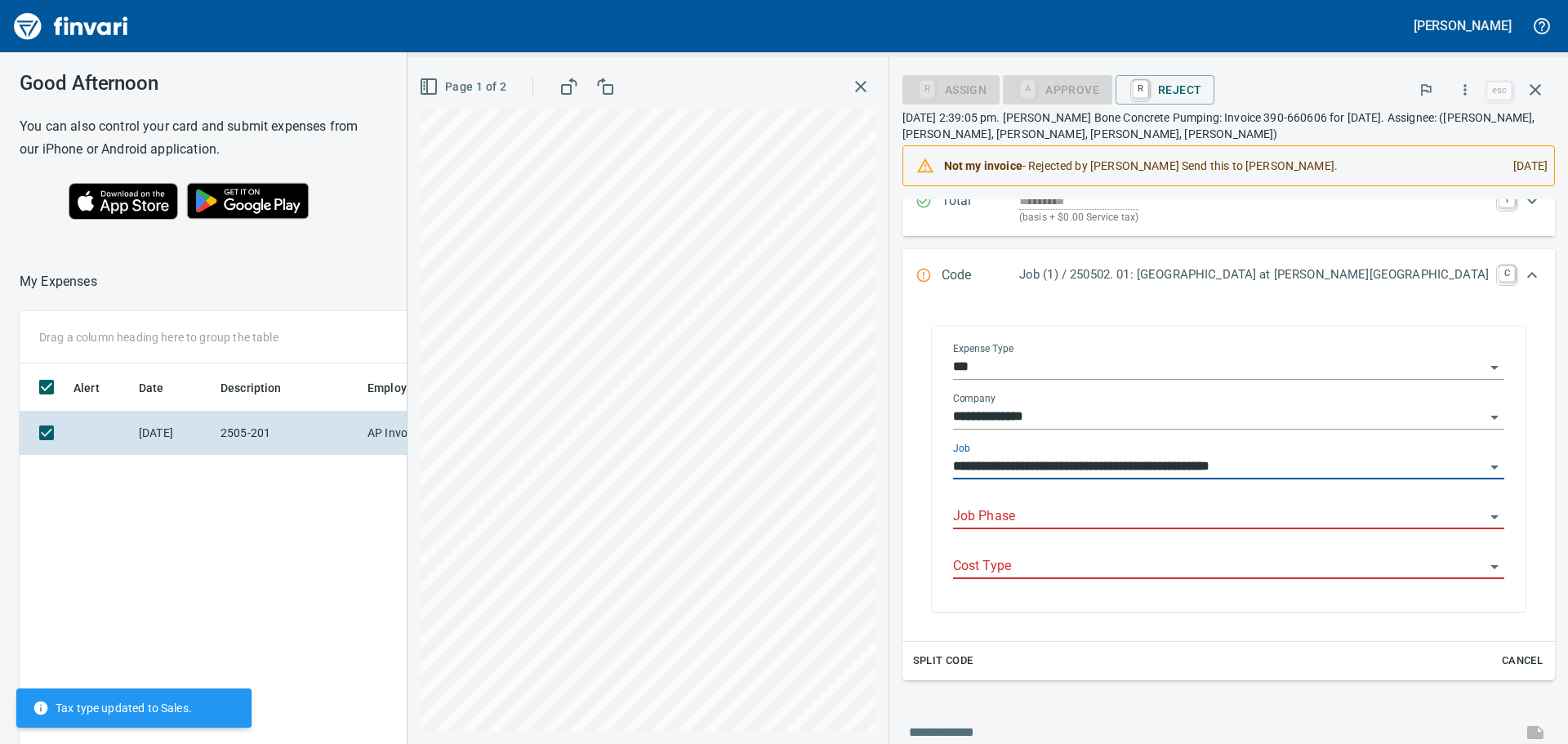
type input "**********"
click at [1173, 524] on input "Job Phase" at bounding box center [1218, 517] width 531 height 22
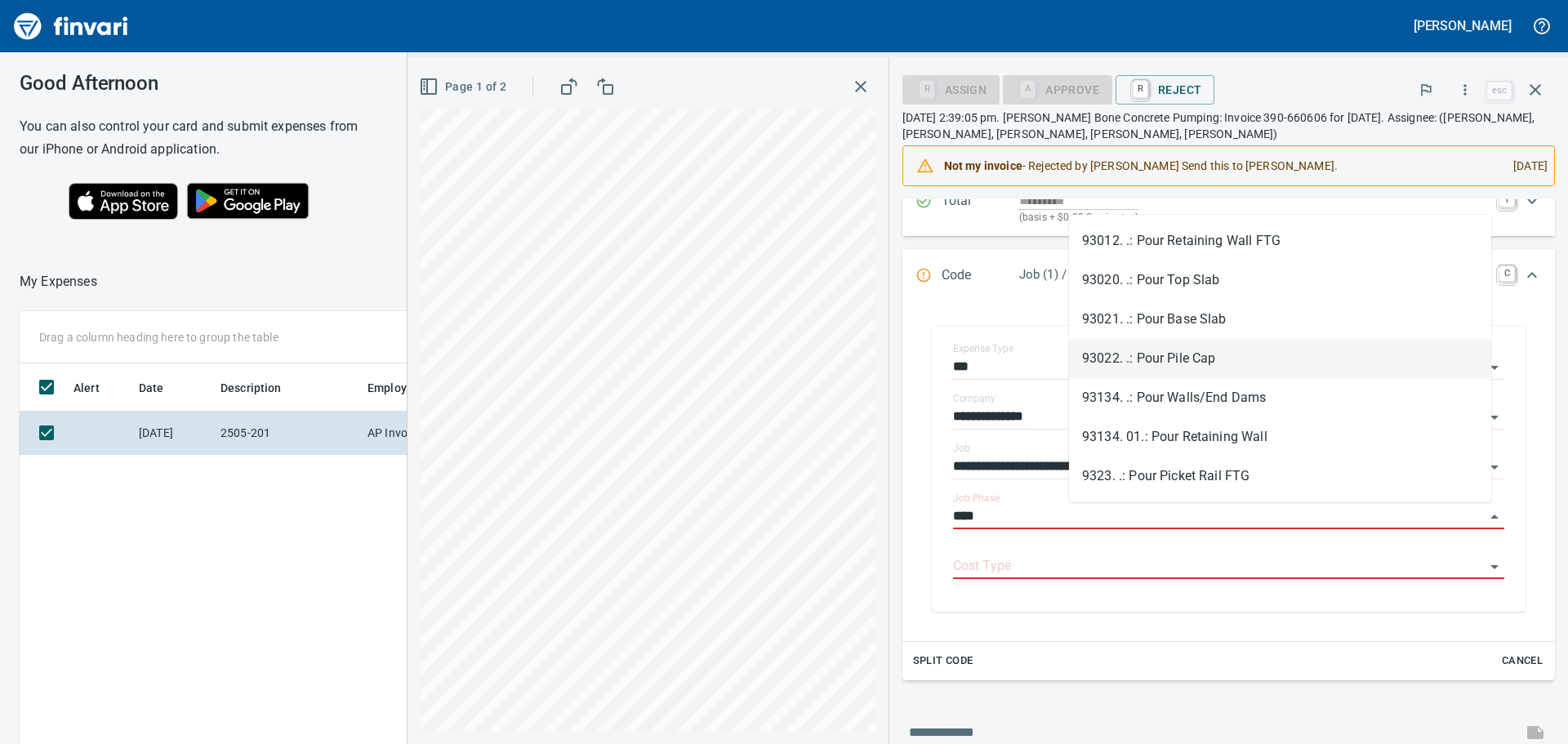
click at [1171, 353] on li "93022. .: Pour Pile Cap" at bounding box center [1279, 358] width 422 height 39
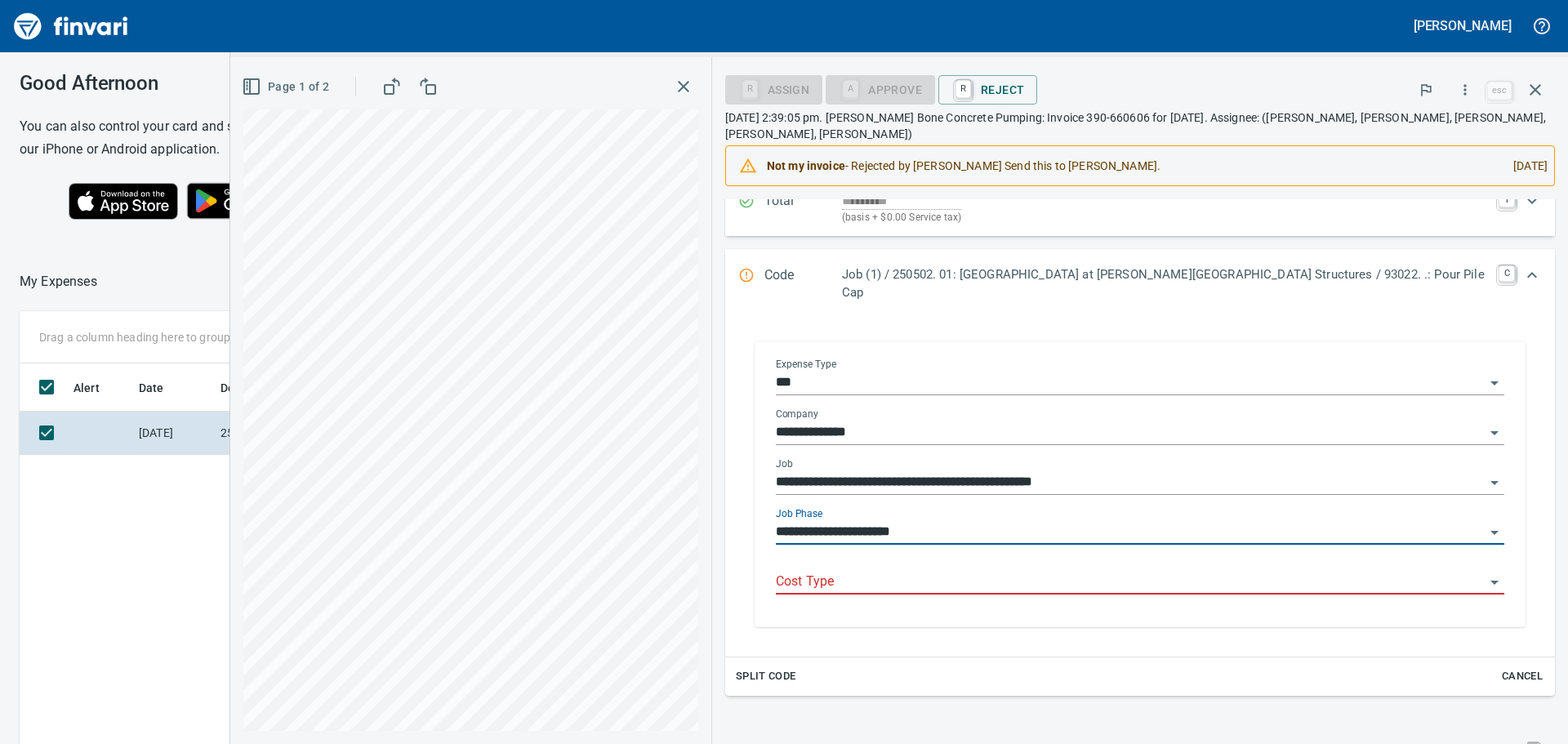
type input "**********"
click at [999, 572] on input "Cost Type" at bounding box center [1130, 582] width 708 height 22
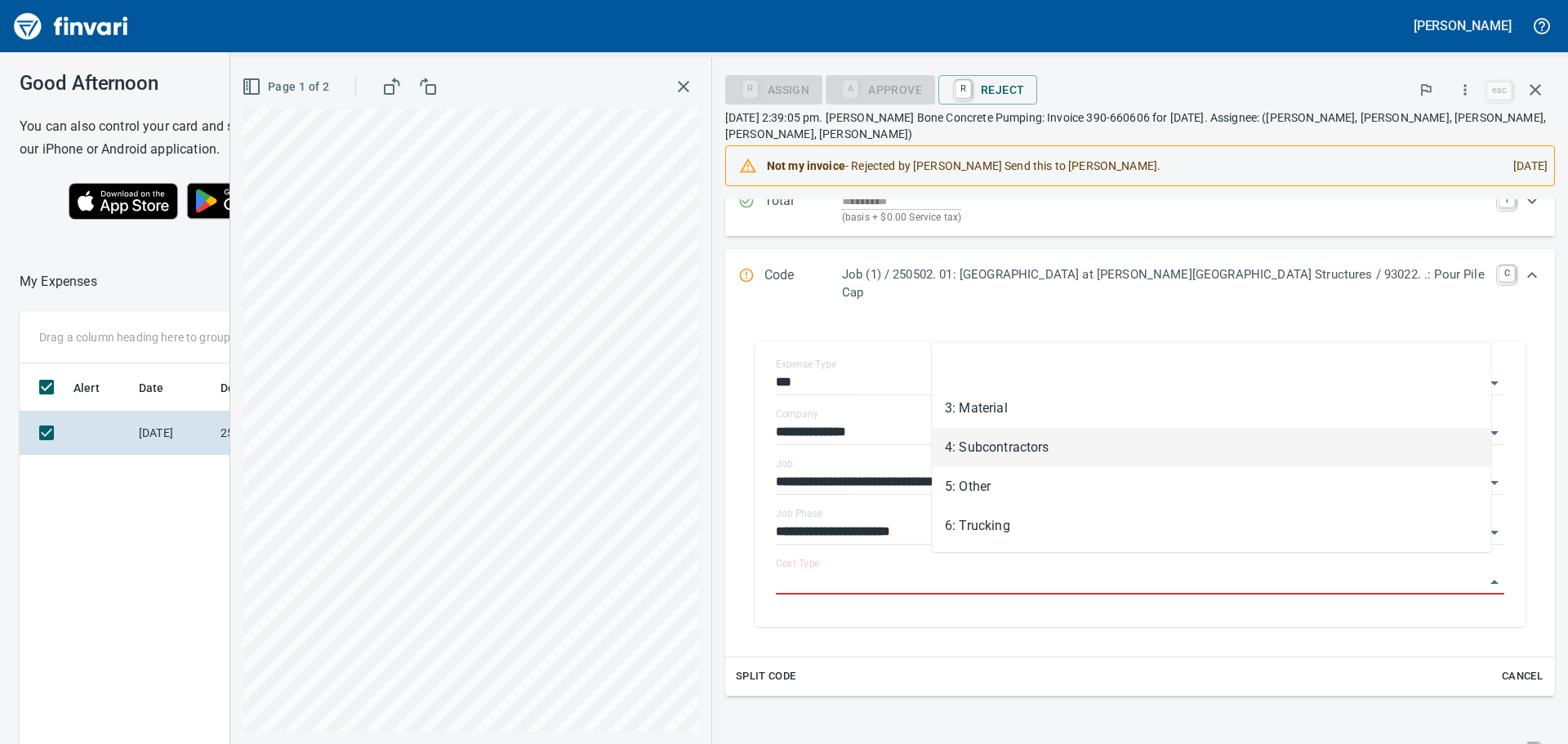
click at [993, 455] on li "4: Subcontractors" at bounding box center [1212, 447] width 560 height 39
type input "**********"
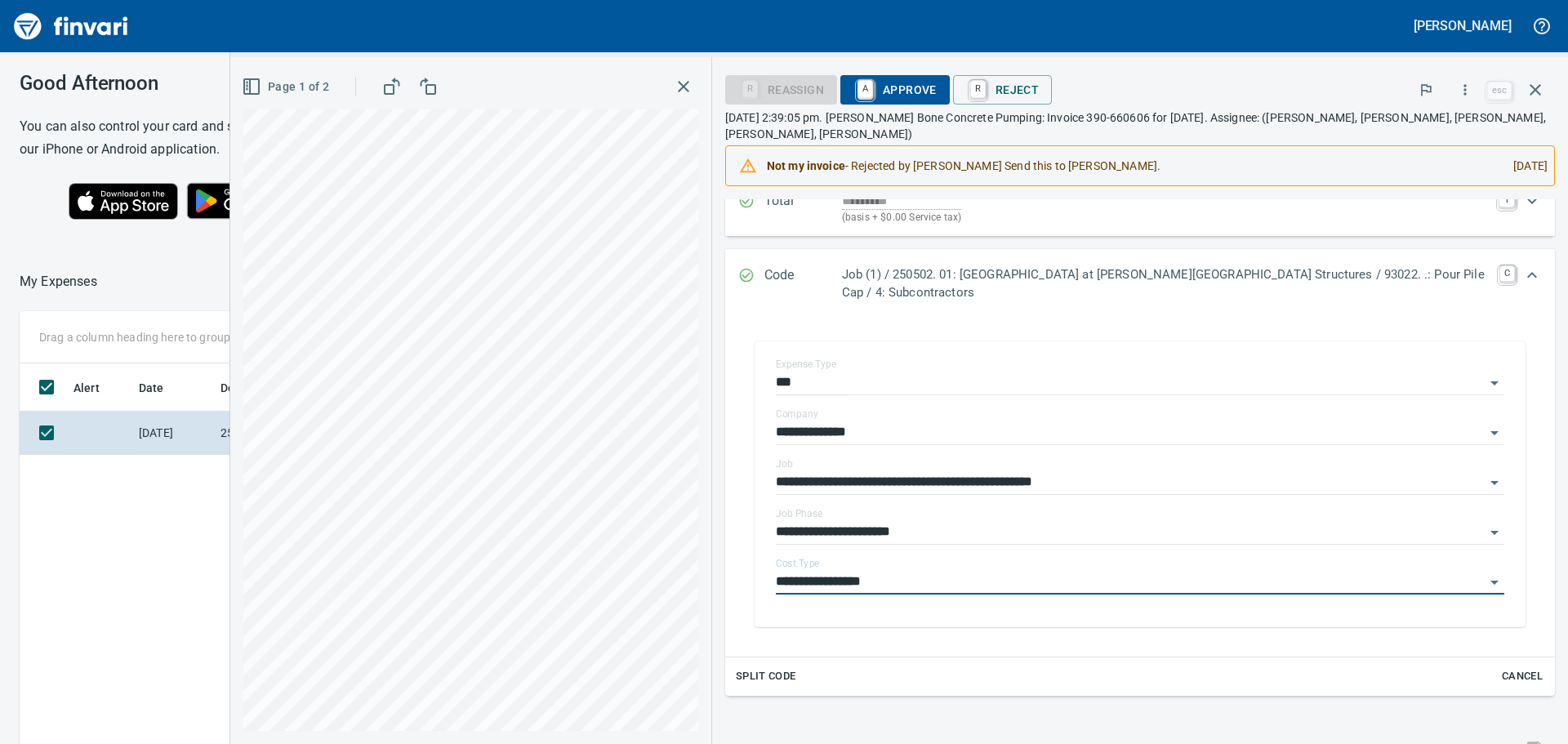
click at [936, 85] on span "A Approve" at bounding box center [895, 90] width 83 height 28
